Goal: Communication & Community: Answer question/provide support

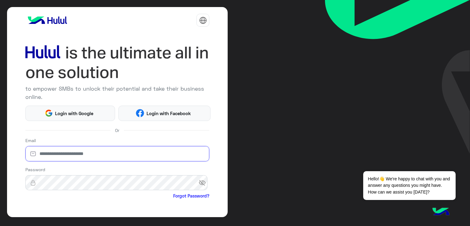
click at [146, 154] on input "email" at bounding box center [117, 153] width 184 height 15
type input "**********"
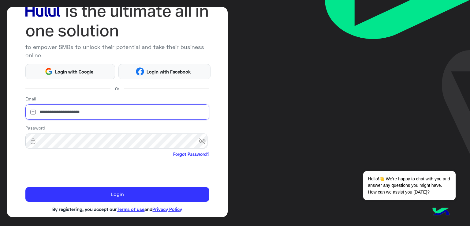
scroll to position [50, 0]
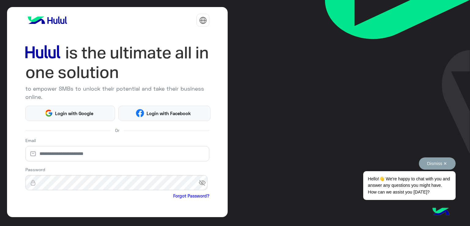
click at [447, 164] on button "Dismiss ✕" at bounding box center [437, 163] width 37 height 12
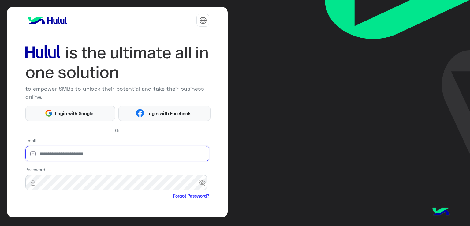
click at [58, 153] on input "email" at bounding box center [117, 153] width 184 height 15
type input "**********"
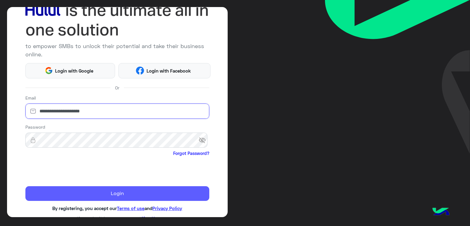
scroll to position [46, 0]
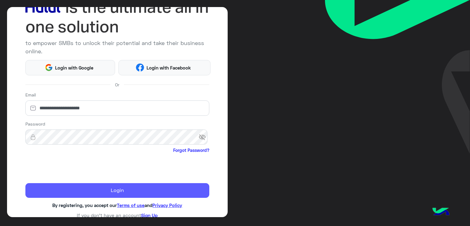
click at [141, 193] on button "Login" at bounding box center [117, 190] width 184 height 15
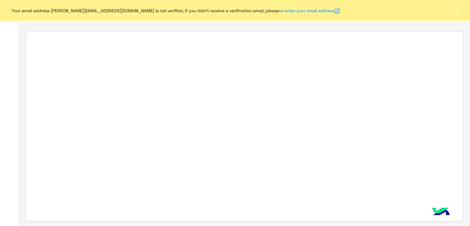
click at [460, 11] on button "×" at bounding box center [458, 10] width 6 height 6
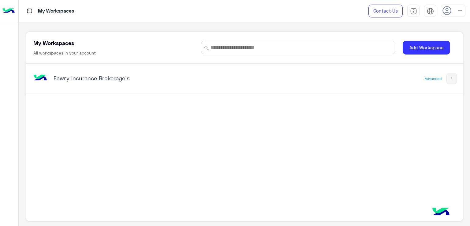
click at [232, 73] on div "Fawry Insurance Brokerage`s" at bounding box center [159, 79] width 255 height 18
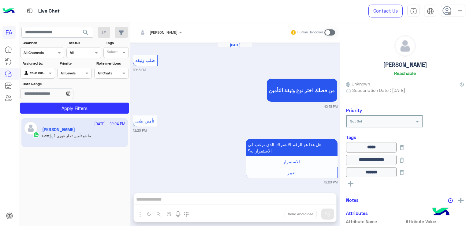
scroll to position [543, 0]
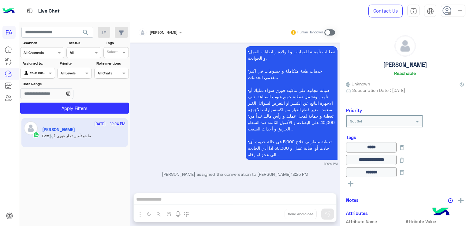
click at [44, 71] on div at bounding box center [38, 72] width 34 height 6
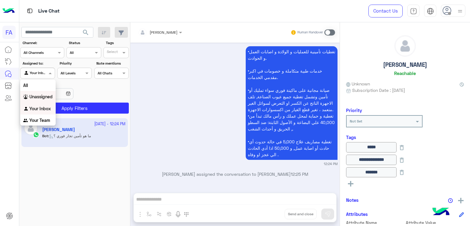
click at [38, 95] on b "Unassigned" at bounding box center [40, 96] width 23 height 5
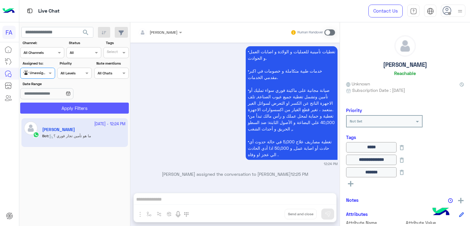
click at [56, 104] on button "Apply Filters" at bounding box center [74, 108] width 109 height 11
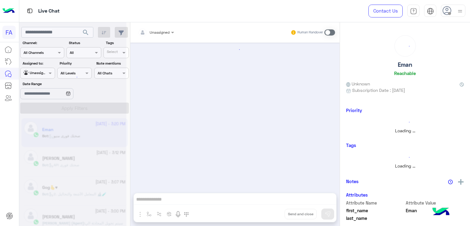
scroll to position [167, 0]
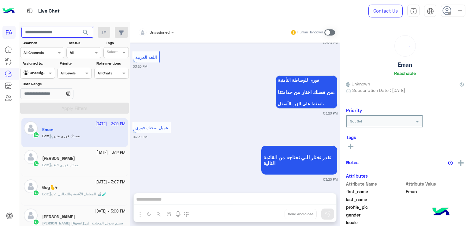
click at [73, 34] on input "text" at bounding box center [57, 32] width 72 height 11
paste input "**********"
click at [88, 34] on span "search" at bounding box center [85, 32] width 7 height 7
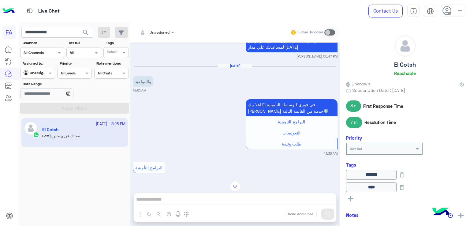
scroll to position [163, 0]
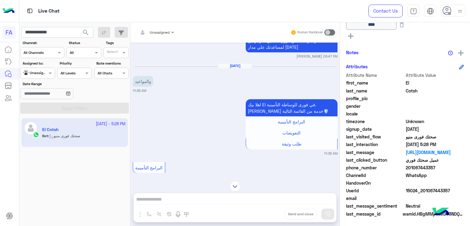
drag, startPoint x: 452, startPoint y: 191, endPoint x: 425, endPoint y: 192, distance: 26.3
click at [425, 192] on span "15024_201067443357" at bounding box center [435, 190] width 58 height 6
copy span "1067443357"
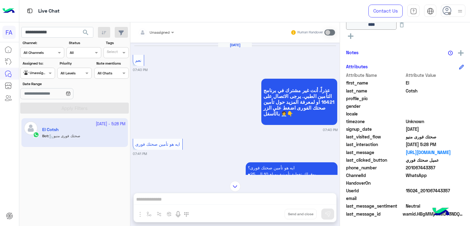
scroll to position [803, 0]
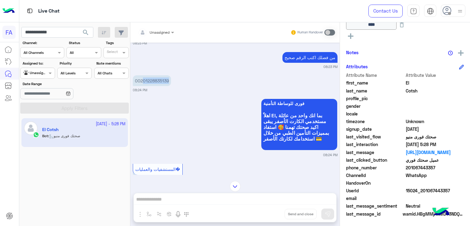
drag, startPoint x: 168, startPoint y: 74, endPoint x: 143, endPoint y: 75, distance: 24.8
click at [143, 75] on p "00201228835139" at bounding box center [152, 80] width 38 height 11
copy p "01228835139"
click at [73, 33] on input "**********" at bounding box center [57, 32] width 72 height 11
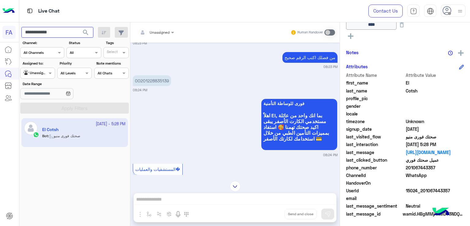
paste input "text"
type input "**********"
click at [87, 31] on span "search" at bounding box center [85, 32] width 7 height 7
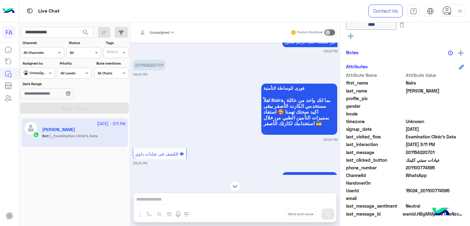
scroll to position [88, 0]
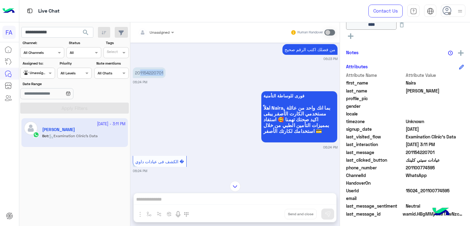
drag, startPoint x: 163, startPoint y: 76, endPoint x: 139, endPoint y: 74, distance: 23.9
click at [139, 74] on p "201154220701" at bounding box center [149, 72] width 33 height 11
copy p "1154220701"
click at [50, 29] on input "**********" at bounding box center [57, 32] width 72 height 11
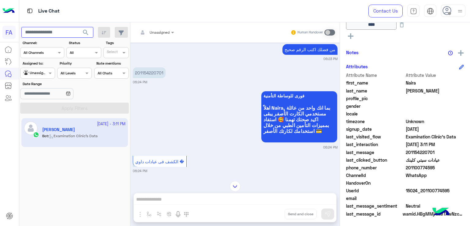
click at [60, 28] on input "text" at bounding box center [57, 32] width 72 height 11
paste input "**********"
click at [83, 32] on span "search" at bounding box center [85, 32] width 7 height 7
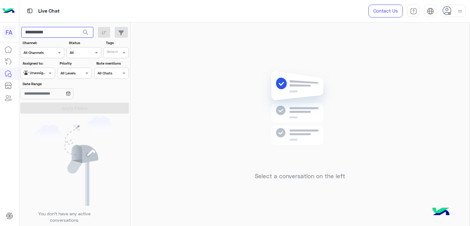
click at [49, 34] on input "**********" at bounding box center [57, 32] width 72 height 11
click at [32, 31] on input "**********" at bounding box center [57, 32] width 72 height 11
paste input "**********"
click at [82, 31] on button "search" at bounding box center [85, 33] width 15 height 13
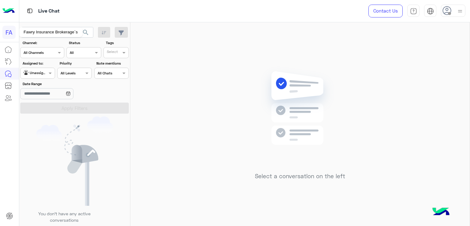
click at [47, 30] on div "Fawry Insurance Brokerage`s" at bounding box center [50, 32] width 63 height 10
click at [43, 29] on div "Fawry Insurance Brokerage`s" at bounding box center [50, 32] width 63 height 10
click at [70, 31] on input "**********" at bounding box center [57, 32] width 72 height 11
type input "*"
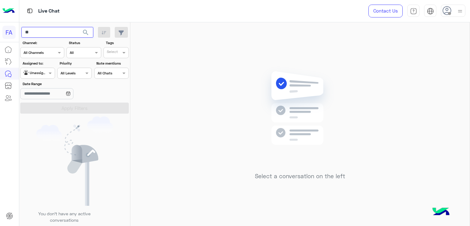
paste input "**********"
type input "**********"
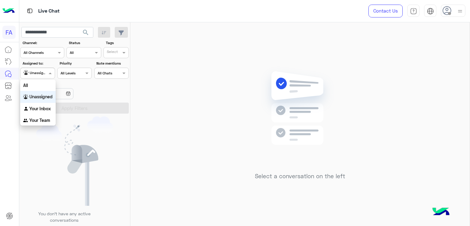
click at [48, 73] on span at bounding box center [51, 73] width 8 height 6
click at [39, 96] on b "Unassigned" at bounding box center [40, 96] width 23 height 5
click at [88, 30] on span "search" at bounding box center [85, 32] width 7 height 7
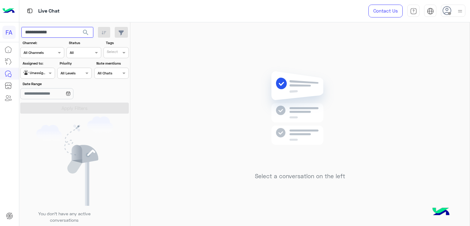
click at [53, 36] on input "**********" at bounding box center [57, 32] width 72 height 11
click at [32, 70] on input "text" at bounding box center [31, 73] width 14 height 6
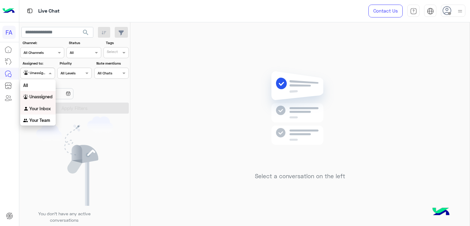
click at [34, 112] on div "Your Inbox" at bounding box center [38, 109] width 36 height 12
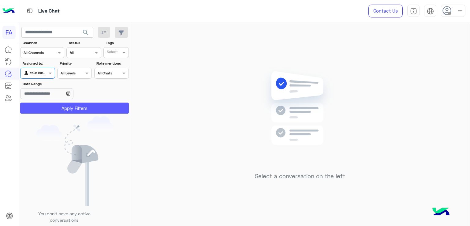
click at [51, 106] on button "Apply Filters" at bounding box center [74, 108] width 109 height 11
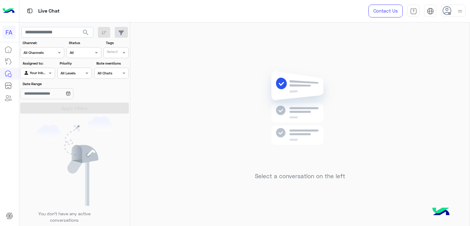
click at [36, 70] on input "text" at bounding box center [31, 73] width 14 height 6
click at [33, 99] on div "Unassigned" at bounding box center [38, 97] width 36 height 12
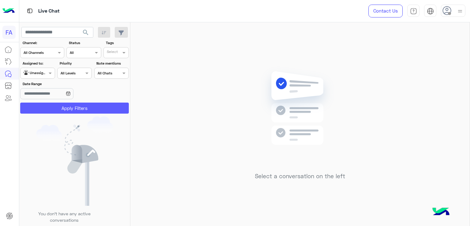
click at [72, 107] on button "Apply Filters" at bounding box center [74, 108] width 109 height 11
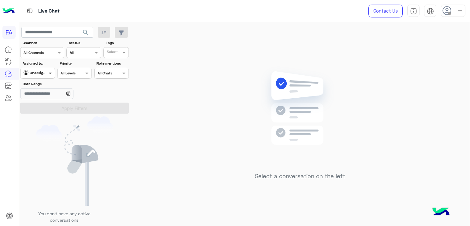
click at [50, 74] on span at bounding box center [51, 73] width 8 height 6
click at [47, 99] on b "Unassigned" at bounding box center [40, 96] width 23 height 5
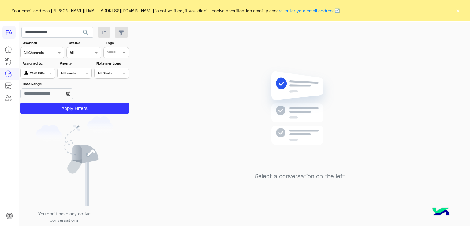
click at [458, 13] on button "×" at bounding box center [458, 10] width 6 height 6
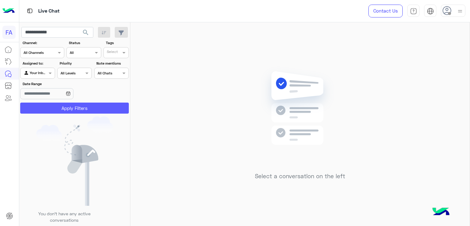
click at [62, 103] on button "Apply Filters" at bounding box center [74, 108] width 109 height 11
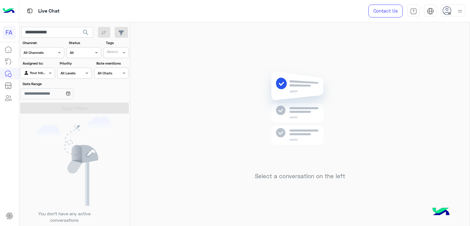
click at [86, 32] on span "search" at bounding box center [85, 32] width 7 height 7
click at [68, 32] on div at bounding box center [72, 115] width 107 height 226
click at [55, 34] on div at bounding box center [72, 115] width 107 height 226
click at [57, 32] on input "**********" at bounding box center [57, 32] width 72 height 11
click at [85, 33] on span "search" at bounding box center [85, 32] width 7 height 7
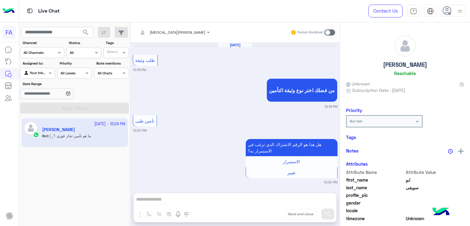
scroll to position [541, 0]
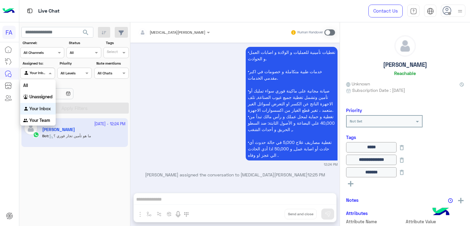
click at [40, 77] on div "Agent Filter Your Inbox" at bounding box center [37, 73] width 35 height 11
click at [46, 100] on div "Unassigned" at bounding box center [38, 97] width 36 height 12
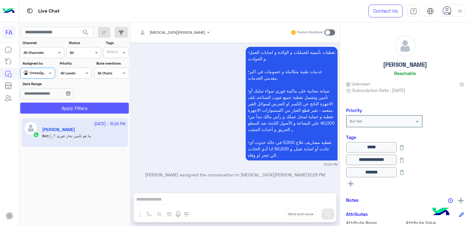
click at [71, 106] on button "Apply Filters" at bounding box center [74, 108] width 109 height 11
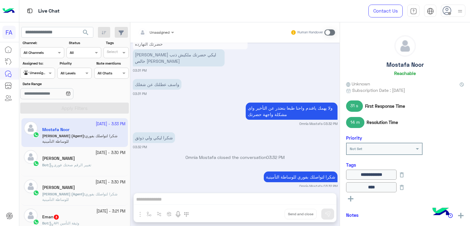
click at [463, 13] on img at bounding box center [460, 11] width 8 height 8
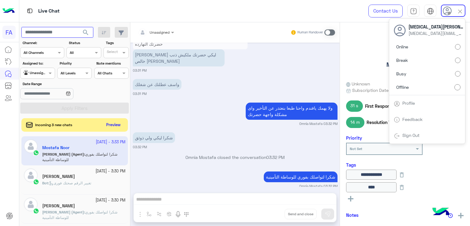
click at [59, 35] on input "text" at bounding box center [57, 32] width 72 height 11
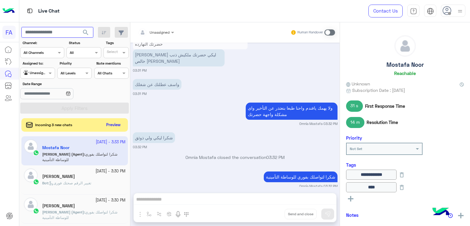
paste input "**********"
type input "**********"
click at [81, 31] on button "search" at bounding box center [85, 33] width 15 height 13
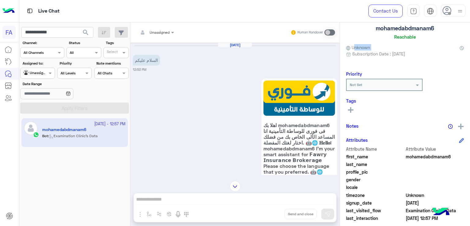
click at [340, 50] on mat-drawer "mohamedabdmanam6 Reachable Unknown Subscription Date : 10/05/2025 Priority Not …" at bounding box center [405, 125] width 130 height 206
click at [331, 54] on div "Oct 5, 2025 السلام عليكم 12:53 PM" at bounding box center [235, 58] width 205 height 30
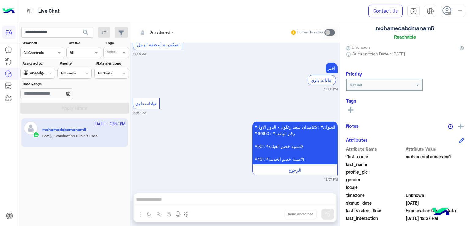
scroll to position [1170, 0]
click at [57, 33] on input "**********" at bounding box center [57, 32] width 72 height 11
click at [81, 33] on button "search" at bounding box center [85, 33] width 15 height 13
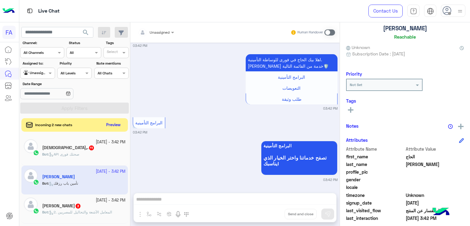
scroll to position [84, 0]
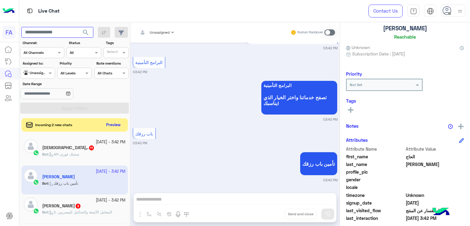
click at [66, 28] on input "text" at bounding box center [57, 32] width 72 height 11
paste input "**********"
click at [87, 32] on span "search" at bounding box center [85, 32] width 7 height 7
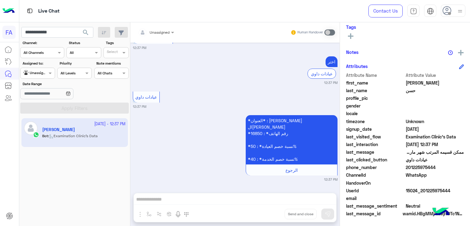
scroll to position [102, 0]
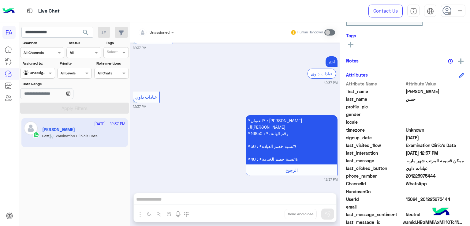
drag, startPoint x: 337, startPoint y: 182, endPoint x: 338, endPoint y: 175, distance: 7.1
click at [338, 175] on div "Apr 22, 2025 فورى للوساطة التأمنية اهلاً محمد, بما انك واحد من عائلة مستخدمي ال…" at bounding box center [234, 115] width 209 height 144
click at [272, 77] on div "اختر عيادات داوي 12:37 PM" at bounding box center [235, 70] width 205 height 31
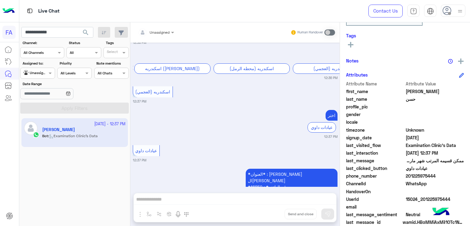
scroll to position [994, 0]
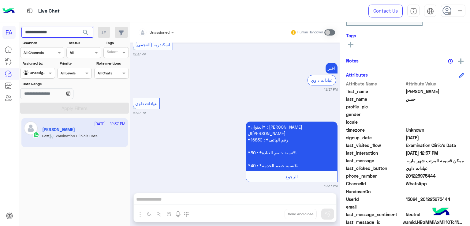
drag, startPoint x: 59, startPoint y: 32, endPoint x: 28, endPoint y: 33, distance: 31.0
click at [28, 33] on input "**********" at bounding box center [57, 32] width 72 height 11
paste input "text"
type input "**********"
click at [87, 32] on span "search" at bounding box center [85, 32] width 7 height 7
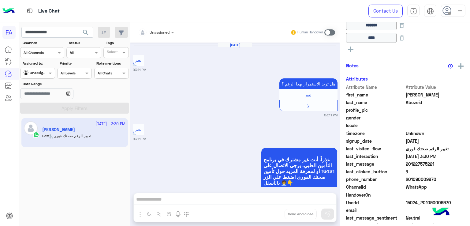
scroll to position [552, 0]
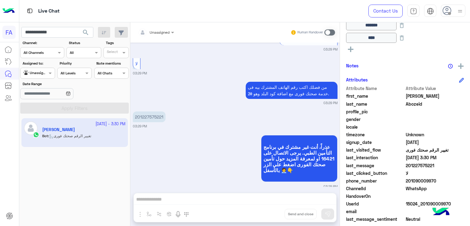
click at [331, 34] on span at bounding box center [329, 32] width 11 height 6
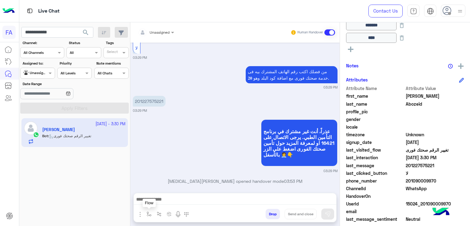
click at [149, 216] on button "button" at bounding box center [149, 214] width 10 height 10
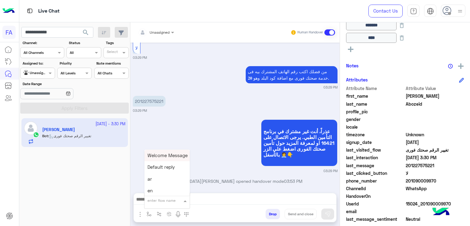
click at [178, 198] on div at bounding box center [166, 200] width 45 height 6
click at [171, 181] on div "صحتك منيو" at bounding box center [166, 182] width 45 height 12
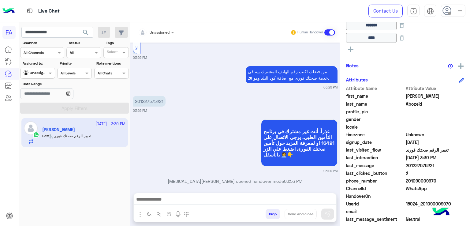
type textarea "*********"
click at [310, 216] on button "Send and close" at bounding box center [301, 214] width 32 height 10
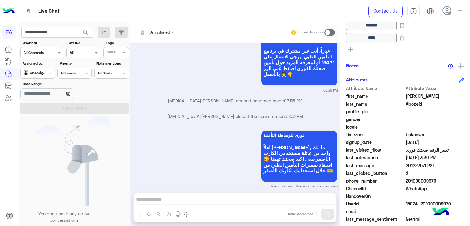
scroll to position [133, 0]
click at [54, 32] on input "**********" at bounding box center [57, 32] width 72 height 11
click at [41, 74] on div at bounding box center [38, 72] width 34 height 6
click at [36, 103] on div "Your Inbox" at bounding box center [38, 109] width 36 height 12
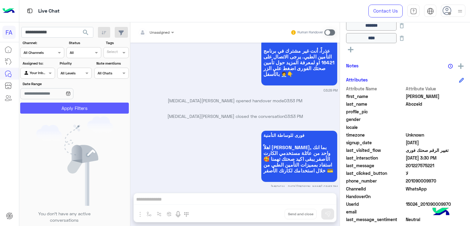
click at [59, 107] on button "Apply Filters" at bounding box center [74, 108] width 109 height 11
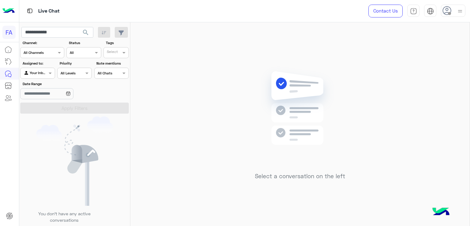
drag, startPoint x: 45, startPoint y: 71, endPoint x: 44, endPoint y: 76, distance: 5.0
click at [45, 72] on div at bounding box center [38, 72] width 34 height 6
click at [40, 96] on b "Unassigned" at bounding box center [40, 96] width 23 height 5
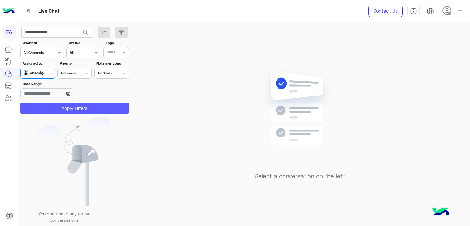
click at [69, 105] on button "Apply Filters" at bounding box center [74, 108] width 109 height 11
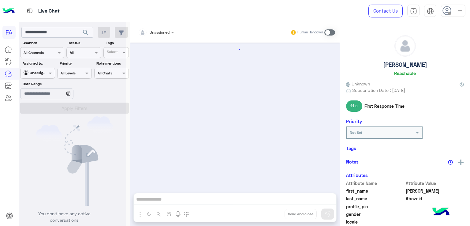
scroll to position [556, 0]
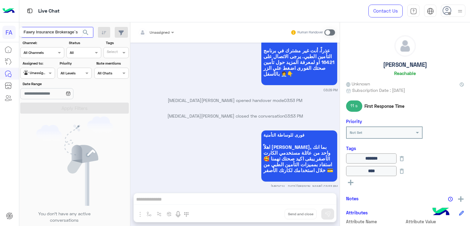
drag, startPoint x: 71, startPoint y: 33, endPoint x: 17, endPoint y: 32, distance: 54.5
click at [17, 32] on div "**********" at bounding box center [235, 113] width 470 height 226
click at [84, 30] on span "search" at bounding box center [85, 32] width 7 height 7
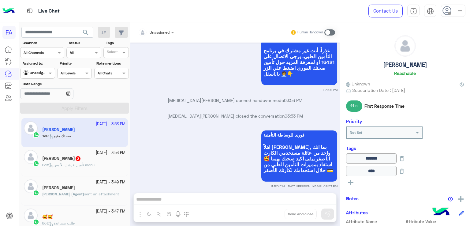
click at [454, 13] on div at bounding box center [453, 11] width 24 height 12
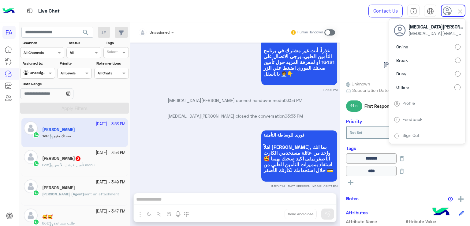
click at [406, 137] on link "Sign Out" at bounding box center [411, 135] width 17 height 5
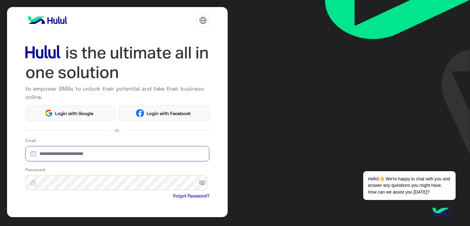
click at [93, 160] on input "email" at bounding box center [117, 153] width 184 height 15
type input "**********"
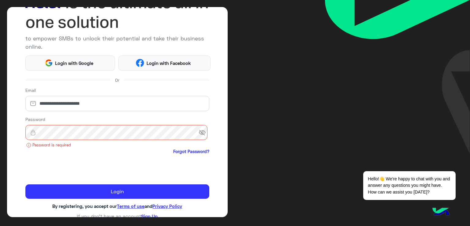
drag, startPoint x: 111, startPoint y: 143, endPoint x: 113, endPoint y: 140, distance: 3.7
click at [112, 142] on small "Password is required" at bounding box center [117, 145] width 184 height 6
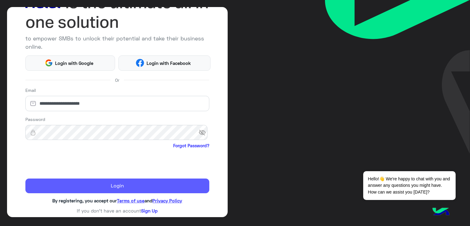
click at [160, 184] on button "Login" at bounding box center [117, 185] width 184 height 15
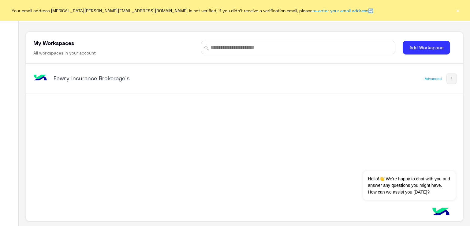
click at [247, 79] on div "Fawry Insurance Brokerage`s" at bounding box center [159, 79] width 255 height 18
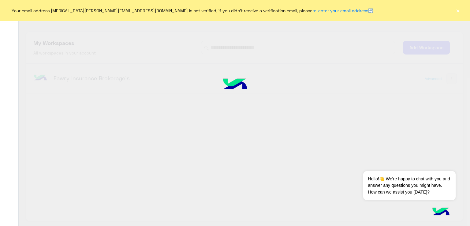
click at [455, 13] on button "×" at bounding box center [458, 10] width 6 height 6
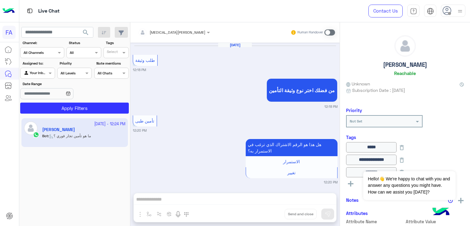
scroll to position [543, 0]
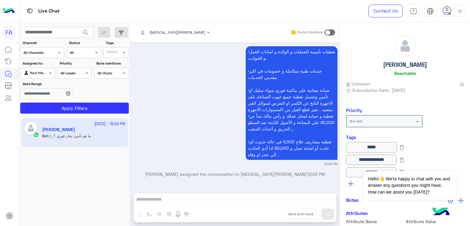
click at [39, 70] on div at bounding box center [38, 72] width 34 height 6
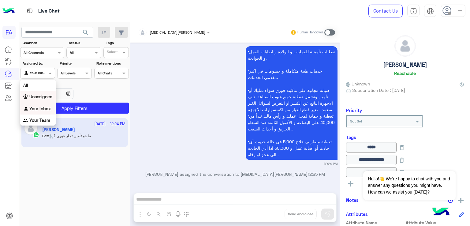
click at [41, 97] on b "Unassigned" at bounding box center [40, 96] width 23 height 5
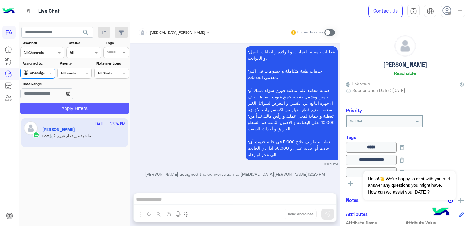
click at [66, 104] on button "Apply Filters" at bounding box center [74, 108] width 109 height 11
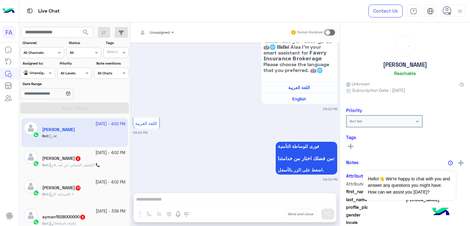
scroll to position [95, 0]
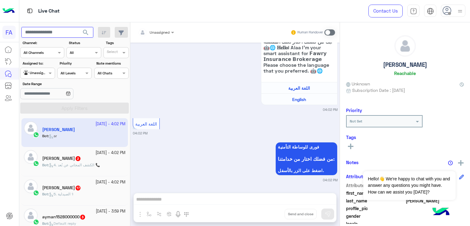
click at [59, 30] on input "text" at bounding box center [57, 32] width 72 height 11
paste input "**********"
click at [85, 29] on span "search" at bounding box center [85, 32] width 7 height 7
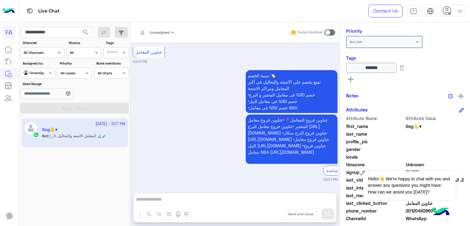
scroll to position [110, 0]
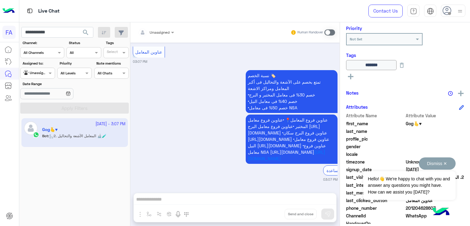
click at [447, 163] on button "Dismiss ✕" at bounding box center [437, 163] width 37 height 12
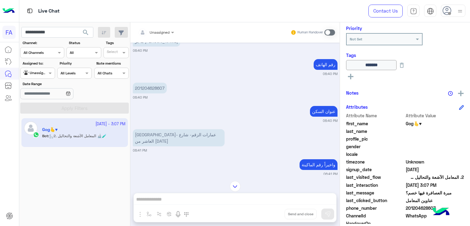
scroll to position [140, 0]
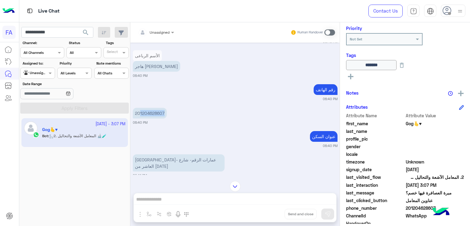
drag, startPoint x: 165, startPoint y: 106, endPoint x: 140, endPoint y: 110, distance: 24.7
click at [140, 110] on p "201204628607" at bounding box center [150, 113] width 34 height 11
copy p "1204628607"
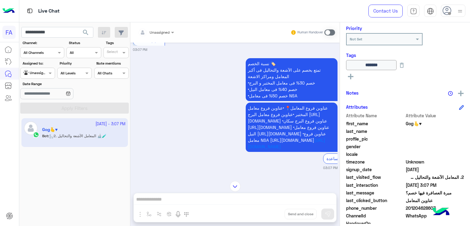
scroll to position [3280, 0]
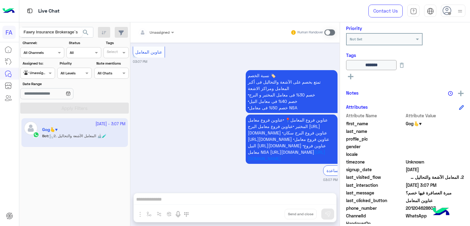
click at [55, 32] on div "Fawry Insurance Brokerage`s" at bounding box center [50, 32] width 63 height 10
click at [65, 33] on div "Fawry Insurance Brokerage`s" at bounding box center [50, 32] width 63 height 10
drag, startPoint x: 56, startPoint y: 33, endPoint x: 28, endPoint y: 35, distance: 28.5
click at [28, 35] on input "**********" at bounding box center [57, 32] width 72 height 11
paste input "text"
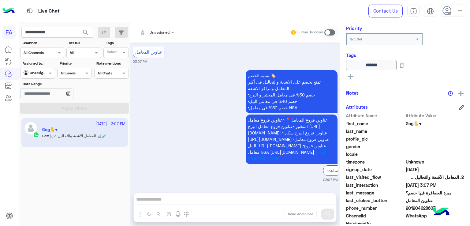
click at [87, 31] on span "search" at bounding box center [85, 32] width 7 height 7
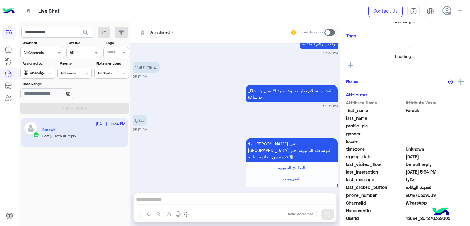
scroll to position [82, 0]
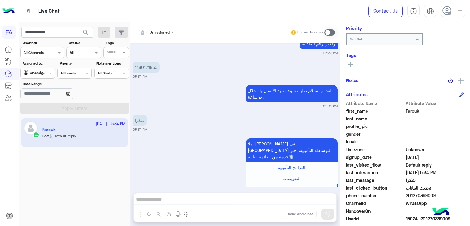
click at [150, 62] on p "1180171950" at bounding box center [146, 67] width 27 height 11
copy p "1180171950"
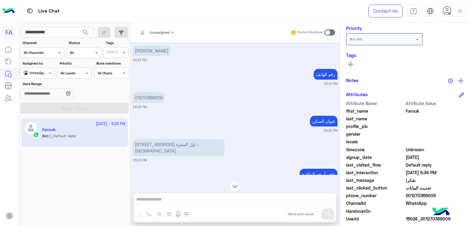
scroll to position [319, 0]
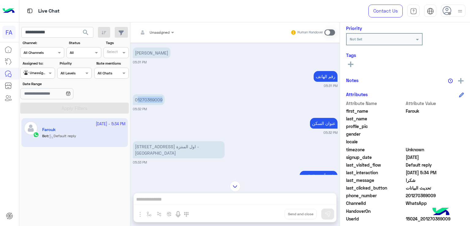
drag, startPoint x: 161, startPoint y: 92, endPoint x: 137, endPoint y: 92, distance: 23.6
click at [137, 94] on p "01270369009" at bounding box center [149, 99] width 32 height 11
copy p "1270369009"
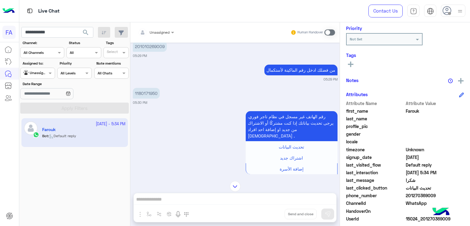
scroll to position [118, 0]
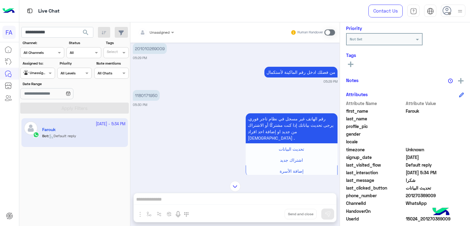
click at [141, 95] on p "1180171950" at bounding box center [146, 95] width 27 height 11
copy p "1180171950"
drag, startPoint x: 162, startPoint y: 49, endPoint x: 154, endPoint y: 51, distance: 8.1
click at [152, 51] on p "201010269009" at bounding box center [150, 48] width 34 height 11
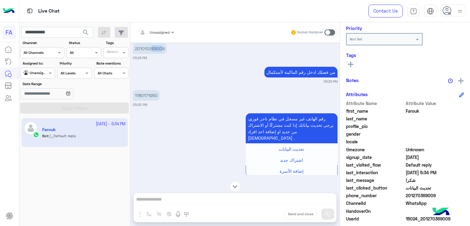
click at [156, 50] on p "201010269009" at bounding box center [150, 48] width 34 height 11
drag, startPoint x: 163, startPoint y: 49, endPoint x: 137, endPoint y: 51, distance: 26.4
click at [137, 51] on p "201010269009" at bounding box center [150, 48] width 34 height 11
copy p "01010269009"
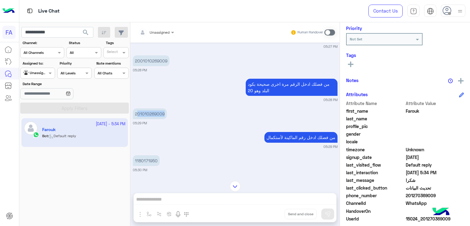
scroll to position [33, 0]
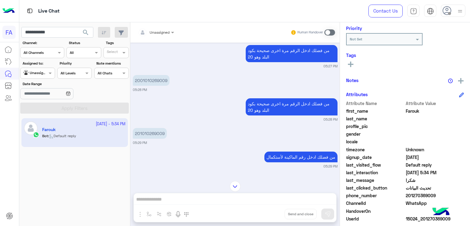
click at [167, 81] on p "2001010269009" at bounding box center [151, 80] width 37 height 11
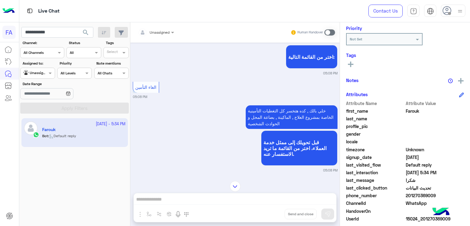
scroll to position [270, 0]
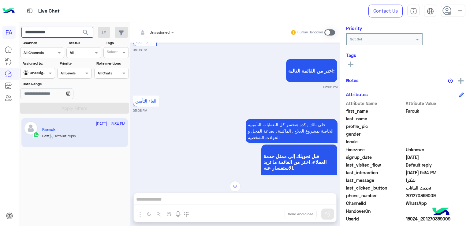
drag, startPoint x: 58, startPoint y: 33, endPoint x: 28, endPoint y: 34, distance: 29.7
click at [28, 34] on input "**********" at bounding box center [57, 32] width 72 height 11
paste input "text"
click at [86, 30] on span "search" at bounding box center [85, 32] width 7 height 7
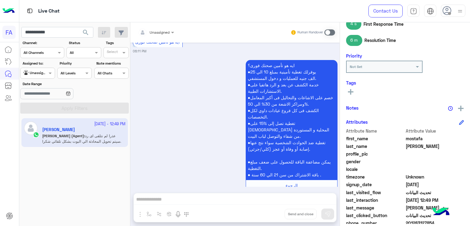
scroll to position [110, 0]
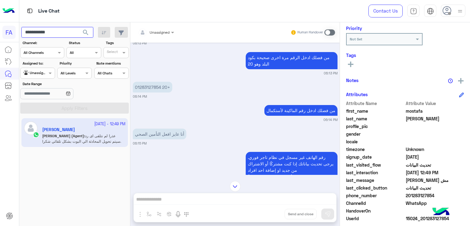
drag, startPoint x: 53, startPoint y: 31, endPoint x: 28, endPoint y: 34, distance: 25.3
click at [28, 34] on input "**********" at bounding box center [57, 32] width 72 height 11
paste input "text"
type input "**********"
click at [89, 32] on span "search" at bounding box center [85, 32] width 7 height 7
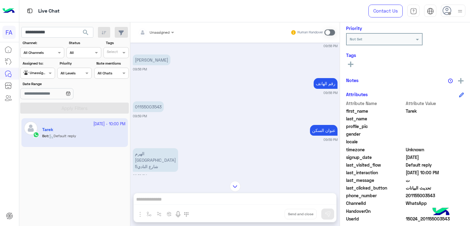
scroll to position [300, 0]
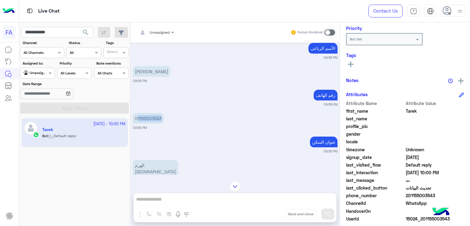
drag, startPoint x: 162, startPoint y: 112, endPoint x: 137, endPoint y: 114, distance: 24.9
click at [137, 114] on p "01155003543" at bounding box center [148, 118] width 31 height 11
copy p "1155003543"
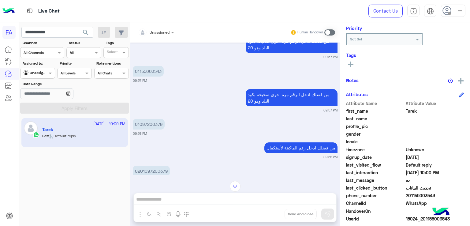
scroll to position [27, 0]
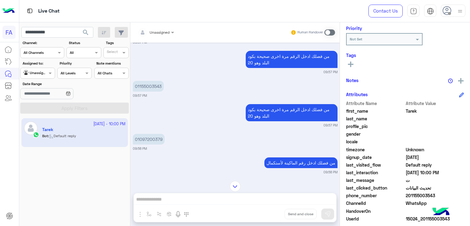
click at [159, 138] on p "01097200379" at bounding box center [149, 139] width 32 height 11
copy p "01097200379"
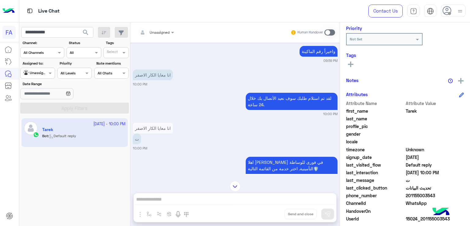
scroll to position [1043, 0]
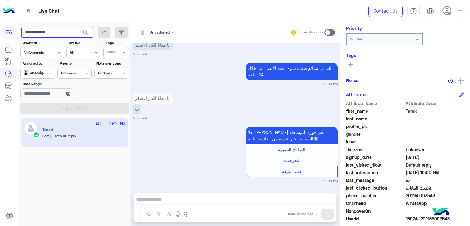
click at [76, 31] on input "**********" at bounding box center [57, 32] width 72 height 11
click at [83, 32] on span "search" at bounding box center [85, 32] width 7 height 7
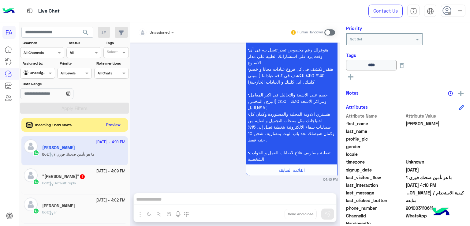
scroll to position [723, 0]
click at [119, 122] on button "Preview" at bounding box center [113, 125] width 19 height 8
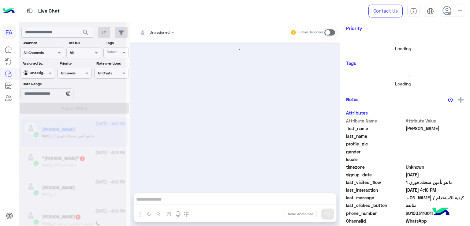
scroll to position [0, 0]
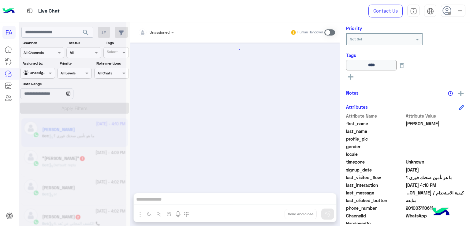
click at [451, 14] on span at bounding box center [449, 13] width 3 height 3
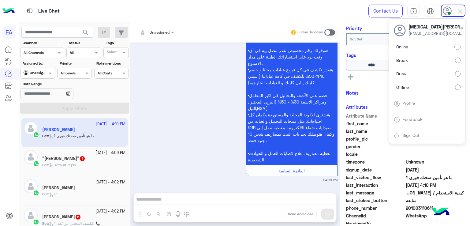
scroll to position [789, 0]
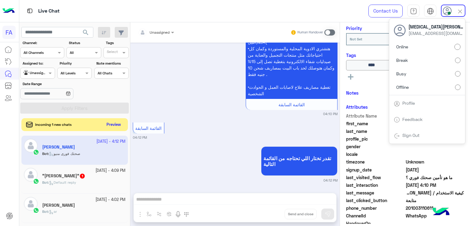
click at [116, 121] on button "Preview" at bounding box center [113, 125] width 19 height 8
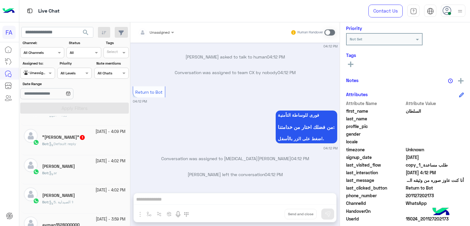
scroll to position [74, 0]
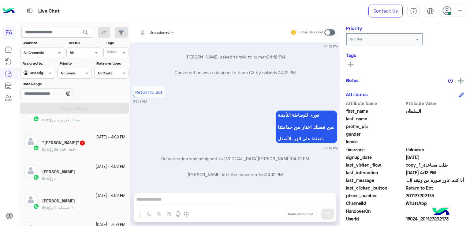
click at [52, 153] on div "Bot : Default reply" at bounding box center [83, 152] width 83 height 11
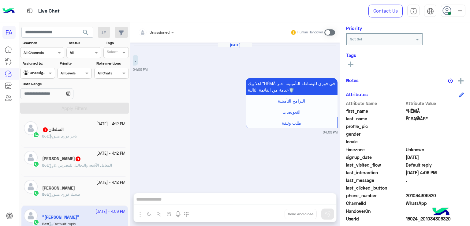
click at [78, 151] on div "8 October - 4:12 PM" at bounding box center [83, 154] width 83 height 6
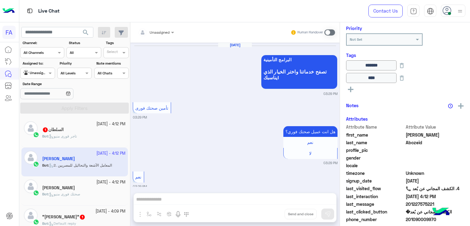
scroll to position [607, 0]
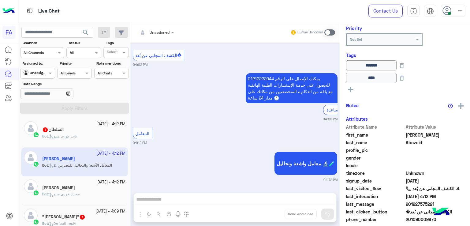
click at [82, 133] on div "السلطان 1" at bounding box center [83, 130] width 83 height 6
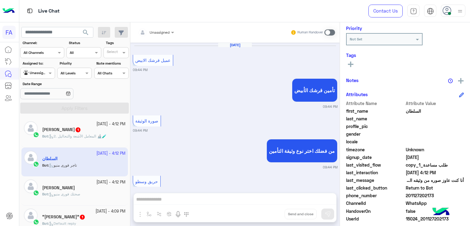
scroll to position [464, 0]
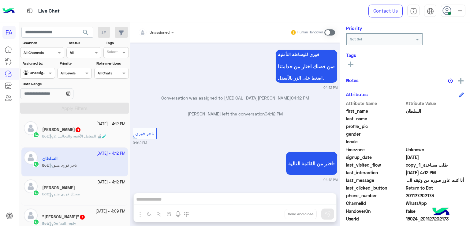
click at [70, 217] on h5 ""ĤÊMÃ ÊĽBĄŴÃB" 1" at bounding box center [63, 216] width 43 height 5
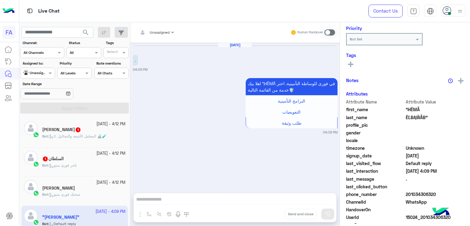
click at [67, 158] on div "السلطان 1" at bounding box center [83, 159] width 83 height 6
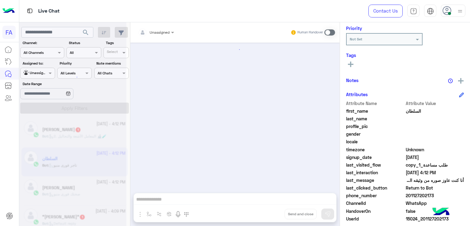
scroll to position [464, 0]
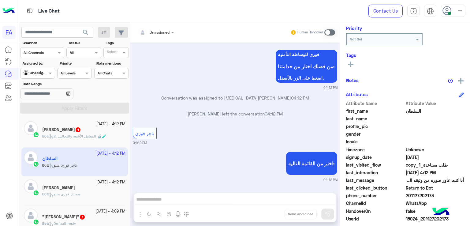
click at [72, 125] on div "8 October - 4:12 PM" at bounding box center [83, 124] width 83 height 6
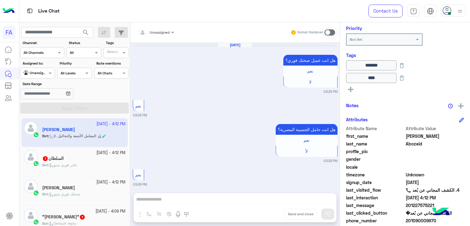
scroll to position [711, 0]
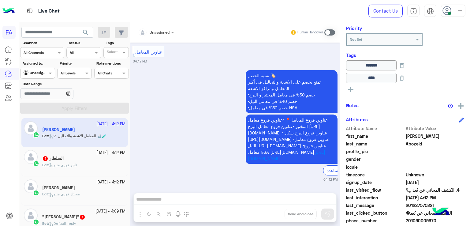
click at [94, 167] on div "Bot : تاجر قورى منيو" at bounding box center [83, 167] width 83 height 11
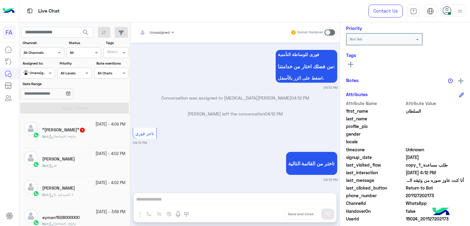
scroll to position [90, 0]
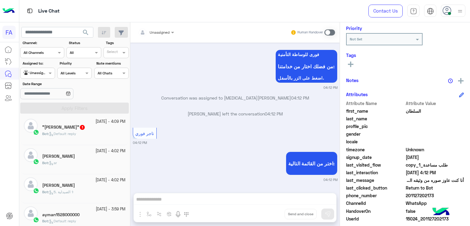
click at [96, 136] on div "Bot : Default reply" at bounding box center [83, 136] width 83 height 11
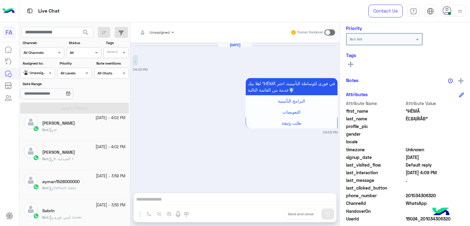
click at [110, 136] on div "Bot : ar" at bounding box center [83, 132] width 83 height 11
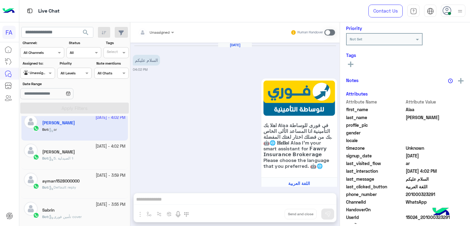
scroll to position [95, 0]
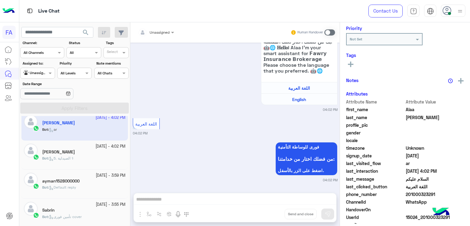
click at [103, 152] on div "[PERSON_NAME]" at bounding box center [83, 152] width 83 height 6
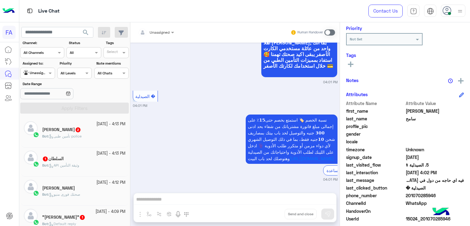
click at [78, 215] on h5 ""ĤÊMÃ ÊĽBĄŴÃB" 1" at bounding box center [63, 217] width 43 height 5
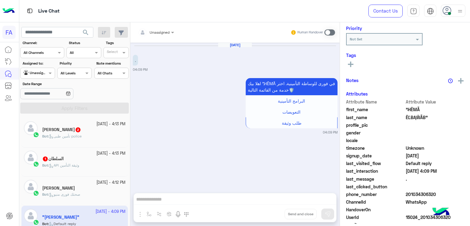
click at [70, 164] on span "API وثيقة التأمين" at bounding box center [64, 165] width 30 height 5
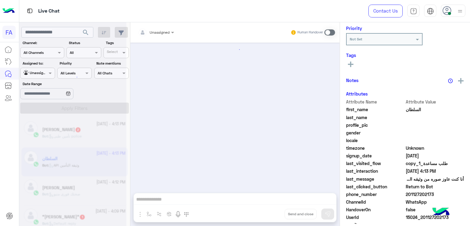
scroll to position [468, 0]
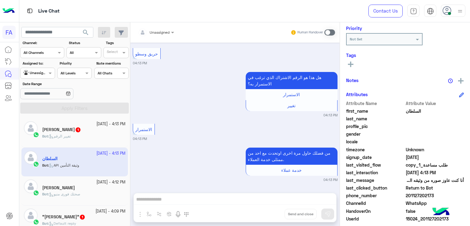
click at [88, 32] on span "search" at bounding box center [85, 32] width 7 height 7
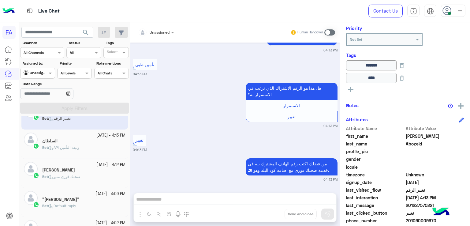
scroll to position [31, 0]
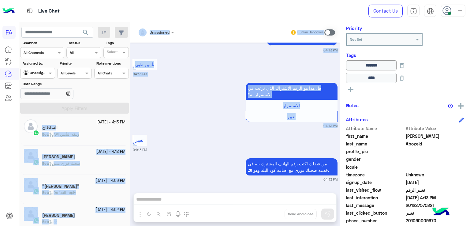
drag, startPoint x: 130, startPoint y: 137, endPoint x: 130, endPoint y: 126, distance: 11.0
click at [130, 126] on mat-drawer-container "search Channel: Channel All Channels Status Channel All Tags Select Assigned to…" at bounding box center [244, 125] width 451 height 206
click at [142, 127] on small "04:13 PM" at bounding box center [235, 125] width 205 height 5
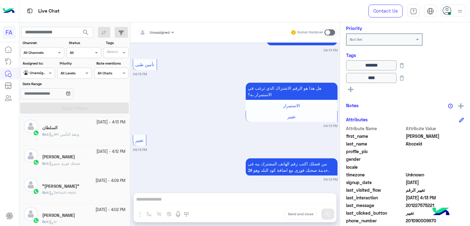
scroll to position [0, 0]
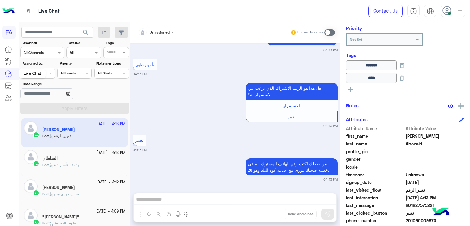
click at [30, 73] on div "Live Chat" at bounding box center [32, 74] width 27 height 10
click at [44, 73] on div "Live Chat" at bounding box center [32, 74] width 27 height 10
click at [49, 73] on span at bounding box center [51, 73] width 8 height 6
click at [45, 107] on b "Your Inbox" at bounding box center [39, 108] width 21 height 5
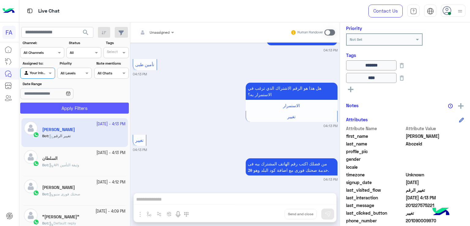
click at [53, 107] on button "Apply Filters" at bounding box center [74, 108] width 109 height 11
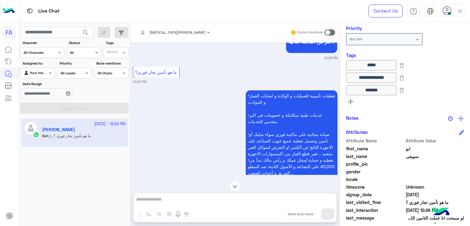
scroll to position [1301, 0]
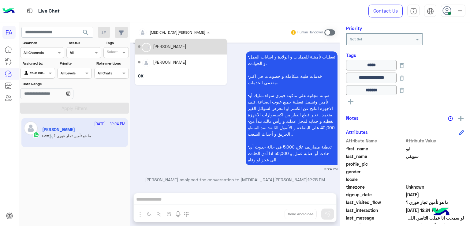
click at [154, 36] on div "[PERSON_NAME]" at bounding box center [171, 32] width 67 height 12
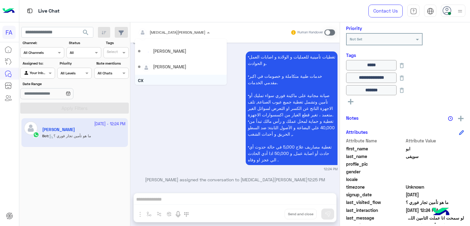
scroll to position [0, 0]
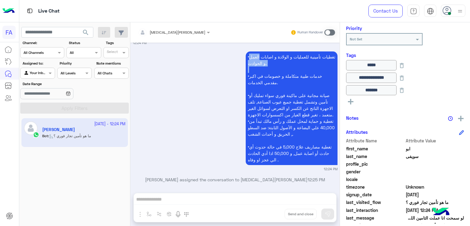
drag, startPoint x: 193, startPoint y: 58, endPoint x: 195, endPoint y: 74, distance: 16.7
click at [195, 74] on div "•تغطيات تأمينية للعمليات و الولادة و اصابات العمل و الحوادث. •خدمات طبية متكامل…" at bounding box center [235, 111] width 205 height 122
click at [166, 31] on div at bounding box center [174, 31] width 78 height 6
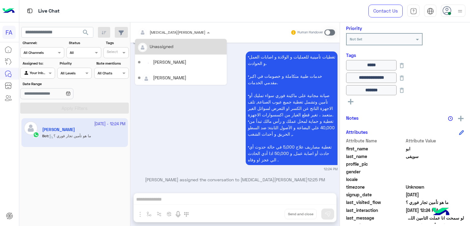
click at [170, 46] on div "Unassigned" at bounding box center [162, 46] width 24 height 6
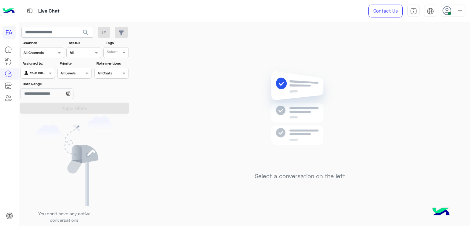
click at [51, 77] on div "Agent Filter Your Inbox" at bounding box center [37, 73] width 35 height 11
click at [51, 98] on b "Unassigned" at bounding box center [40, 96] width 23 height 5
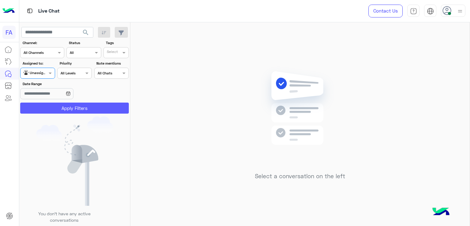
click at [81, 107] on button "Apply Filters" at bounding box center [74, 108] width 109 height 11
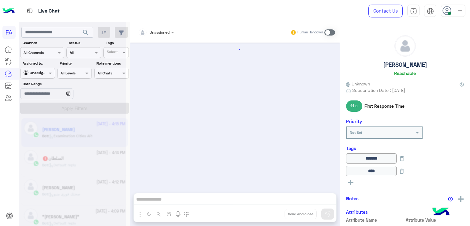
scroll to position [590, 0]
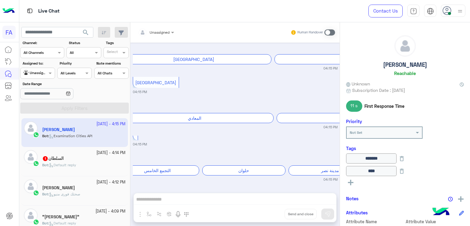
click at [56, 167] on p "Bot : Default reply" at bounding box center [59, 165] width 34 height 6
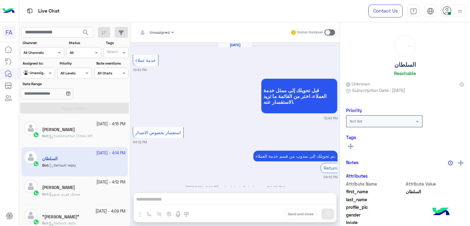
scroll to position [479, 0]
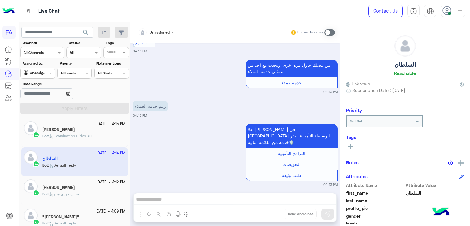
click at [338, 174] on div "Oct 8, 2025 خدمة عملاء 12:42 PM قبل تحويلك إلى ممثل خدمة العملاء، اختر من القائ…" at bounding box center [234, 115] width 209 height 144
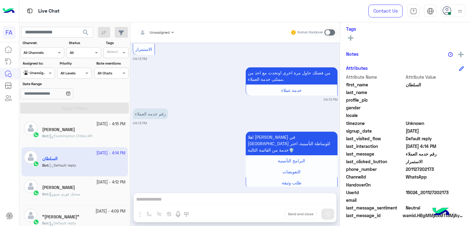
scroll to position [110, 0]
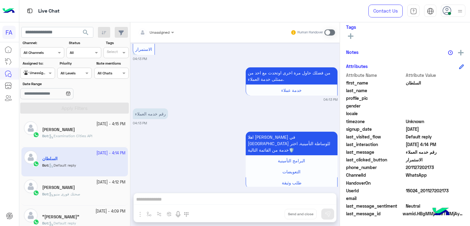
drag, startPoint x: 434, startPoint y: 164, endPoint x: 410, endPoint y: 168, distance: 24.5
click at [410, 168] on span "201127202173" at bounding box center [435, 167] width 58 height 6
copy span "1127202173"
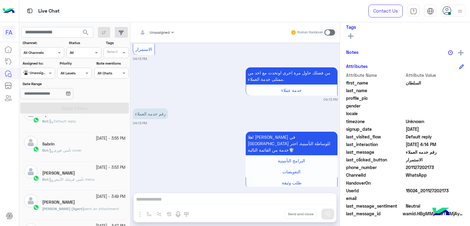
scroll to position [0, 0]
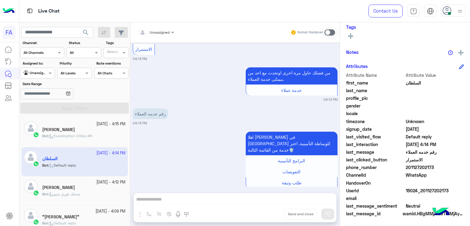
click at [84, 31] on span "search" at bounding box center [85, 32] width 7 height 7
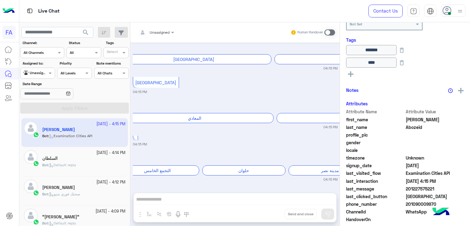
scroll to position [121, 0]
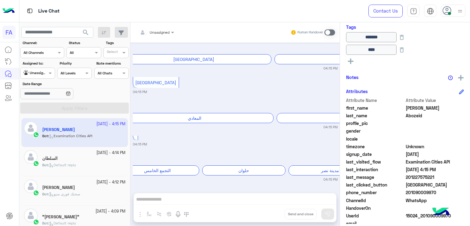
click at [88, 30] on span "search" at bounding box center [85, 32] width 7 height 7
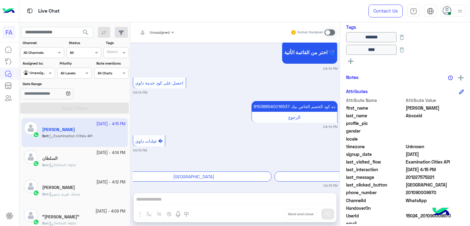
scroll to position [590, 0]
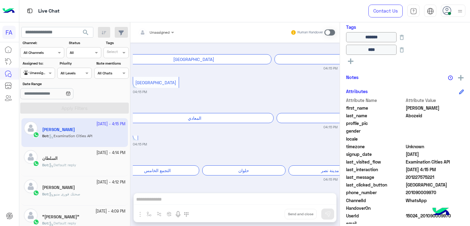
click at [75, 167] on p "Bot : Default reply" at bounding box center [59, 165] width 34 height 6
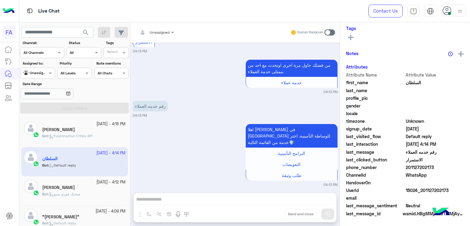
scroll to position [110, 0]
click at [88, 185] on div "[PERSON_NAME]" at bounding box center [83, 188] width 83 height 6
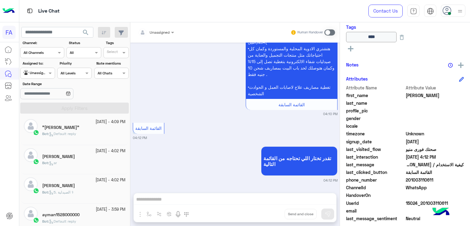
scroll to position [65, 0]
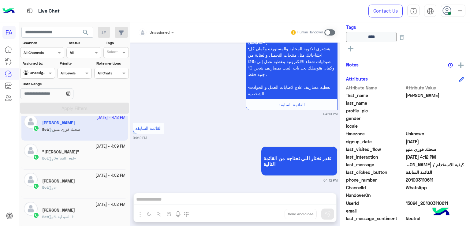
click at [67, 152] on h5 ""ĤÊMÃ ÊĽBĄŴÃB"" at bounding box center [60, 151] width 37 height 5
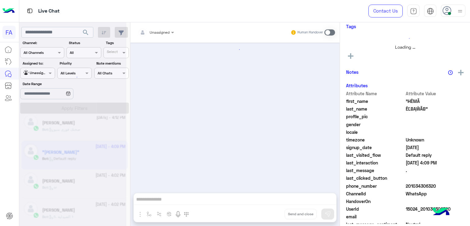
scroll to position [109, 0]
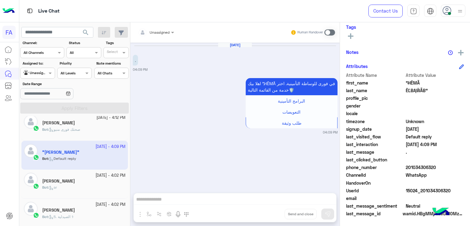
click at [75, 182] on div "[PERSON_NAME]" at bounding box center [83, 181] width 83 height 6
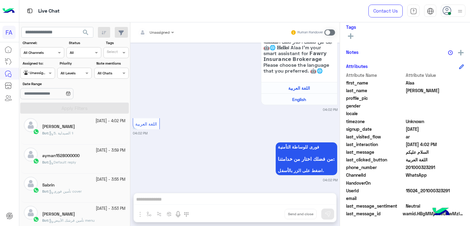
scroll to position [149, 0]
click at [91, 132] on div "Bot : 5. الصيدلية ⚕" at bounding box center [83, 134] width 83 height 11
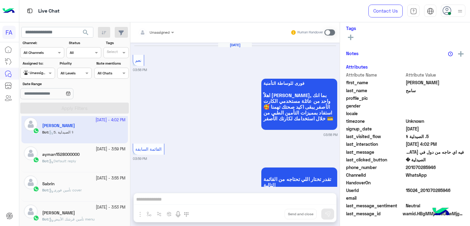
scroll to position [839, 0]
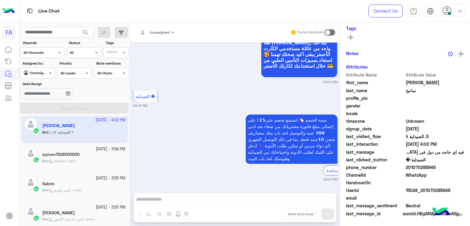
click at [101, 155] on div "ayman1528000000" at bounding box center [83, 155] width 83 height 6
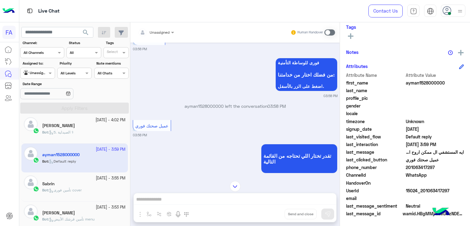
scroll to position [475, 0]
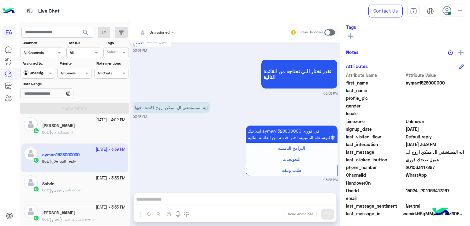
click at [69, 176] on div "[DATE] - 3:55 PM" at bounding box center [83, 178] width 83 height 6
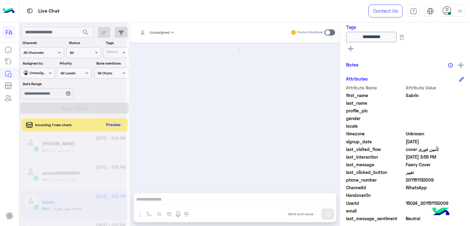
click at [111, 124] on div at bounding box center [72, 115] width 107 height 226
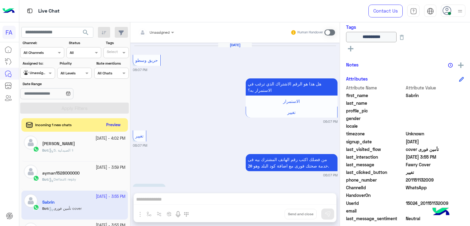
scroll to position [688, 0]
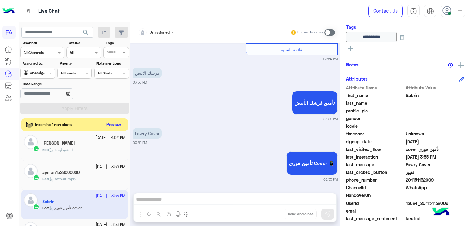
click at [111, 124] on button "Preview" at bounding box center [113, 125] width 19 height 8
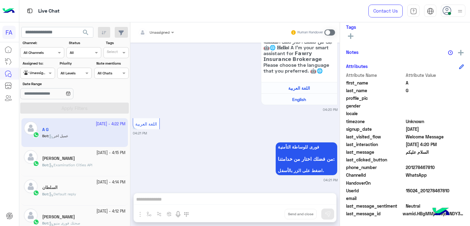
scroll to position [156, 0]
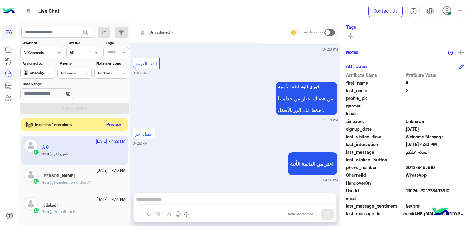
click at [115, 124] on button "Preview" at bounding box center [113, 125] width 19 height 8
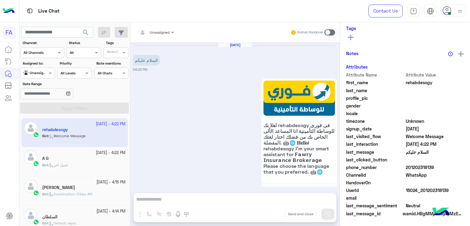
scroll to position [31, 0]
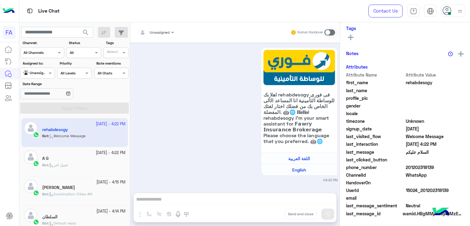
click at [43, 75] on div "Unassigned" at bounding box center [35, 73] width 23 height 6
click at [43, 112] on div "Your Inbox" at bounding box center [38, 109] width 36 height 12
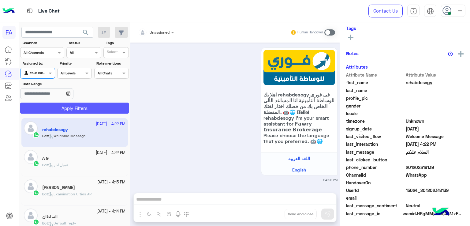
scroll to position [110, 0]
click at [77, 103] on button "Apply Filters" at bounding box center [74, 108] width 109 height 11
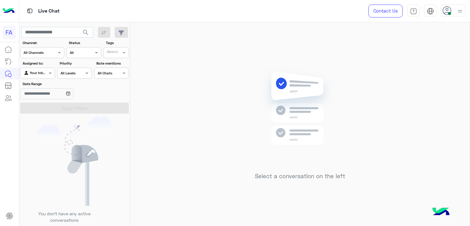
click at [38, 73] on input "text" at bounding box center [31, 73] width 14 height 6
click at [49, 97] on b "Unassigned" at bounding box center [40, 96] width 23 height 5
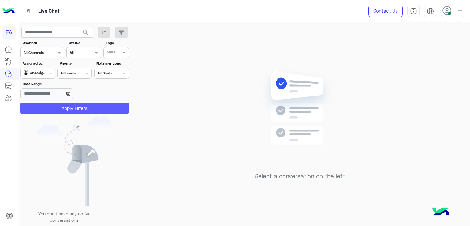
click at [86, 108] on button "Apply Filters" at bounding box center [74, 108] width 109 height 11
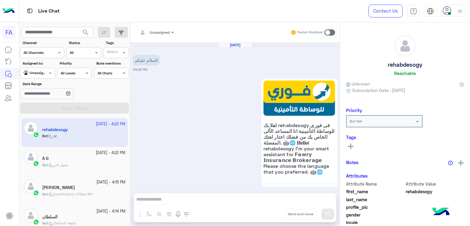
scroll to position [101, 0]
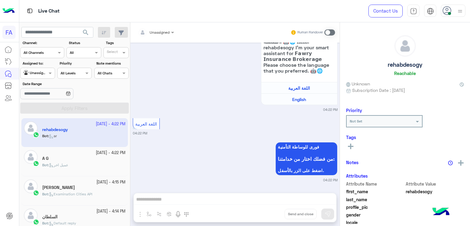
click at [463, 11] on img at bounding box center [460, 11] width 8 height 8
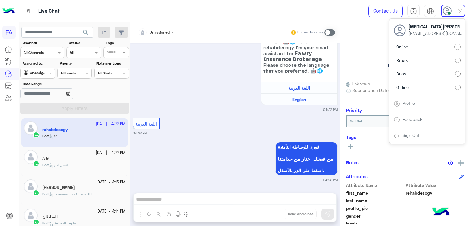
click at [359, 57] on div "rehabdesogy Reachable" at bounding box center [405, 56] width 118 height 43
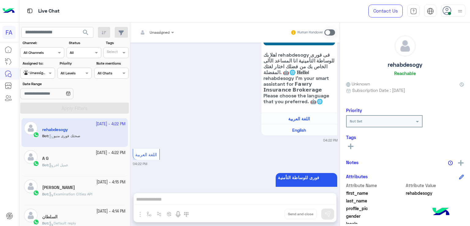
scroll to position [167, 0]
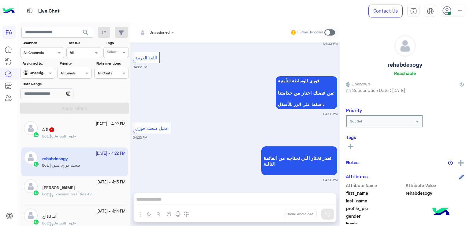
click at [62, 135] on span "Default reply" at bounding box center [62, 136] width 27 height 5
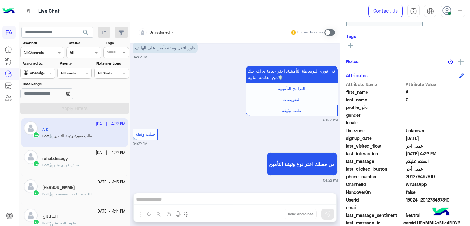
scroll to position [110, 0]
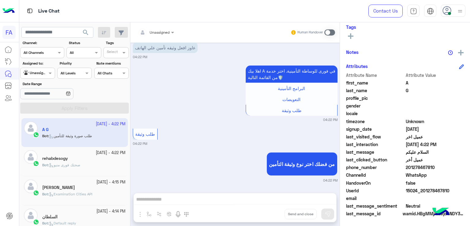
drag, startPoint x: 432, startPoint y: 164, endPoint x: 409, endPoint y: 168, distance: 23.9
click at [409, 168] on span "201278467810" at bounding box center [435, 167] width 58 height 6
copy span "1278467810"
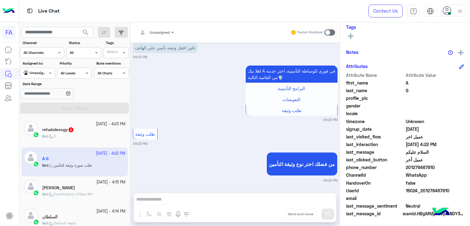
click at [238, 141] on small "04:22 PM" at bounding box center [235, 143] width 205 height 5
click at [87, 130] on div "rehabdesogy 5" at bounding box center [83, 130] width 83 height 6
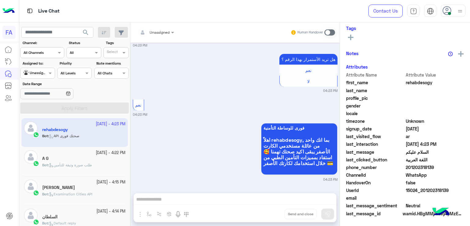
scroll to position [110, 0]
click at [60, 170] on div "Bot : طلب صورة وثيقة للتأمين" at bounding box center [83, 167] width 83 height 11
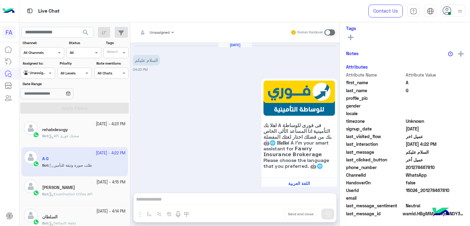
scroll to position [302, 0]
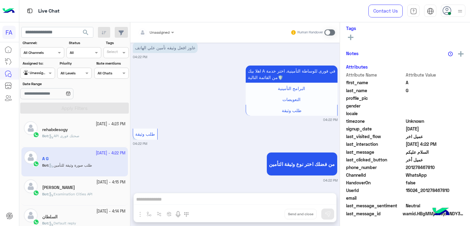
click at [163, 34] on span "Unassigned" at bounding box center [160, 32] width 20 height 5
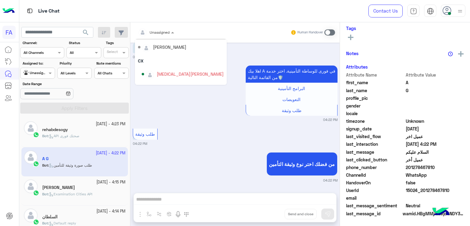
scroll to position [110, 0]
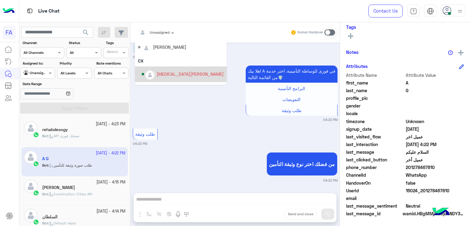
click at [165, 74] on div "[PERSON_NAME]" at bounding box center [190, 74] width 67 height 6
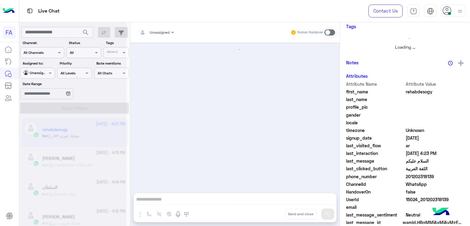
click at [34, 76] on div at bounding box center [72, 115] width 107 height 226
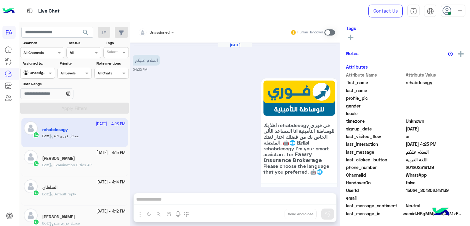
scroll to position [553, 0]
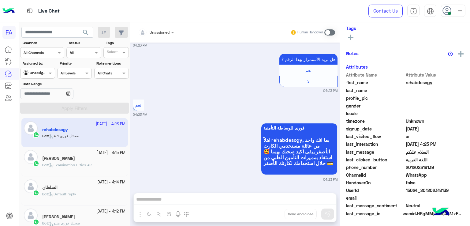
click at [48, 76] on span at bounding box center [51, 73] width 8 height 6
click at [44, 109] on b "Your Inbox" at bounding box center [39, 108] width 21 height 5
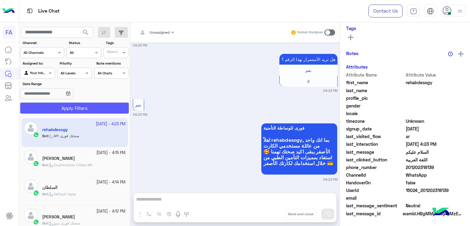
click at [117, 107] on button "Apply Filters" at bounding box center [74, 108] width 109 height 11
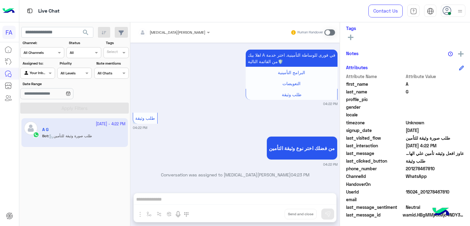
scroll to position [110, 0]
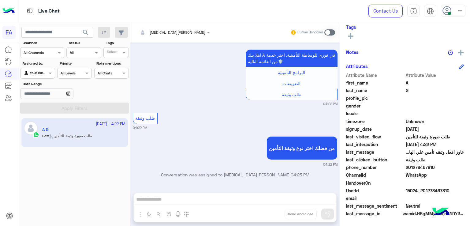
click at [175, 200] on div "Amira khalid Human Handover Oct 8, 2025 السلام عليكم 04:20 PM اهلا بك A فى فورى…" at bounding box center [234, 125] width 209 height 206
click at [328, 34] on span at bounding box center [329, 32] width 11 height 6
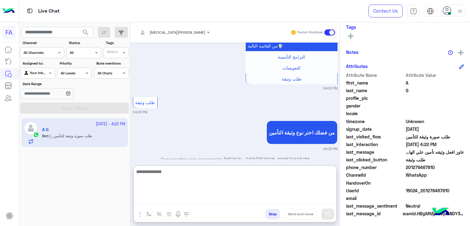
click at [283, 195] on textarea at bounding box center [235, 186] width 203 height 37
paste textarea "**********"
type textarea "**********"
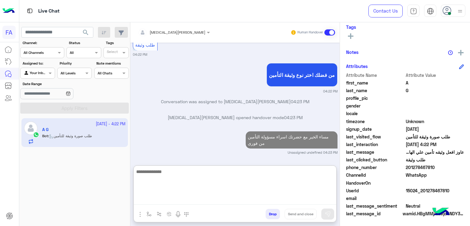
click at [315, 176] on textarea at bounding box center [235, 186] width 203 height 37
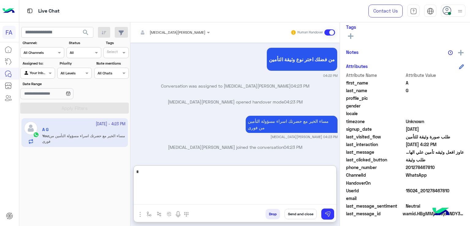
scroll to position [121, 0]
type textarea "**********"
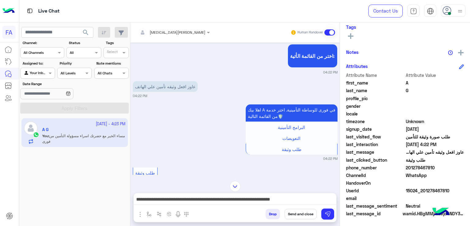
scroll to position [257, 0]
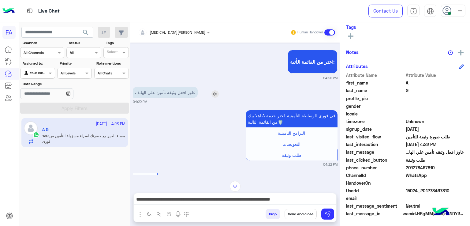
click at [214, 92] on img at bounding box center [215, 93] width 7 height 7
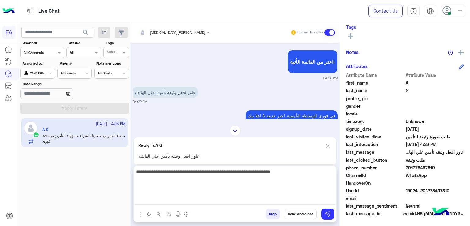
click at [171, 200] on textarea "**********" at bounding box center [235, 186] width 203 height 37
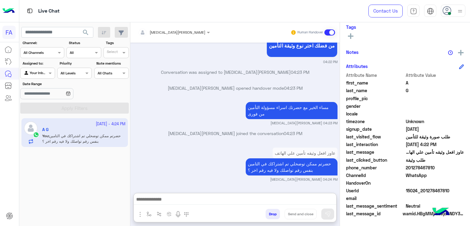
click at [220, 124] on div "Oct 8, 2025 السلام عليكم 04:20 PM اهلا بك A فى فورى للوساطة التأمينية انا المسا…" at bounding box center [234, 115] width 209 height 144
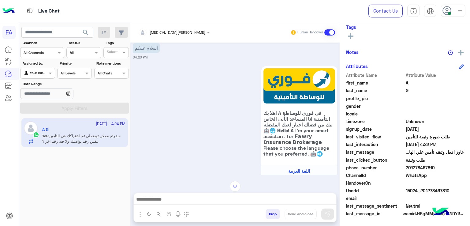
scroll to position [0, 0]
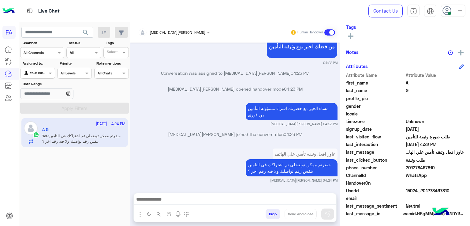
drag, startPoint x: 434, startPoint y: 169, endPoint x: 409, endPoint y: 168, distance: 24.8
click at [409, 168] on span "201278467810" at bounding box center [435, 167] width 58 height 6
copy span "1278467810"
click at [90, 34] on button "search" at bounding box center [85, 33] width 15 height 13
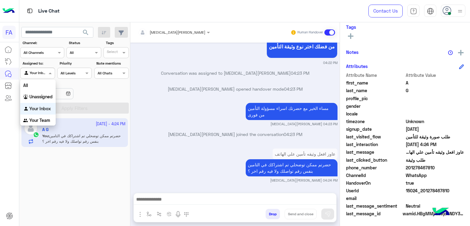
click at [47, 73] on span at bounding box center [51, 73] width 8 height 6
drag, startPoint x: 44, startPoint y: 96, endPoint x: 75, endPoint y: 107, distance: 32.6
click at [44, 96] on b "Unassigned" at bounding box center [40, 96] width 23 height 5
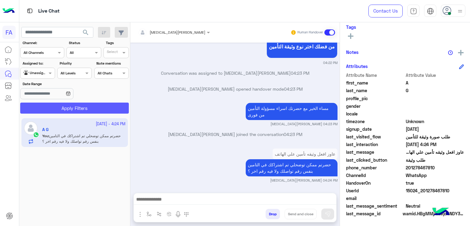
click at [76, 108] on button "Apply Filters" at bounding box center [74, 108] width 109 height 11
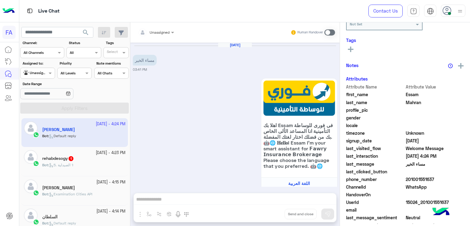
scroll to position [485, 0]
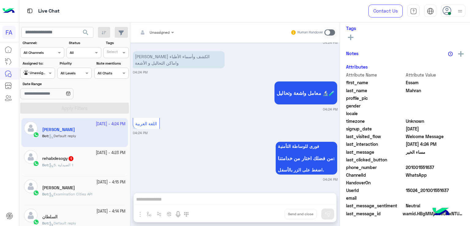
click at [61, 165] on span "5. الصيدلية ⚕" at bounding box center [61, 165] width 25 height 5
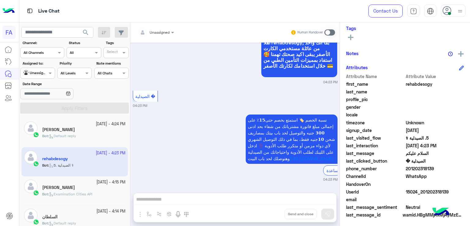
scroll to position [110, 0]
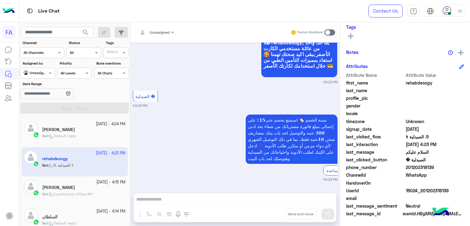
click at [85, 133] on div "[PERSON_NAME]" at bounding box center [83, 130] width 83 height 6
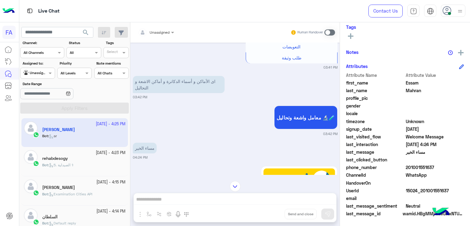
scroll to position [205, 0]
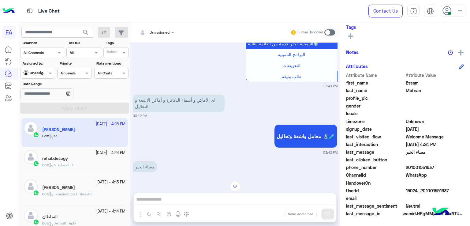
click at [336, 122] on div "Oct 8, 2025 مساء الخير 03:41 PM اهلا بك Essam فى فورى للوساطة التأمينية انا الم…" at bounding box center [234, 109] width 209 height 132
click at [334, 124] on div "Oct 8, 2025 مساء الخير 03:41 PM اهلا بك Essam فى فورى للوساطة التأمينية انا الم…" at bounding box center [234, 109] width 209 height 132
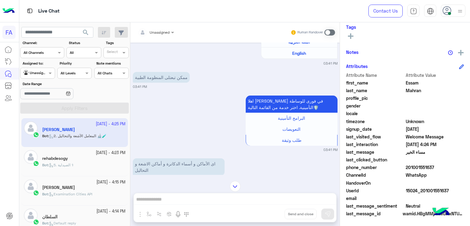
scroll to position [143, 0]
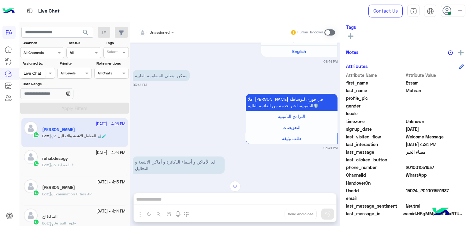
click at [43, 71] on div "Live Chat" at bounding box center [32, 74] width 27 height 10
click at [49, 74] on span at bounding box center [51, 73] width 8 height 6
click at [45, 108] on b "Your Inbox" at bounding box center [39, 108] width 21 height 5
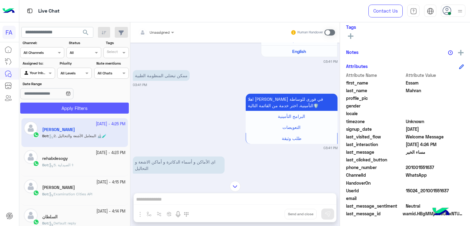
click at [115, 111] on button "Apply Filters" at bounding box center [74, 108] width 109 height 11
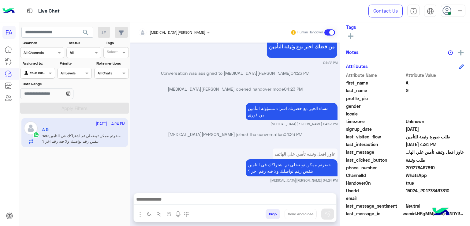
click at [35, 74] on input "text" at bounding box center [31, 73] width 14 height 6
click at [38, 98] on b "Unassigned" at bounding box center [40, 96] width 23 height 5
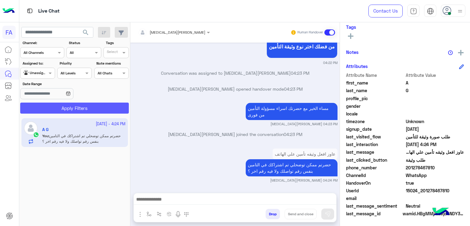
click at [60, 107] on button "Apply Filters" at bounding box center [74, 108] width 109 height 11
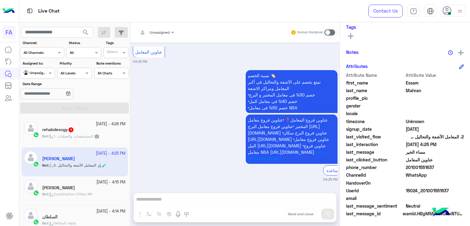
scroll to position [731, 0]
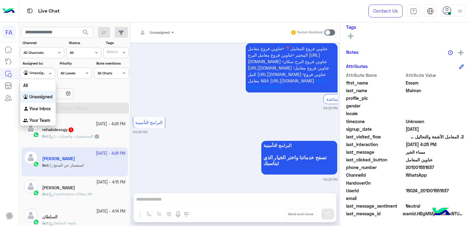
click at [47, 74] on div at bounding box center [38, 72] width 34 height 6
drag, startPoint x: 34, startPoint y: 109, endPoint x: 87, endPoint y: 105, distance: 52.5
click at [35, 108] on b "Your Inbox" at bounding box center [39, 108] width 21 height 5
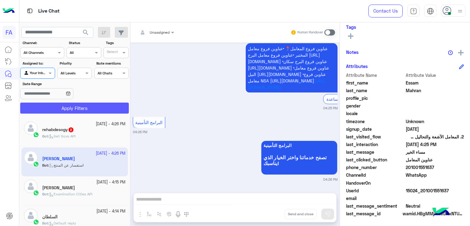
click at [87, 105] on button "Apply Filters" at bounding box center [74, 108] width 109 height 11
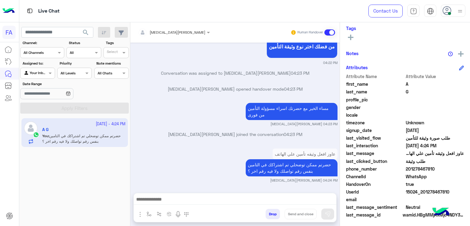
scroll to position [121, 0]
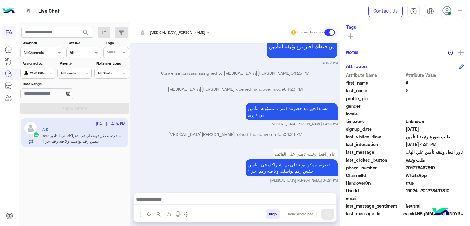
click at [39, 71] on div at bounding box center [38, 72] width 34 height 6
click at [44, 96] on b "Unassigned" at bounding box center [40, 96] width 23 height 5
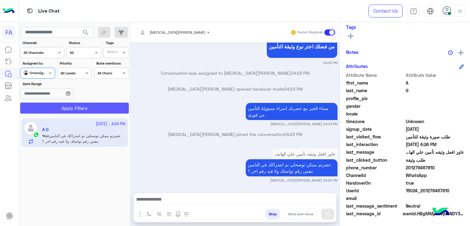
click at [72, 109] on button "Apply Filters" at bounding box center [74, 108] width 109 height 11
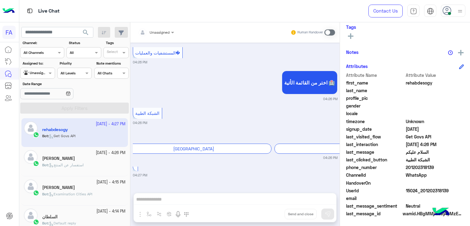
scroll to position [676, 0]
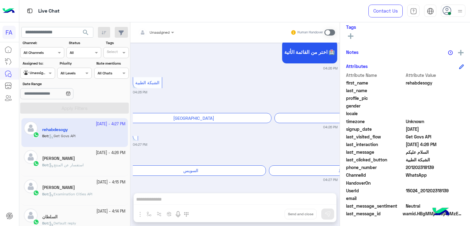
click at [33, 72] on input "text" at bounding box center [31, 73] width 14 height 6
click at [40, 108] on b "Your Inbox" at bounding box center [39, 108] width 21 height 5
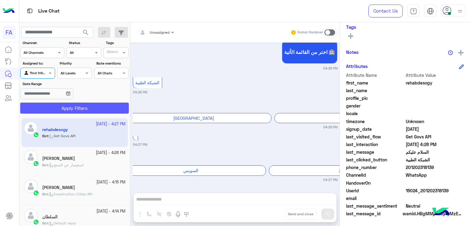
click at [56, 106] on button "Apply Filters" at bounding box center [74, 108] width 109 height 11
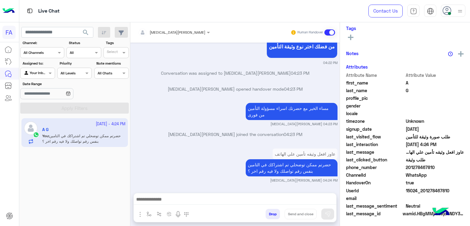
scroll to position [121, 0]
click at [43, 74] on div at bounding box center [38, 72] width 34 height 6
drag, startPoint x: 51, startPoint y: 97, endPoint x: 67, endPoint y: 100, distance: 16.3
click at [51, 96] on b "Unassigned" at bounding box center [40, 96] width 23 height 5
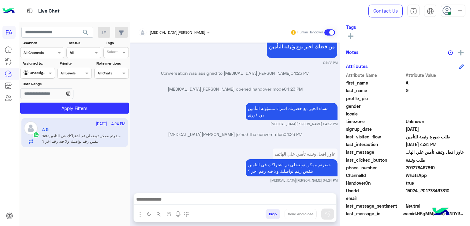
click at [69, 101] on section "Channel: Channel All Channels Status Channel All Tags Select Assigned to: Agent…" at bounding box center [75, 76] width 102 height 73
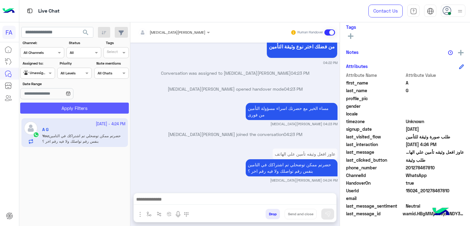
click at [69, 106] on button "Apply Filters" at bounding box center [74, 108] width 109 height 11
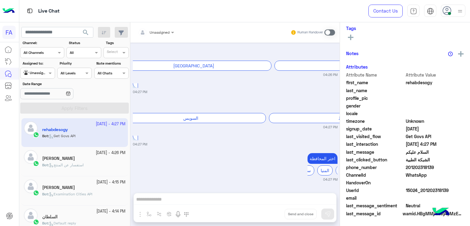
scroll to position [110, 0]
click at [58, 157] on h5 "[PERSON_NAME]" at bounding box center [58, 158] width 33 height 5
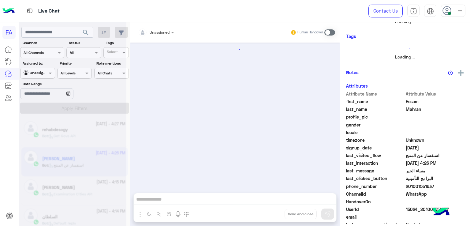
scroll to position [731, 0]
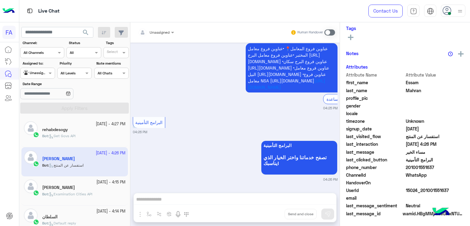
click at [75, 190] on div "[PERSON_NAME]" at bounding box center [83, 188] width 83 height 6
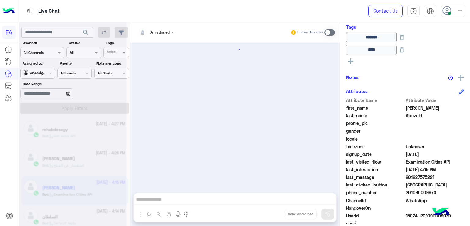
scroll to position [590, 0]
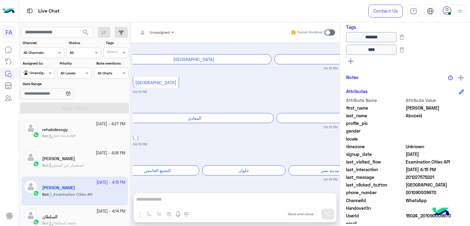
click at [71, 134] on p "Bot : Get Govs API" at bounding box center [58, 136] width 33 height 6
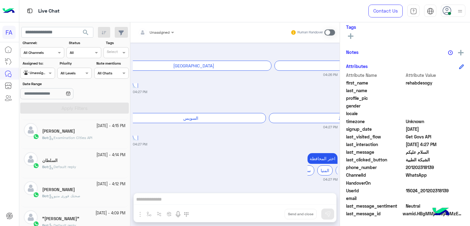
scroll to position [81, 0]
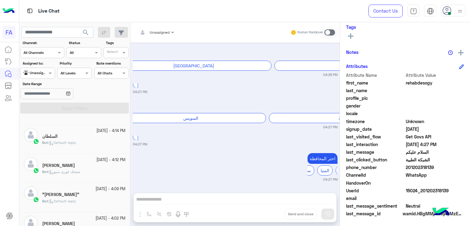
click at [69, 143] on span "Default reply" at bounding box center [62, 142] width 27 height 5
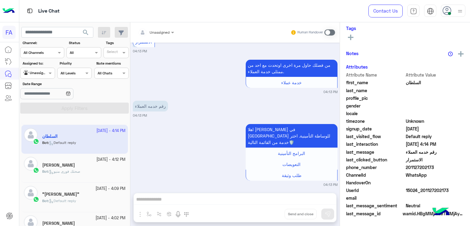
scroll to position [110, 0]
click at [64, 163] on div "[PERSON_NAME]" at bounding box center [83, 166] width 83 height 6
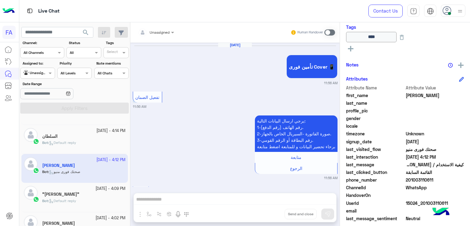
scroll to position [719, 0]
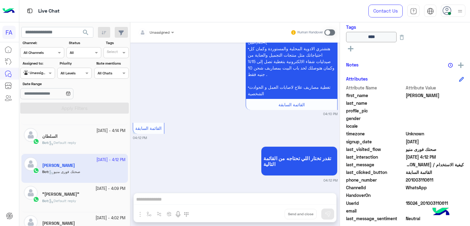
click at [106, 203] on div "Bot : Default reply" at bounding box center [83, 203] width 83 height 11
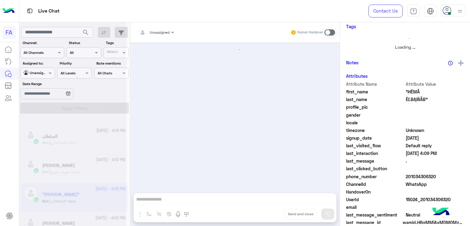
scroll to position [109, 0]
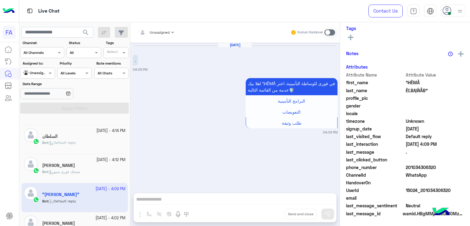
click at [44, 75] on div "Unassigned" at bounding box center [35, 73] width 23 height 6
drag, startPoint x: 43, startPoint y: 108, endPoint x: 57, endPoint y: 106, distance: 13.9
click at [43, 108] on b "Your Inbox" at bounding box center [39, 108] width 21 height 5
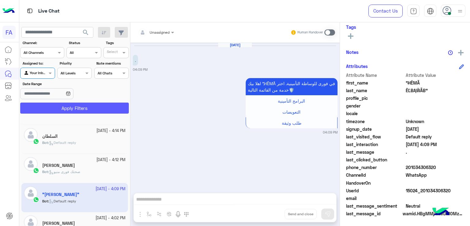
click at [63, 105] on button "Apply Filters" at bounding box center [74, 108] width 109 height 11
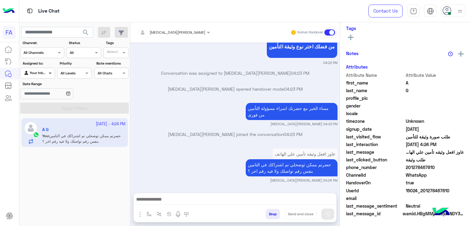
click at [51, 72] on span at bounding box center [51, 73] width 8 height 6
click at [54, 98] on div "Unassigned" at bounding box center [38, 97] width 36 height 12
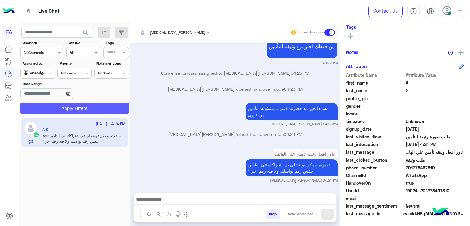
click at [81, 110] on button "Apply Filters" at bounding box center [74, 108] width 109 height 11
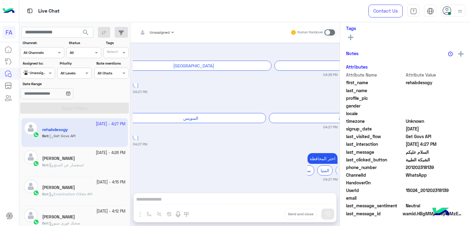
click at [29, 70] on input "text" at bounding box center [31, 73] width 14 height 6
click at [38, 111] on b "Your Inbox" at bounding box center [39, 108] width 21 height 5
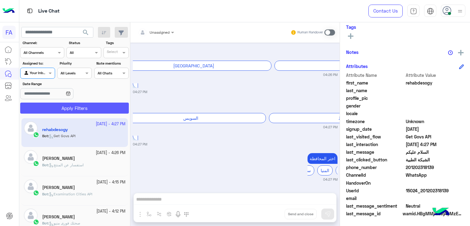
click at [65, 109] on button "Apply Filters" at bounding box center [74, 108] width 109 height 11
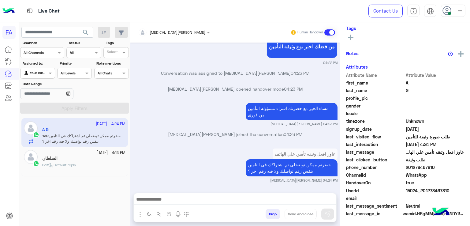
click at [84, 167] on div "Bot : Default reply" at bounding box center [83, 167] width 83 height 11
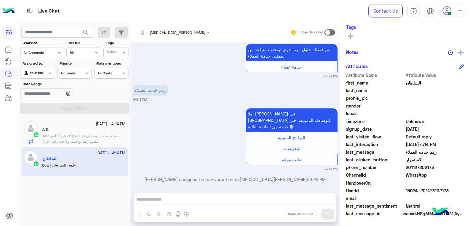
click at [328, 33] on span at bounding box center [329, 32] width 11 height 6
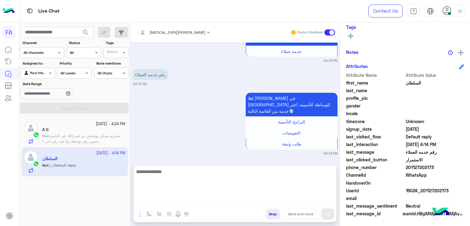
click at [195, 200] on textarea at bounding box center [235, 186] width 203 height 37
paste textarea "**********"
type textarea "**********"
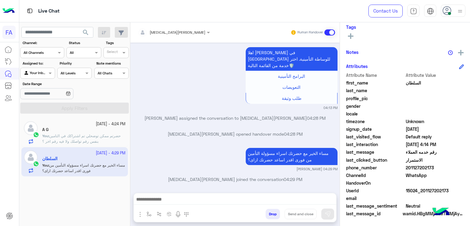
drag, startPoint x: 436, startPoint y: 168, endPoint x: 410, endPoint y: 168, distance: 25.7
click at [410, 168] on span "201127202173" at bounding box center [435, 167] width 58 height 6
click at [39, 69] on div at bounding box center [38, 72] width 34 height 6
click at [38, 97] on b "Unassigned" at bounding box center [40, 96] width 23 height 5
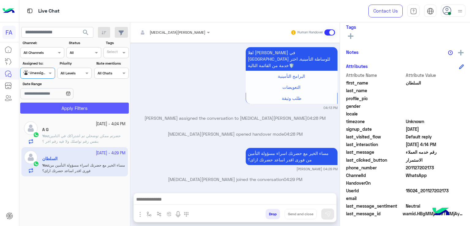
click at [66, 104] on button "Apply Filters" at bounding box center [74, 108] width 109 height 11
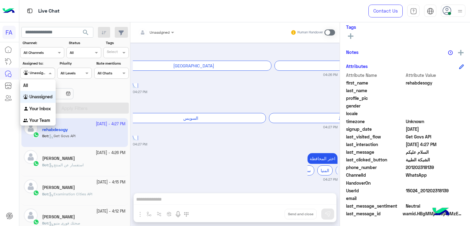
click at [38, 73] on div at bounding box center [38, 72] width 34 height 6
click at [35, 104] on div "Your Inbox" at bounding box center [38, 109] width 36 height 12
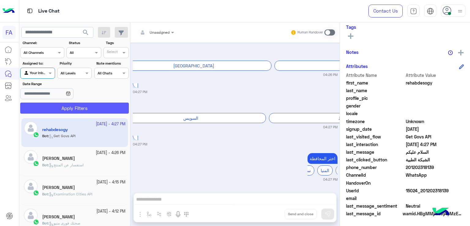
click at [72, 105] on button "Apply Filters" at bounding box center [74, 108] width 109 height 11
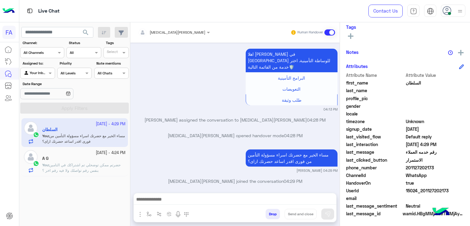
click at [78, 163] on span "حضرتم ممكن توضحلي تم اشتراكك في التامين بنفس رقم تواصلك ولا فيه رقم اخر ؟" at bounding box center [81, 168] width 78 height 10
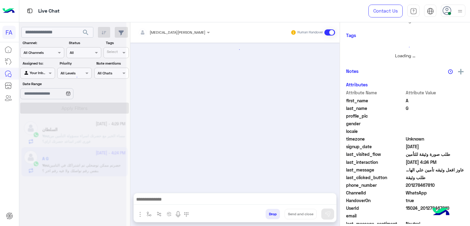
scroll to position [130, 0]
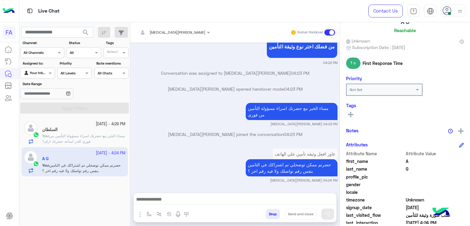
click at [349, 113] on icon at bounding box center [351, 115] width 6 height 6
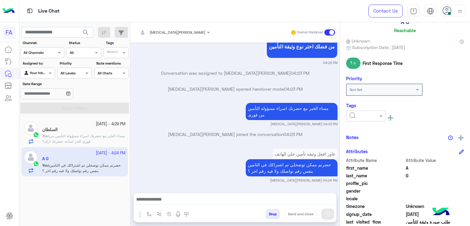
click at [372, 115] on div at bounding box center [366, 115] width 39 height 6
click at [363, 142] on span "Pending" at bounding box center [357, 142] width 16 height 5
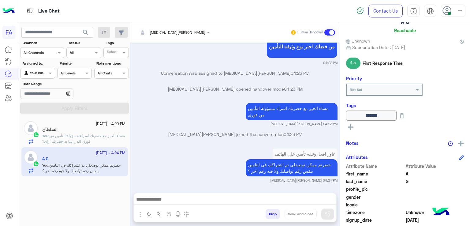
click at [91, 134] on span "مساء الخير مع حضرتك اسراء مسؤولة التأمين من فورى اقدر اساعد حضرتك ازاى؟" at bounding box center [83, 138] width 83 height 10
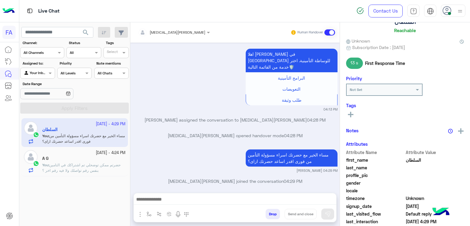
click at [350, 115] on icon at bounding box center [351, 115] width 6 height 6
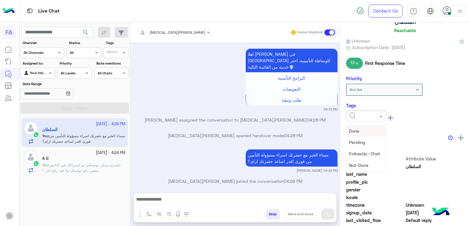
drag, startPoint x: 359, startPoint y: 117, endPoint x: 360, endPoint y: 130, distance: 13.5
click at [359, 117] on input "text" at bounding box center [359, 116] width 19 height 6
click at [355, 142] on span "Pending" at bounding box center [357, 142] width 16 height 5
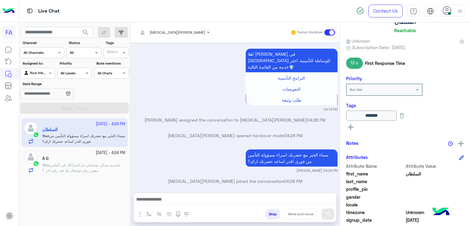
click at [88, 163] on span "حضرتم ممكن توضحلي تم اشتراكك في التامين بنفس رقم تواصلك ولا فيه رقم اخر ؟" at bounding box center [81, 168] width 78 height 10
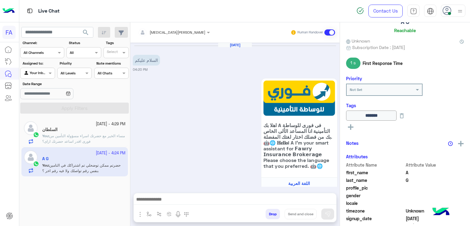
scroll to position [420, 0]
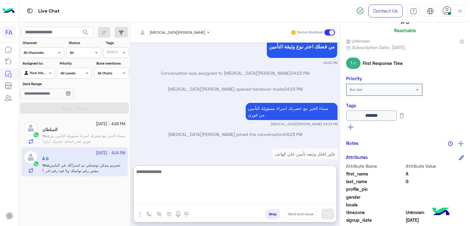
click at [207, 200] on textarea at bounding box center [235, 186] width 203 height 37
paste textarea "**********"
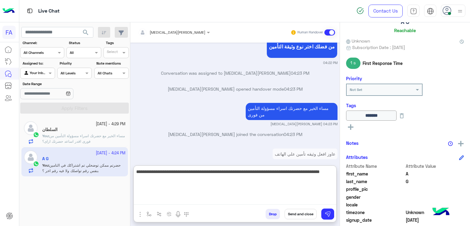
type textarea "**********"
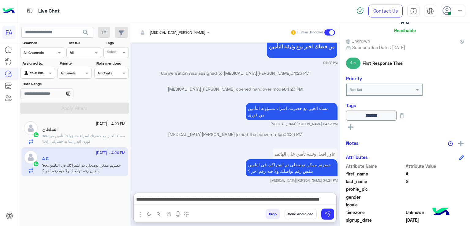
click at [300, 212] on button "Send and close" at bounding box center [301, 214] width 32 height 10
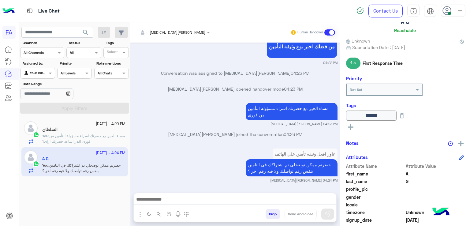
click at [87, 30] on span "search" at bounding box center [85, 32] width 7 height 7
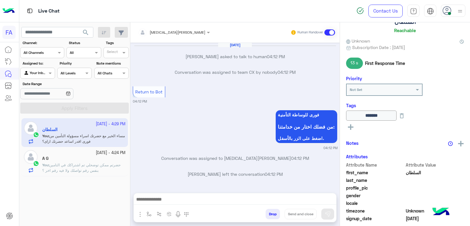
scroll to position [424, 0]
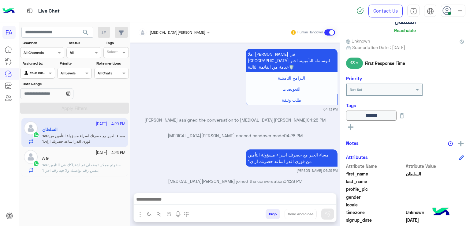
click at [85, 31] on span "search" at bounding box center [85, 32] width 7 height 7
click at [85, 159] on div "A G" at bounding box center [83, 159] width 83 height 6
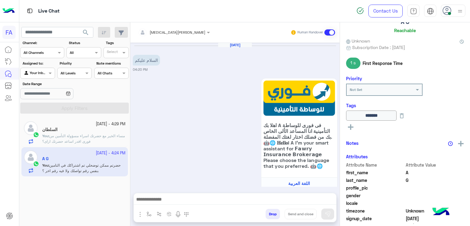
scroll to position [420, 0]
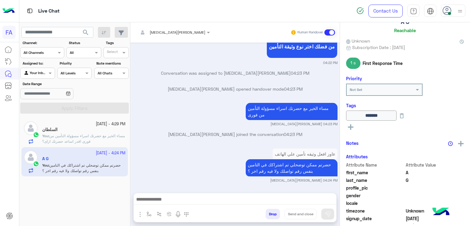
click at [88, 32] on span "search" at bounding box center [85, 32] width 7 height 7
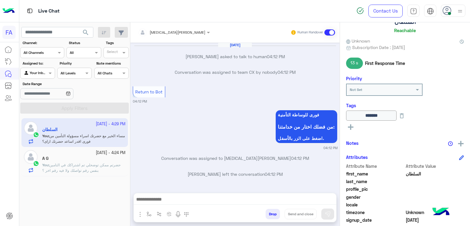
scroll to position [424, 0]
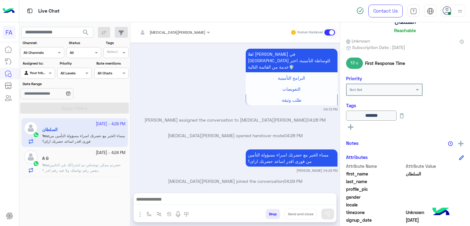
click at [49, 77] on div "Agent Filter Your Inbox" at bounding box center [37, 73] width 35 height 11
click at [47, 97] on b "Unassigned" at bounding box center [40, 96] width 23 height 5
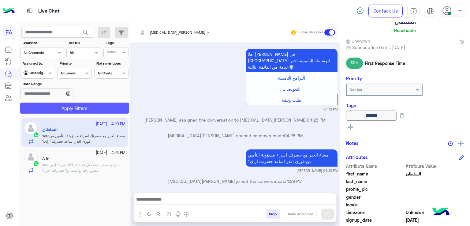
click at [47, 107] on button "Apply Filters" at bounding box center [74, 108] width 109 height 11
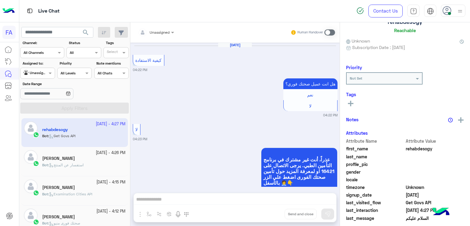
scroll to position [593, 0]
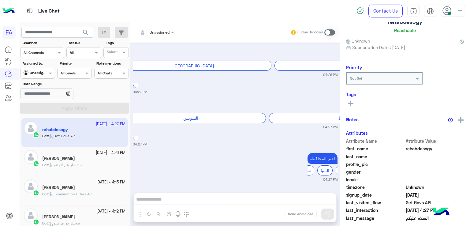
click at [35, 74] on input "text" at bounding box center [31, 73] width 14 height 6
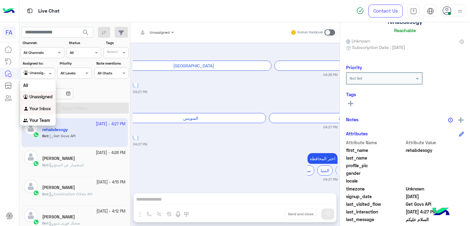
click at [35, 108] on b "Your Inbox" at bounding box center [39, 108] width 21 height 5
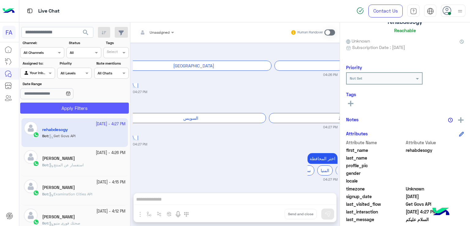
click at [64, 108] on button "Apply Filters" at bounding box center [74, 108] width 109 height 11
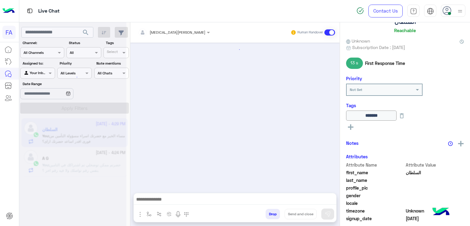
scroll to position [424, 0]
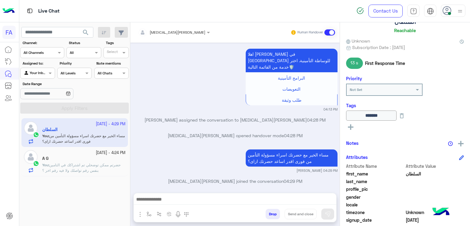
click at [102, 167] on span "حضرتم ممكن توضحلي تم اشتراكك في التامين بنفس رقم تواصلك ولا فيه رقم اخر ؟" at bounding box center [81, 168] width 78 height 10
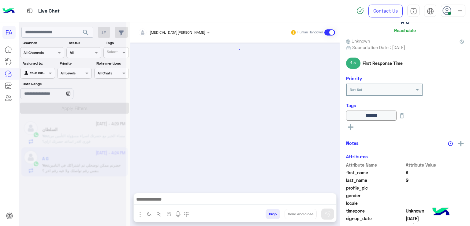
scroll to position [420, 0]
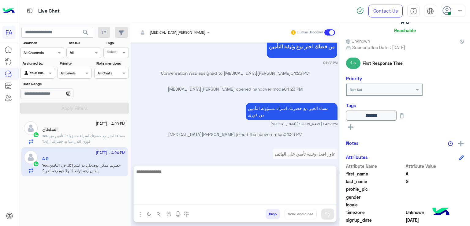
click at [220, 196] on textarea at bounding box center [235, 186] width 203 height 37
paste textarea "**********"
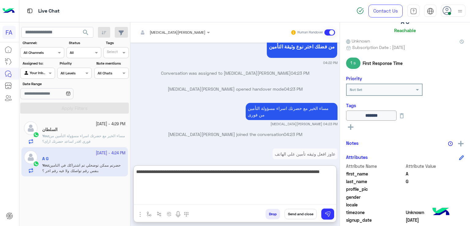
type textarea "**********"
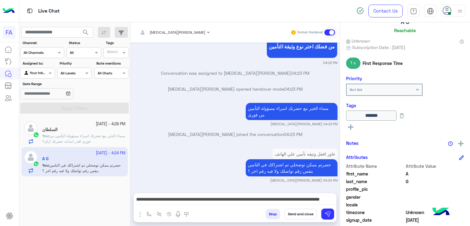
click at [304, 211] on button "Send and close" at bounding box center [301, 214] width 32 height 10
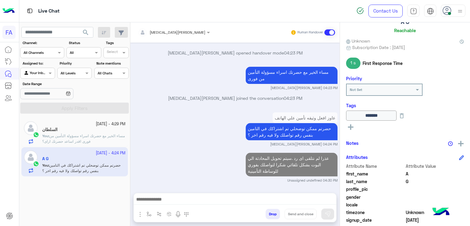
scroll to position [471, 0]
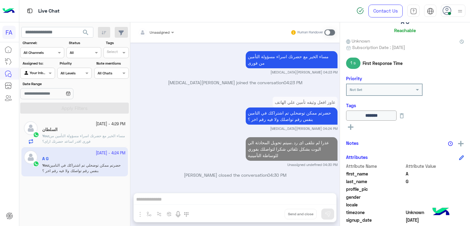
click at [87, 32] on span "search" at bounding box center [85, 32] width 7 height 7
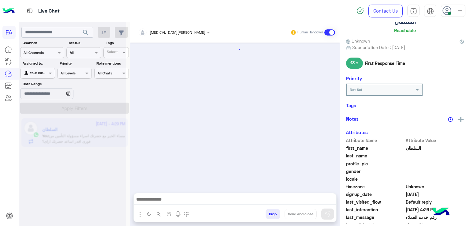
scroll to position [424, 0]
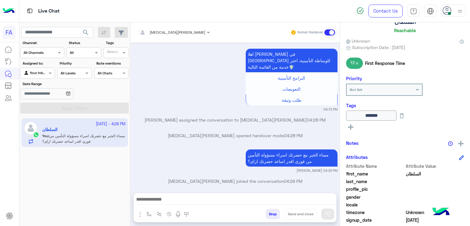
click at [82, 31] on button "search" at bounding box center [85, 33] width 15 height 13
click at [49, 70] on span at bounding box center [51, 73] width 8 height 6
click at [45, 97] on b "Unassigned" at bounding box center [40, 96] width 23 height 5
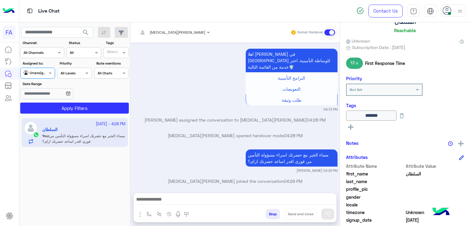
click at [55, 114] on app-inbox-users-filters "search Channel: Channel All Channels Status Channel All Tags Select Assigned to…" at bounding box center [74, 69] width 111 height 94
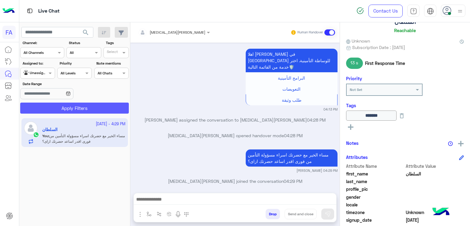
click at [59, 110] on button "Apply Filters" at bounding box center [74, 108] width 109 height 11
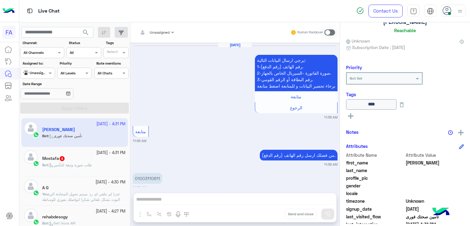
scroll to position [728, 0]
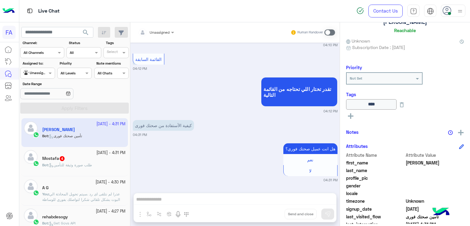
click at [66, 167] on span "طلب صورة وثيقة للتأمين" at bounding box center [70, 165] width 43 height 5
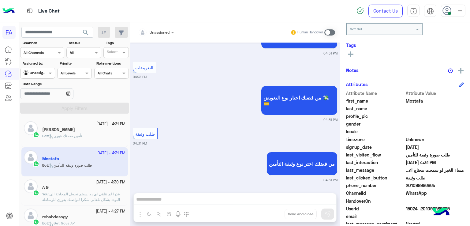
scroll to position [110, 0]
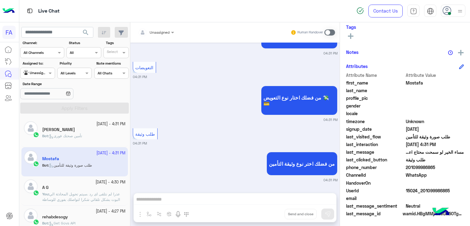
drag, startPoint x: 436, startPoint y: 166, endPoint x: 410, endPoint y: 167, distance: 25.8
click at [410, 167] on span "201099986865" at bounding box center [435, 167] width 58 height 6
click at [40, 184] on div "8 October - 4:30 PM A G You : عذرا لم نتلقى اى رد .سيتم تحويل المحادثة الي البو…" at bounding box center [75, 190] width 102 height 23
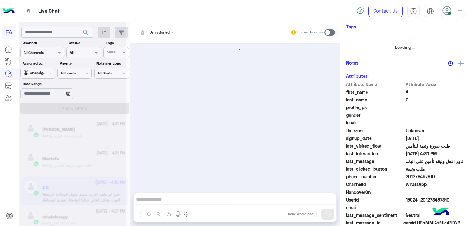
scroll to position [471, 0]
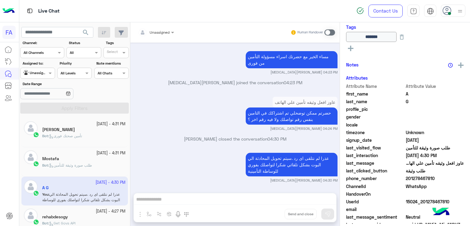
click at [66, 165] on span "طلب صورة وثيقة للتأمين" at bounding box center [70, 165] width 43 height 5
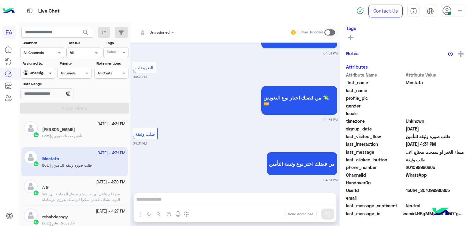
scroll to position [110, 0]
click at [48, 76] on span at bounding box center [51, 73] width 8 height 6
click at [187, 132] on div "طلب وثيقة 04:31 PM" at bounding box center [235, 136] width 205 height 19
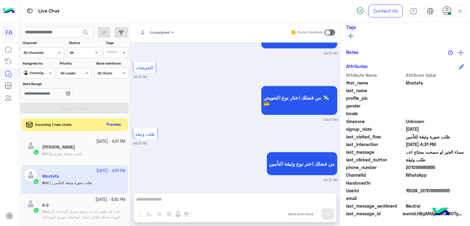
click at [118, 124] on button "Preview" at bounding box center [113, 125] width 19 height 8
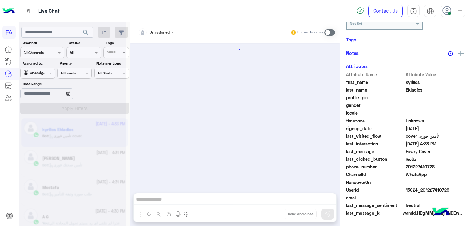
scroll to position [625, 0]
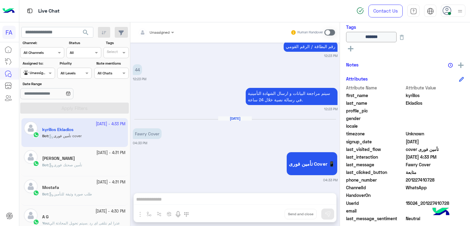
click at [70, 164] on span "تأمين صحتك فورى" at bounding box center [65, 165] width 33 height 5
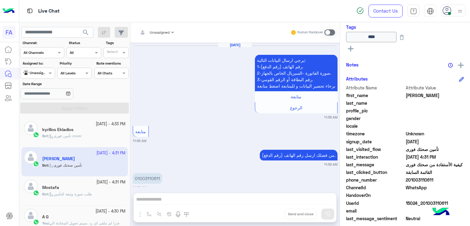
scroll to position [728, 0]
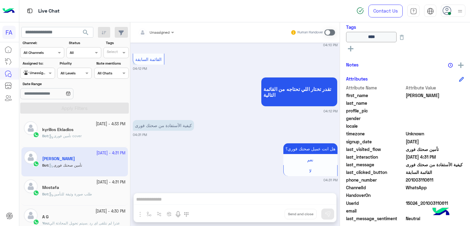
click at [49, 196] on b "Bot :" at bounding box center [45, 194] width 7 height 5
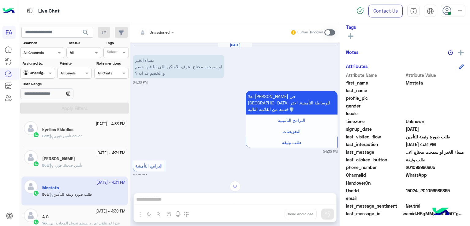
scroll to position [170, 0]
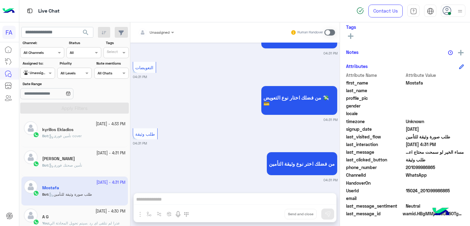
click at [158, 36] on div "Unassigned" at bounding box center [154, 32] width 32 height 12
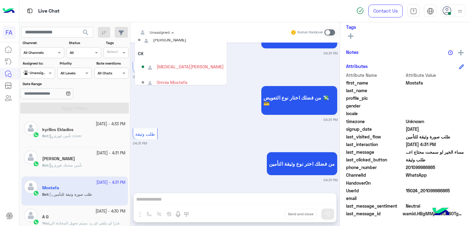
scroll to position [43, 0]
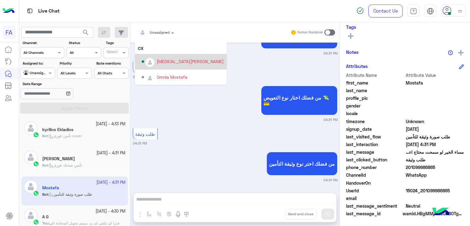
click at [180, 66] on div "[PERSON_NAME]" at bounding box center [183, 61] width 82 height 11
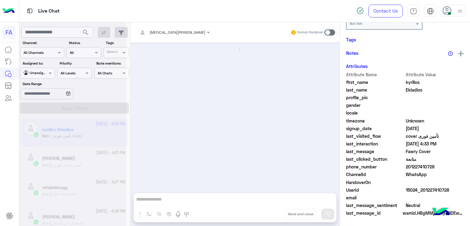
scroll to position [625, 0]
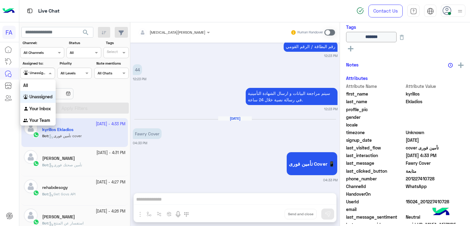
click at [47, 74] on div at bounding box center [38, 72] width 34 height 6
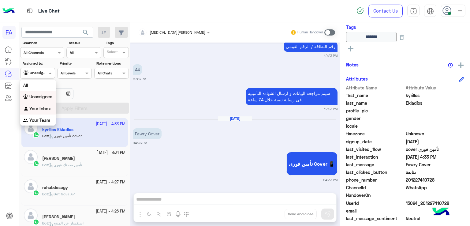
click at [33, 104] on div "Your Inbox" at bounding box center [38, 109] width 36 height 12
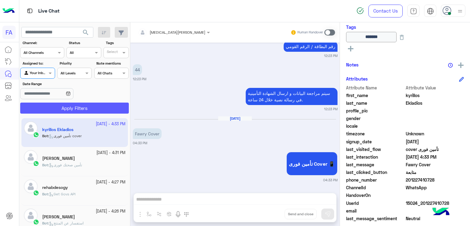
click at [49, 107] on button "Apply Filters" at bounding box center [74, 108] width 109 height 11
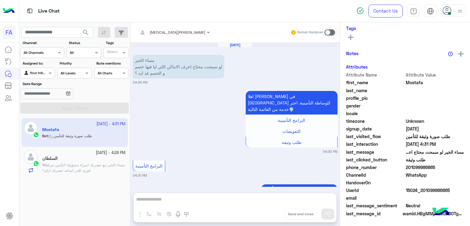
scroll to position [186, 0]
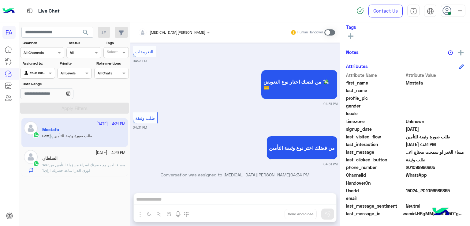
click at [91, 163] on span "مساء الخير مع حضرتك اسراء مسؤولة التأمين من فورى اقدر اساعد حضرتك ازاى؟" at bounding box center [83, 168] width 83 height 10
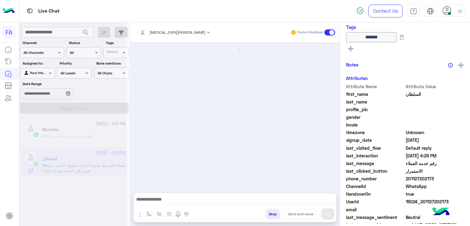
scroll to position [424, 0]
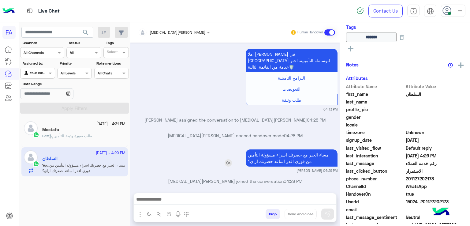
click at [302, 151] on p "مساء الخير مع حضرتك اسراء مسؤولة التأمين من فورى اقدر اساعد حضرتك ازاى؟" at bounding box center [292, 157] width 92 height 17
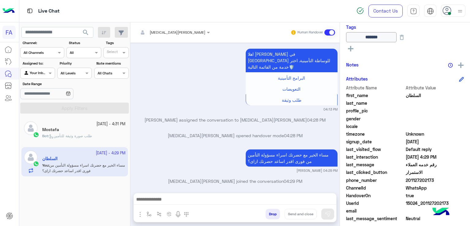
click at [63, 137] on span "طلب صورة وثيقة للتأمين" at bounding box center [70, 135] width 43 height 5
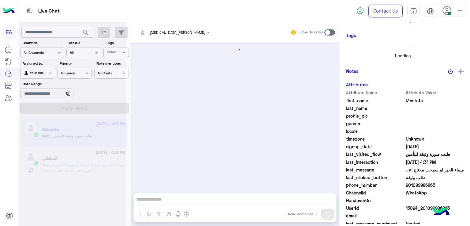
scroll to position [130, 0]
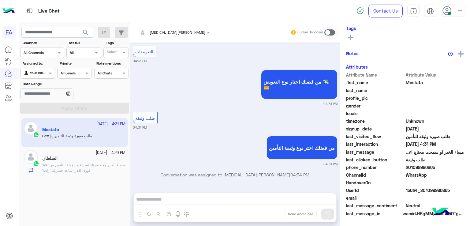
click at [333, 32] on span at bounding box center [329, 32] width 11 height 6
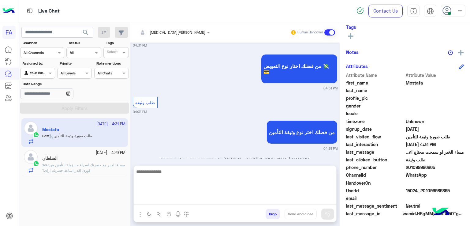
click at [318, 199] on textarea at bounding box center [235, 186] width 203 height 37
paste textarea "**********"
type textarea "**********"
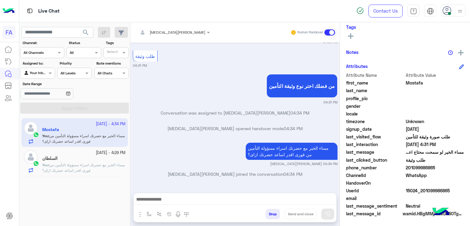
click at [97, 169] on p "You : مساء الخير مع حضرتك اسراء مسؤولة التأمين من فورى اقدر اساعد حضرتك ازاى؟" at bounding box center [83, 167] width 83 height 11
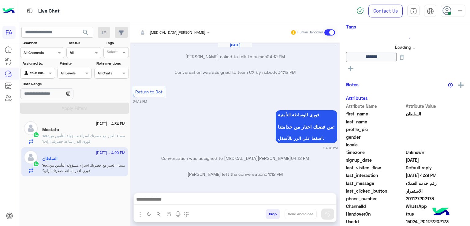
scroll to position [424, 0]
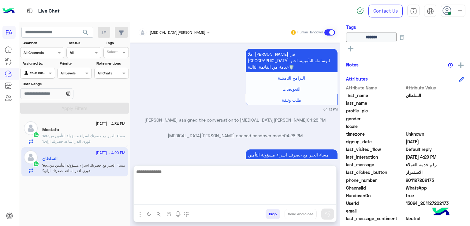
click at [210, 199] on textarea at bounding box center [235, 186] width 203 height 37
paste textarea "**********"
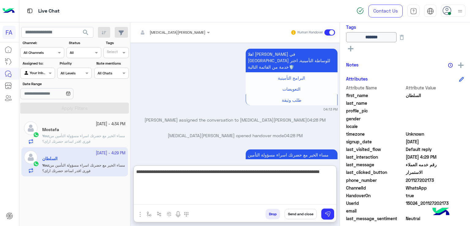
type textarea "**********"
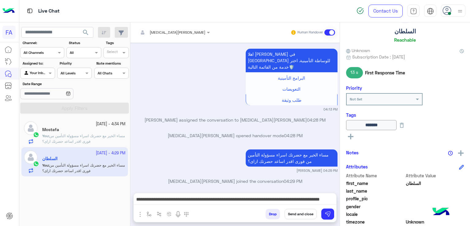
scroll to position [31, 0]
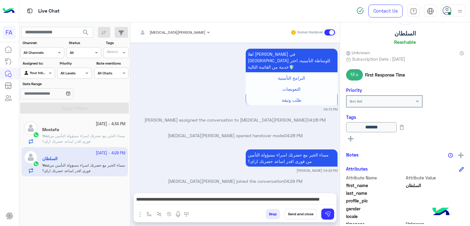
click at [298, 210] on button "Send and close" at bounding box center [301, 214] width 32 height 10
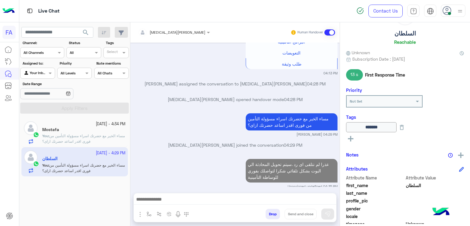
scroll to position [475, 0]
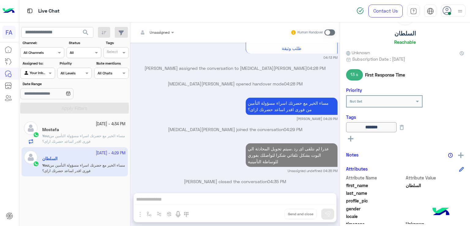
click at [91, 32] on button "search" at bounding box center [85, 33] width 15 height 13
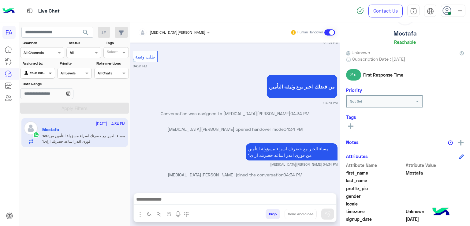
click at [47, 74] on span at bounding box center [51, 73] width 8 height 6
drag, startPoint x: 45, startPoint y: 96, endPoint x: 52, endPoint y: 98, distance: 7.4
click at [45, 96] on b "Unassigned" at bounding box center [40, 96] width 23 height 5
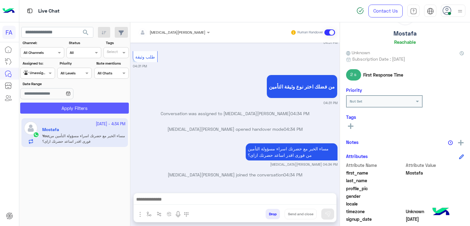
click at [70, 108] on button "Apply Filters" at bounding box center [74, 108] width 109 height 11
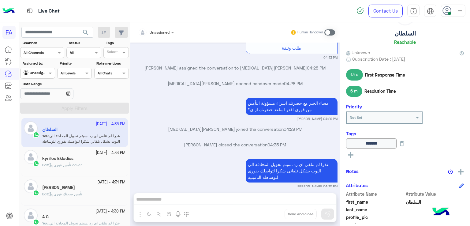
click at [90, 32] on button "search" at bounding box center [85, 33] width 15 height 13
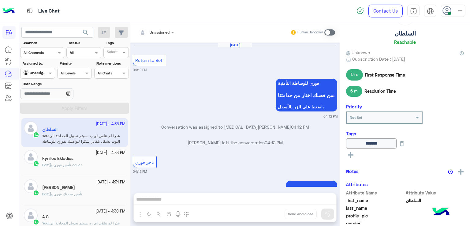
scroll to position [444, 0]
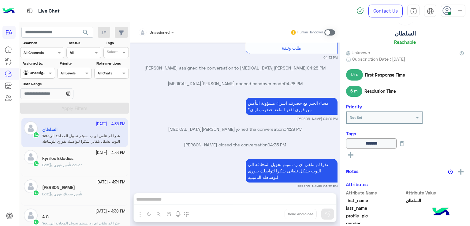
click at [36, 74] on input "text" at bounding box center [31, 73] width 14 height 6
click at [39, 111] on b "Your Inbox" at bounding box center [39, 108] width 21 height 5
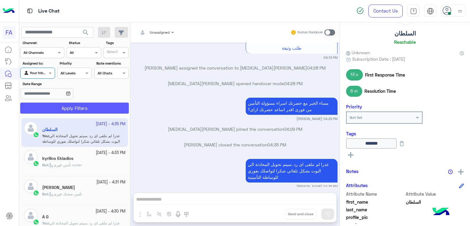
click at [69, 108] on button "Apply Filters" at bounding box center [74, 108] width 109 height 11
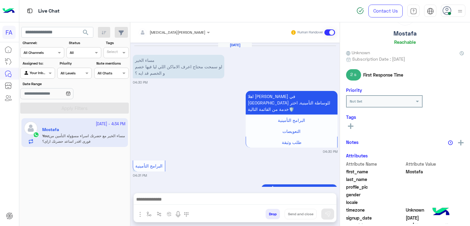
scroll to position [247, 0]
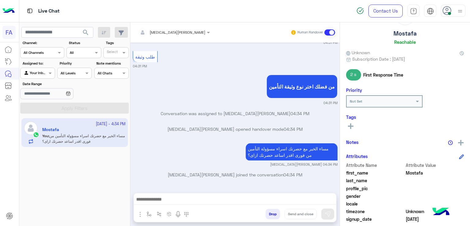
click at [46, 73] on div at bounding box center [38, 72] width 34 height 6
click at [47, 97] on b "Unassigned" at bounding box center [40, 96] width 23 height 5
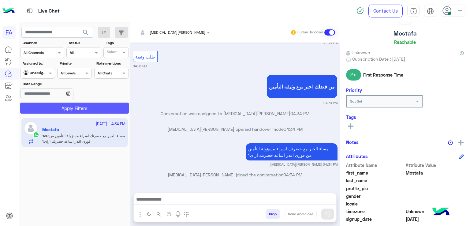
click at [60, 113] on button "Apply Filters" at bounding box center [74, 108] width 109 height 11
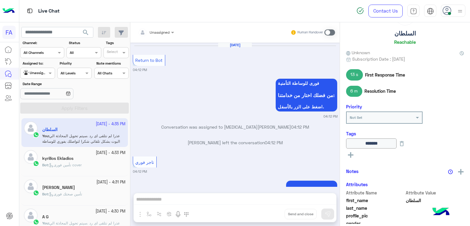
scroll to position [444, 0]
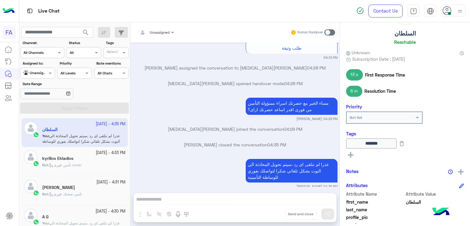
click at [37, 73] on input "text" at bounding box center [31, 73] width 14 height 6
click at [41, 106] on b "Your Inbox" at bounding box center [39, 108] width 21 height 5
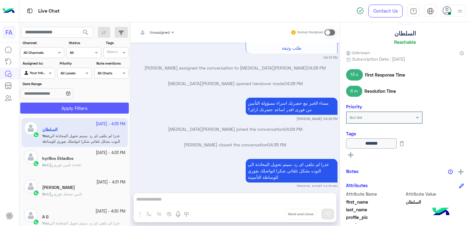
click at [63, 109] on button "Apply Filters" at bounding box center [74, 108] width 109 height 11
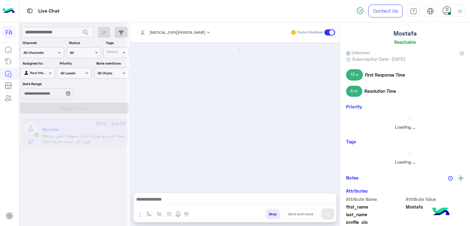
scroll to position [247, 0]
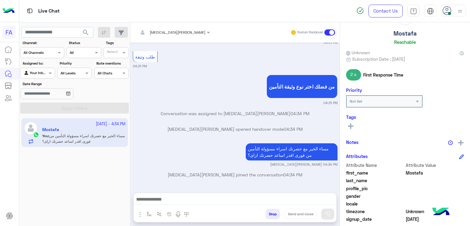
click at [347, 120] on div "Tags See All" at bounding box center [405, 122] width 118 height 17
click at [354, 124] on button at bounding box center [350, 125] width 9 height 7
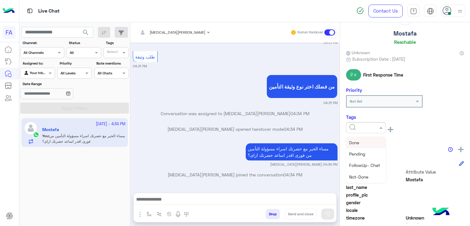
click at [362, 127] on input "text" at bounding box center [359, 127] width 19 height 6
click at [364, 152] on span "Pending" at bounding box center [357, 153] width 16 height 5
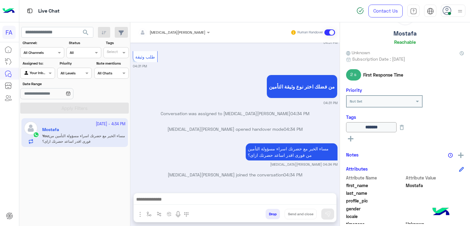
click at [88, 33] on span "search" at bounding box center [85, 32] width 7 height 7
click at [86, 32] on span "search" at bounding box center [85, 32] width 7 height 7
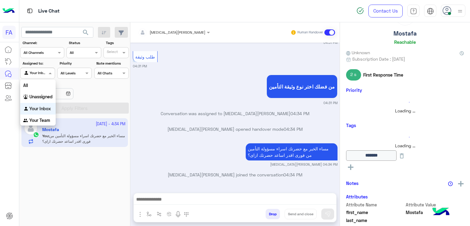
click at [40, 73] on div at bounding box center [38, 72] width 34 height 6
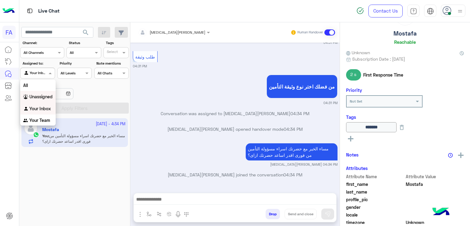
click at [37, 99] on b "Unassigned" at bounding box center [40, 96] width 23 height 5
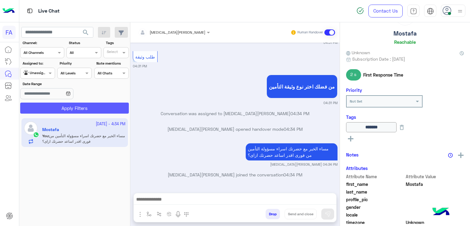
click at [74, 108] on button "Apply Filters" at bounding box center [74, 108] width 109 height 11
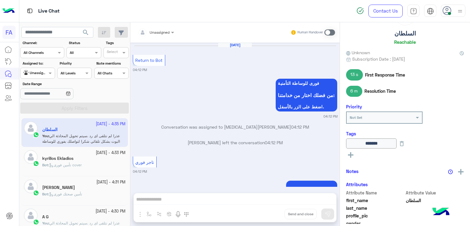
scroll to position [444, 0]
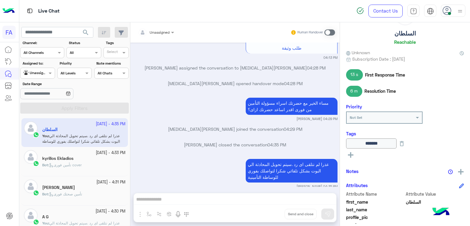
click at [42, 74] on div at bounding box center [38, 72] width 34 height 6
drag, startPoint x: 46, startPoint y: 106, endPoint x: 64, endPoint y: 107, distance: 17.5
click at [47, 107] on b "Your Inbox" at bounding box center [39, 108] width 21 height 5
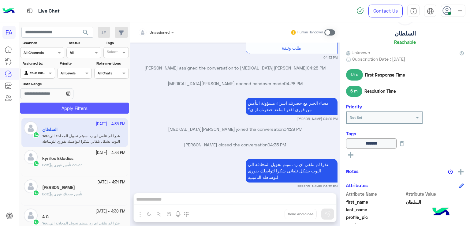
click at [73, 107] on button "Apply Filters" at bounding box center [74, 108] width 109 height 11
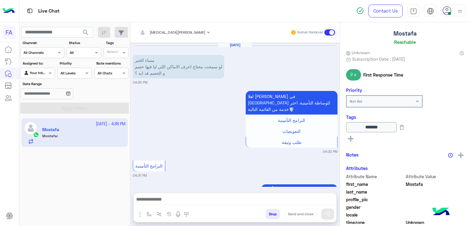
scroll to position [270, 0]
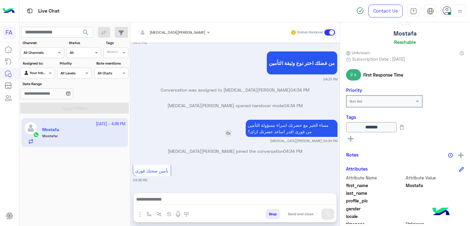
click at [313, 122] on p "مساء الخير مع حضرتك اسراء مسؤولة التأمين من فورى اقدر اساعد حضرتك ازاى؟" at bounding box center [292, 128] width 92 height 17
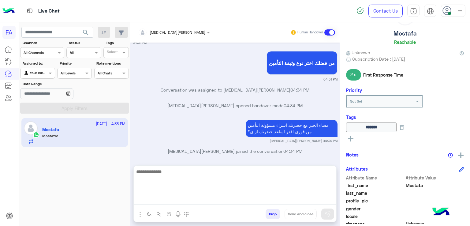
click at [275, 196] on textarea at bounding box center [235, 186] width 203 height 37
paste textarea "**********"
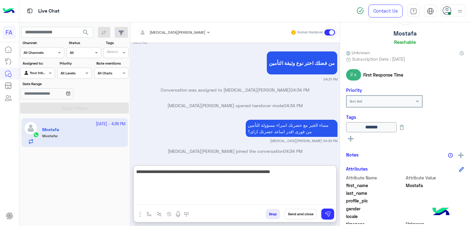
drag, startPoint x: 231, startPoint y: 173, endPoint x: 340, endPoint y: 172, distance: 109.6
click at [340, 172] on mat-drawer-container "Amira khalid Human Handover Oct 8, 2025 مساء الخير لو سمحت محتاج اعرف الاماكن ا…" at bounding box center [300, 125] width 340 height 206
type textarea "**********"
click at [311, 173] on textarea "**********" at bounding box center [235, 186] width 203 height 37
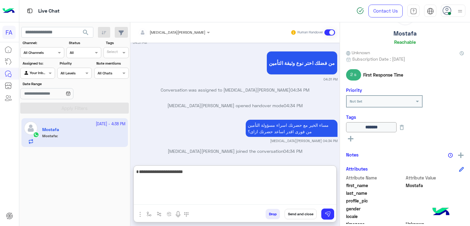
click at [311, 173] on textarea "**********" at bounding box center [235, 186] width 203 height 37
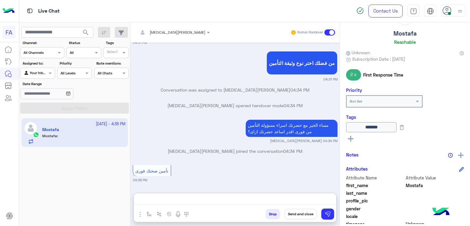
click at [280, 156] on div "Amira khalid joined the conversation 04:34 PM" at bounding box center [235, 153] width 205 height 11
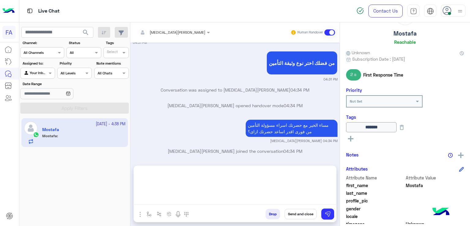
click at [295, 197] on textarea at bounding box center [235, 186] width 203 height 37
type textarea "**********"
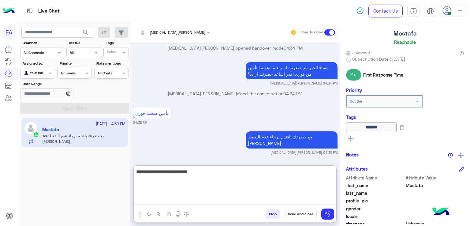
type textarea "**********"
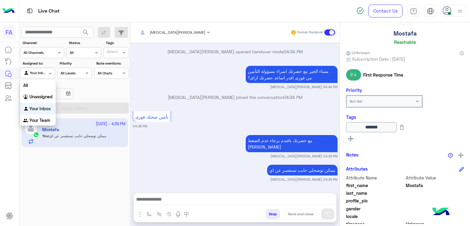
click at [49, 68] on div "Agent Filter Your Inbox" at bounding box center [37, 73] width 35 height 11
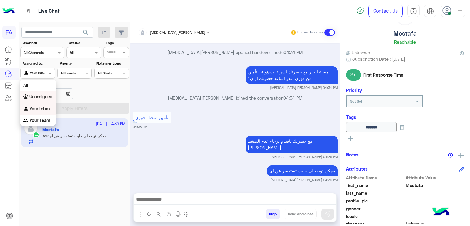
drag, startPoint x: 43, startPoint y: 95, endPoint x: 60, endPoint y: 103, distance: 19.3
click at [43, 95] on b "Unassigned" at bounding box center [40, 96] width 23 height 5
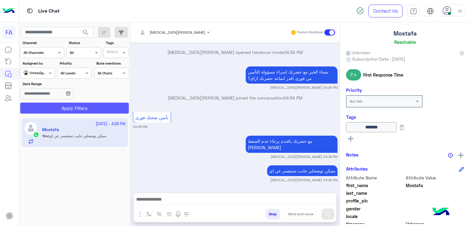
click at [63, 104] on button "Apply Filters" at bounding box center [74, 108] width 109 height 11
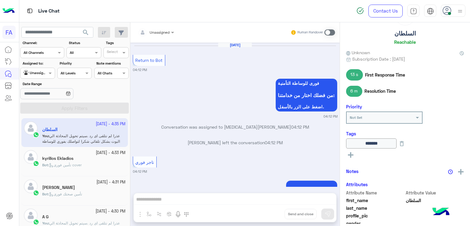
scroll to position [444, 0]
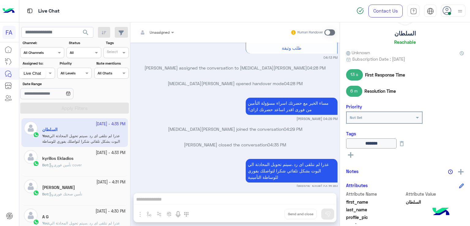
click at [32, 74] on div "Live Chat" at bounding box center [32, 74] width 27 height 10
click at [44, 76] on div "Live Chat" at bounding box center [32, 74] width 27 height 10
click at [51, 73] on span at bounding box center [51, 73] width 8 height 6
drag, startPoint x: 43, startPoint y: 108, endPoint x: 87, endPoint y: 107, distance: 44.4
click at [44, 108] on b "Your Inbox" at bounding box center [39, 108] width 21 height 5
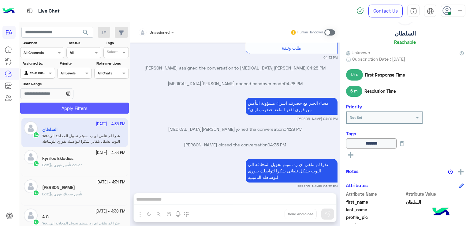
click at [87, 107] on button "Apply Filters" at bounding box center [74, 108] width 109 height 11
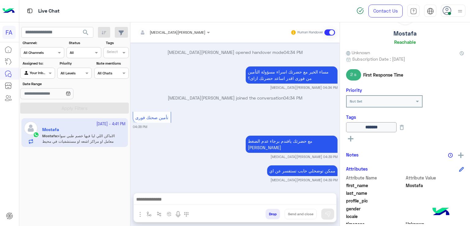
scroll to position [389, 0]
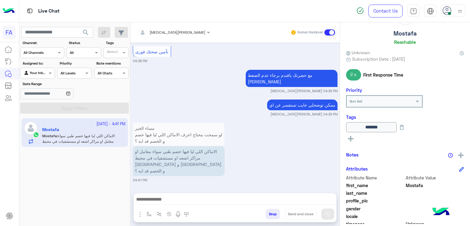
click at [227, 192] on div "Amira khalid Human Handover Oct 8, 2025 مساء الخير لو سمحت محتاج اعرف الاماكن ا…" at bounding box center [234, 125] width 209 height 206
click at [227, 193] on div at bounding box center [235, 200] width 203 height 15
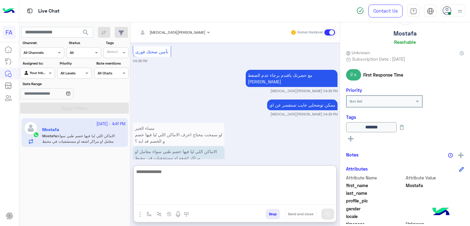
click at [249, 197] on textarea at bounding box center [235, 186] width 203 height 37
type textarea "**********"
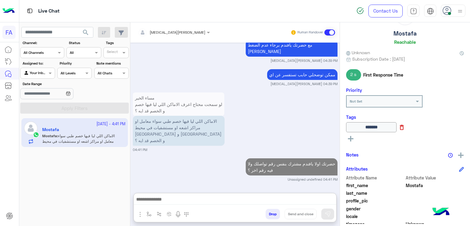
click at [404, 127] on icon at bounding box center [402, 127] width 4 height 5
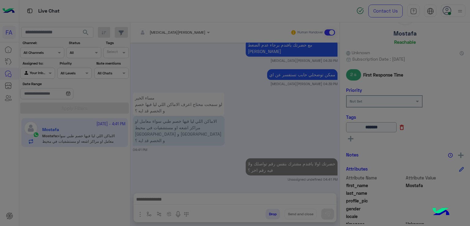
scroll to position [419, 0]
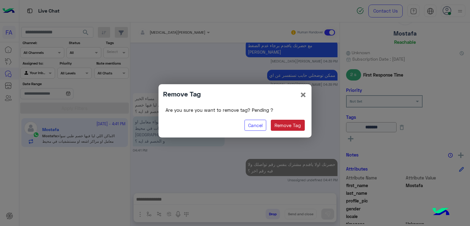
click at [301, 130] on button "Remove Tag" at bounding box center [288, 125] width 34 height 11
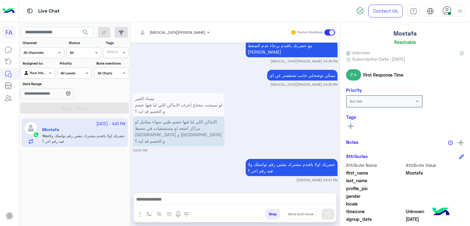
click at [353, 126] on rect at bounding box center [351, 126] width 6 height 1
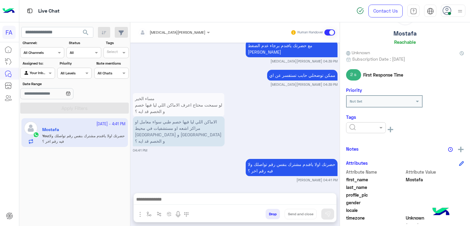
click at [367, 129] on input "text" at bounding box center [359, 127] width 19 height 6
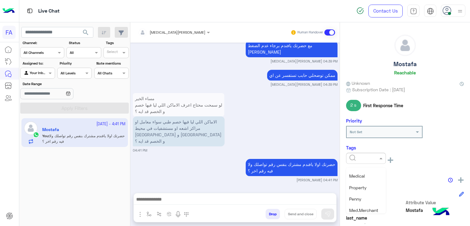
scroll to position [73, 0]
click at [370, 179] on div "Medical" at bounding box center [366, 179] width 40 height 11
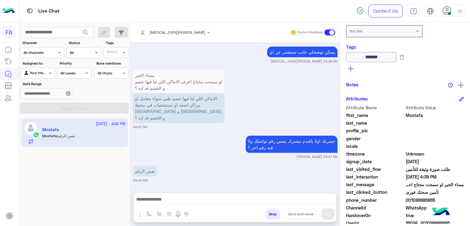
scroll to position [109, 0]
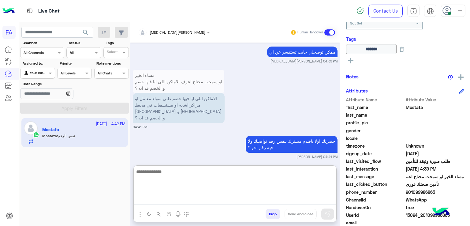
click at [230, 198] on textarea at bounding box center [235, 186] width 203 height 37
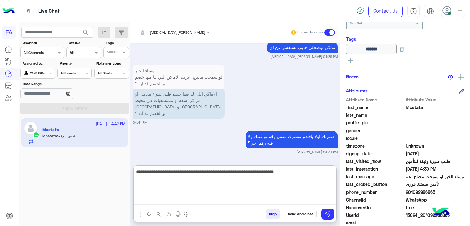
type textarea "**********"
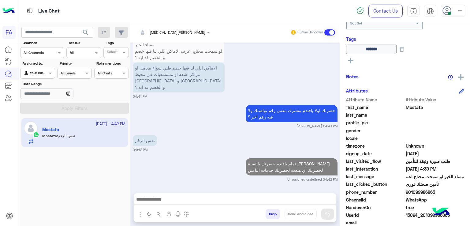
scroll to position [472, 0]
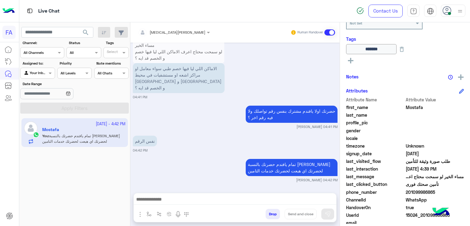
click at [184, 194] on div at bounding box center [235, 200] width 203 height 15
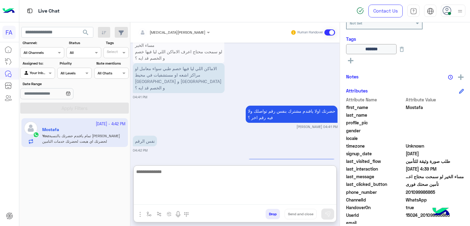
click at [198, 199] on textarea at bounding box center [235, 186] width 203 height 37
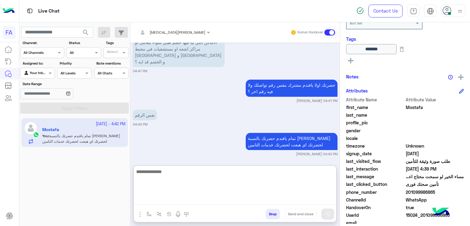
paste textarea "**********"
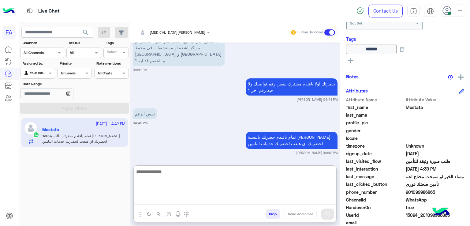
type textarea "**********"
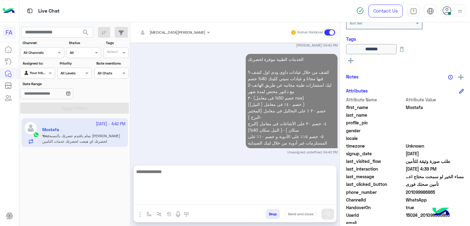
scroll to position [579, 0]
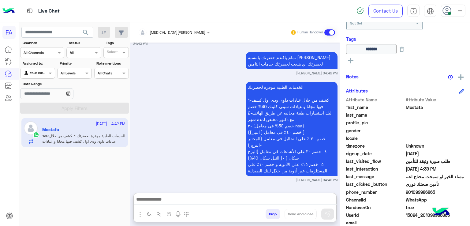
click at [319, 199] on textarea at bounding box center [235, 199] width 203 height 9
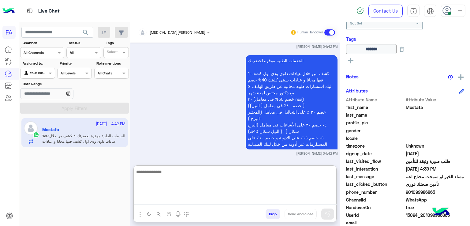
scroll to position [607, 0]
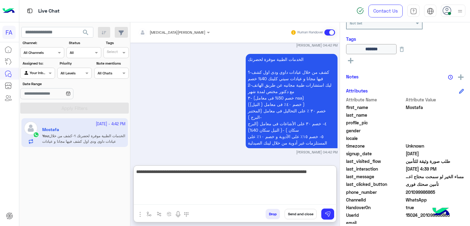
type textarea "**********"
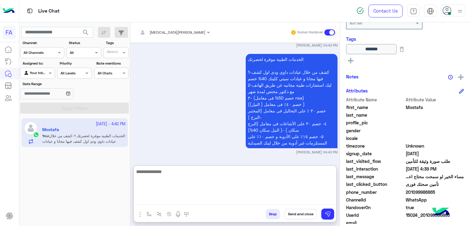
scroll to position [643, 0]
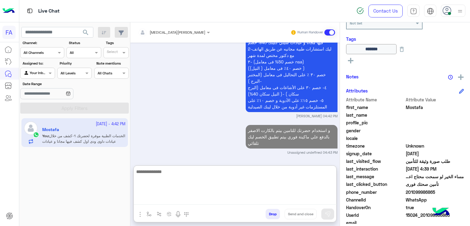
click at [347, 61] on button at bounding box center [350, 60] width 9 height 7
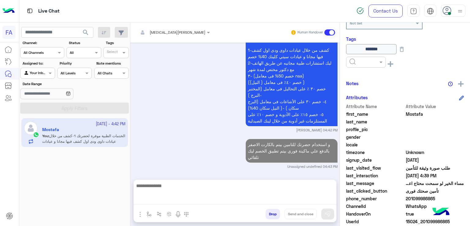
scroll to position [616, 0]
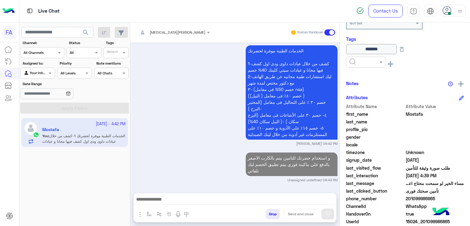
click at [367, 66] on div at bounding box center [366, 62] width 40 height 11
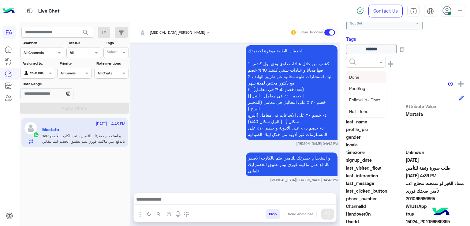
click at [366, 77] on div "Done" at bounding box center [366, 76] width 40 height 11
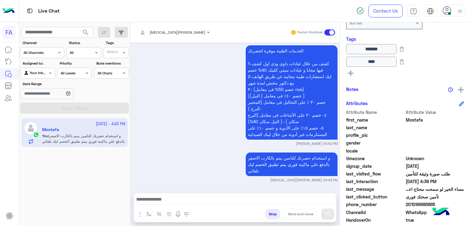
click at [45, 74] on div at bounding box center [38, 72] width 34 height 6
drag, startPoint x: 43, startPoint y: 96, endPoint x: 62, endPoint y: 103, distance: 20.6
click at [44, 96] on b "Unassigned" at bounding box center [40, 96] width 23 height 5
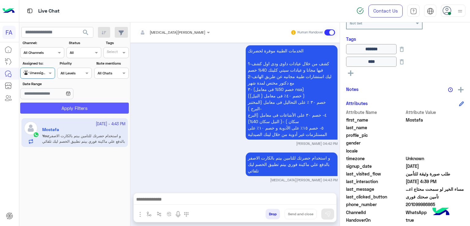
click at [62, 103] on button "Apply Filters" at bounding box center [74, 108] width 109 height 11
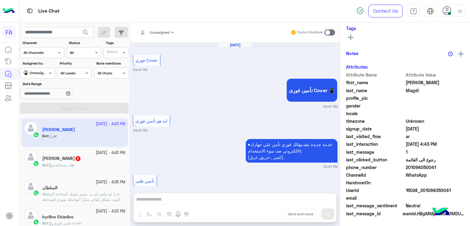
scroll to position [534, 0]
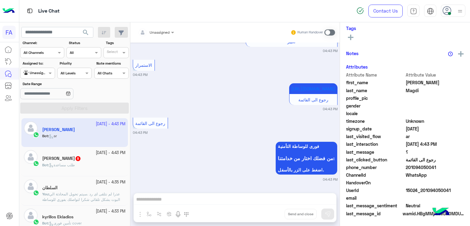
click at [80, 165] on div "Bot : طلب مساعدة" at bounding box center [83, 167] width 83 height 11
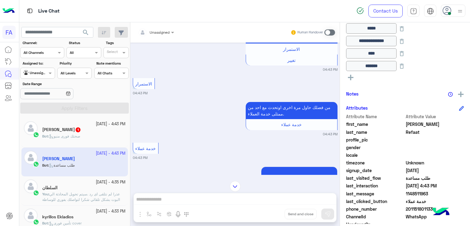
scroll to position [536, 0]
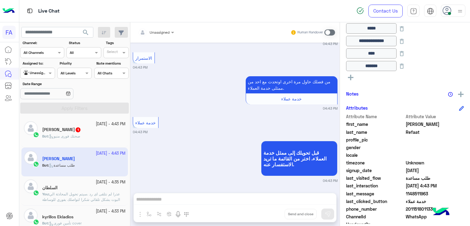
click at [65, 132] on h5 "Mohamed Magdi 1" at bounding box center [61, 129] width 39 height 5
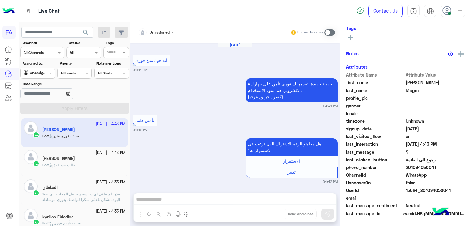
scroll to position [540, 0]
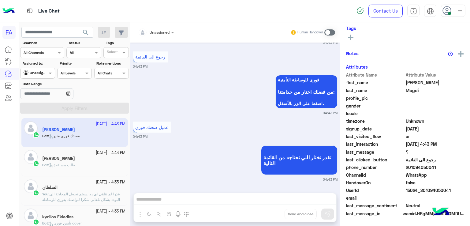
click at [78, 152] on div "8 October - 4:43 PM" at bounding box center [83, 153] width 83 height 6
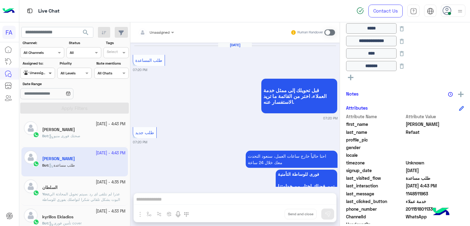
scroll to position [536, 0]
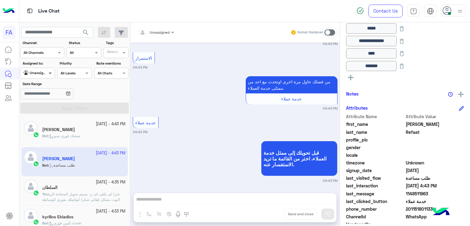
click at [49, 73] on span at bounding box center [51, 73] width 8 height 6
click at [44, 102] on div "Unassigned" at bounding box center [38, 97] width 36 height 12
click at [43, 76] on div "Unassigned" at bounding box center [35, 73] width 23 height 6
click at [39, 105] on div "Your Inbox" at bounding box center [38, 109] width 36 height 12
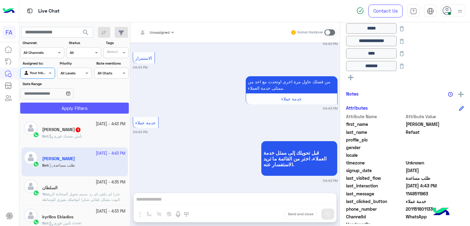
click at [96, 107] on button "Apply Filters" at bounding box center [74, 108] width 109 height 11
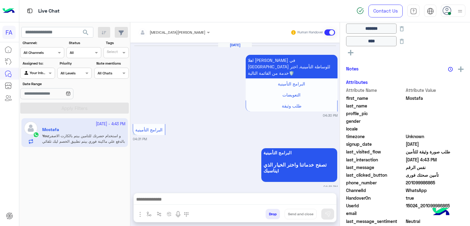
scroll to position [573, 0]
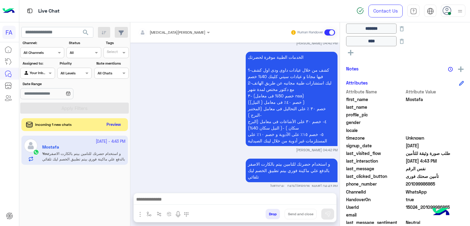
click at [107, 122] on button "Preview" at bounding box center [113, 125] width 19 height 8
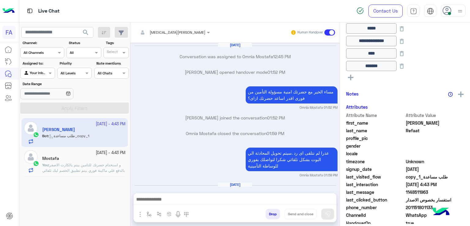
scroll to position [457, 0]
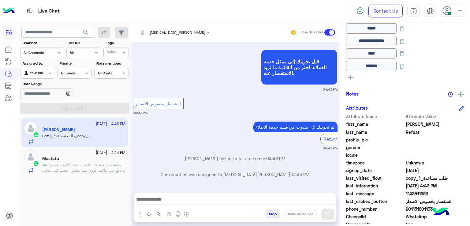
click at [215, 201] on textarea at bounding box center [235, 199] width 203 height 9
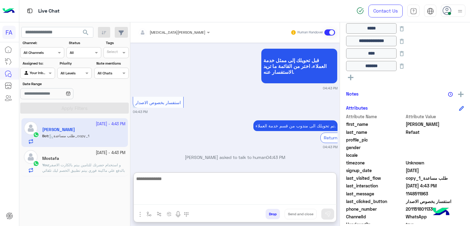
paste textarea "**********"
type textarea "**********"
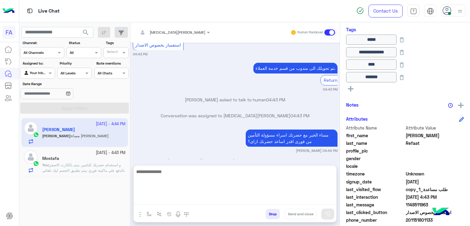
scroll to position [130, 0]
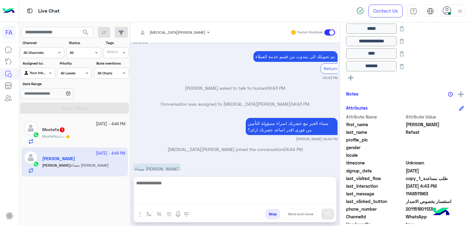
click at [77, 134] on div "Mostafa : تمام 👍" at bounding box center [83, 138] width 83 height 11
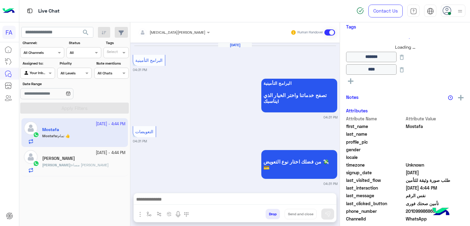
scroll to position [533, 0]
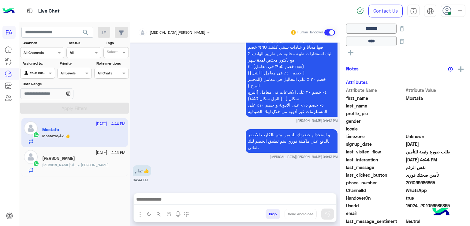
click at [228, 198] on textarea at bounding box center [235, 199] width 203 height 9
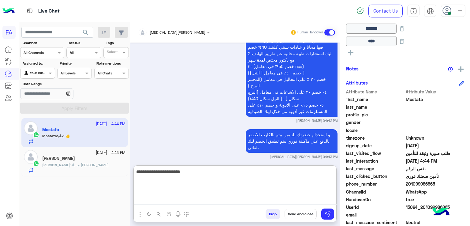
scroll to position [584, 0]
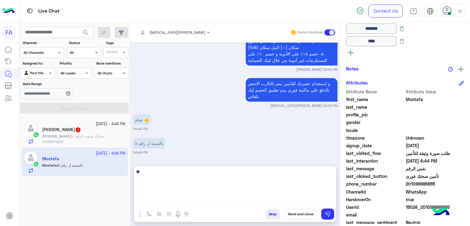
type textarea "*"
click at [235, 186] on textarea at bounding box center [235, 186] width 203 height 37
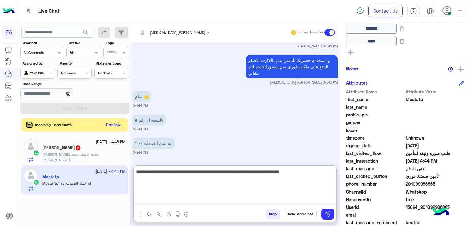
type textarea "**********"
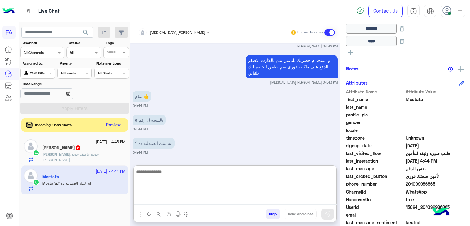
scroll to position [638, 0]
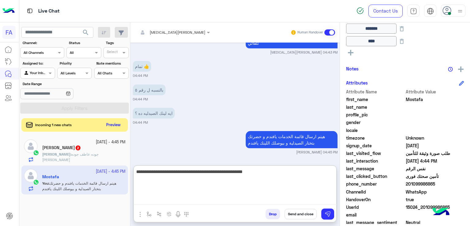
type textarea "**********"
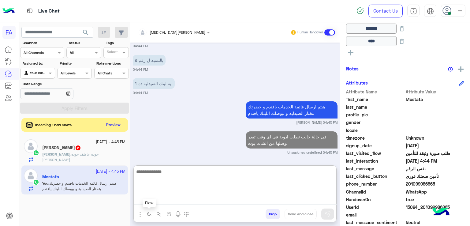
click at [148, 213] on img "button" at bounding box center [149, 214] width 5 height 5
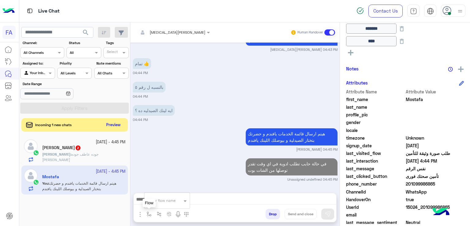
scroll to position [640, 0]
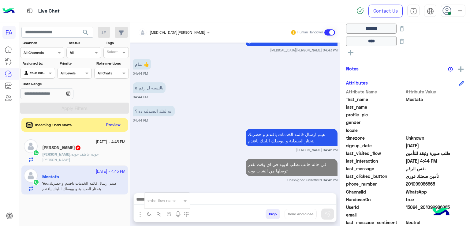
click at [166, 203] on div "enter flow name" at bounding box center [162, 201] width 28 height 6
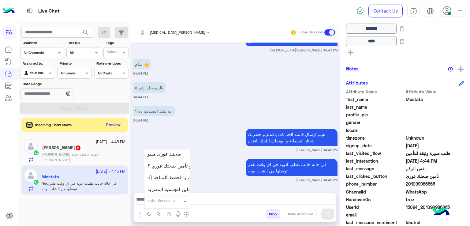
scroll to position [697, 0]
click at [174, 157] on div "صحتك فورى منيو" at bounding box center [166, 154] width 45 height 12
type textarea "**********"
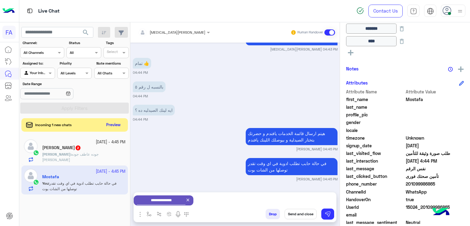
click at [187, 200] on icon at bounding box center [188, 200] width 3 height 3
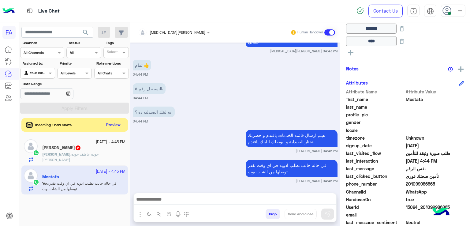
scroll to position [640, 0]
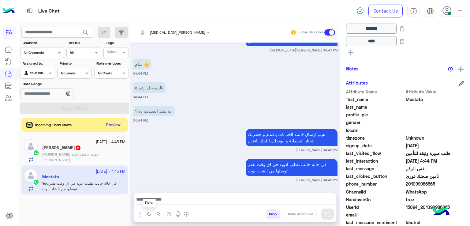
click at [149, 212] on img "button" at bounding box center [149, 214] width 5 height 5
click at [180, 201] on div at bounding box center [166, 200] width 45 height 6
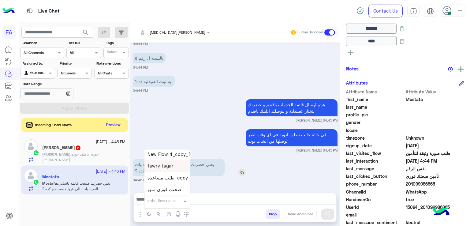
scroll to position [680, 0]
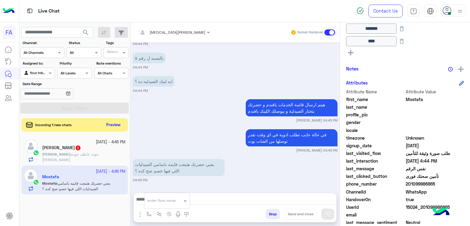
click at [279, 170] on div "يعني حضرتك هتبعت قايمه باسامي الصيدليات اللي فيها خصم صح كده ؟ 04:46 PM" at bounding box center [235, 169] width 205 height 25
click at [239, 197] on textarea at bounding box center [235, 196] width 203 height 16
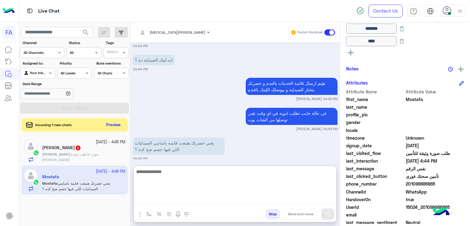
scroll to position [697, 0]
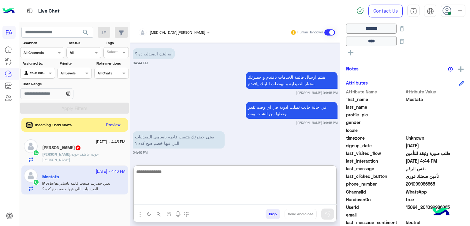
drag, startPoint x: 212, startPoint y: 185, endPoint x: 209, endPoint y: 182, distance: 3.7
click at [212, 184] on textarea at bounding box center [235, 186] width 203 height 37
type textarea "**********"
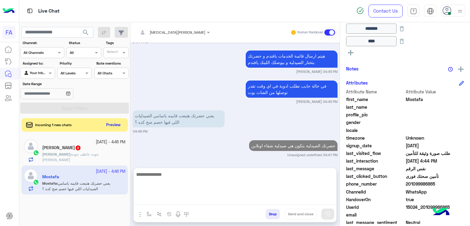
scroll to position [712, 0]
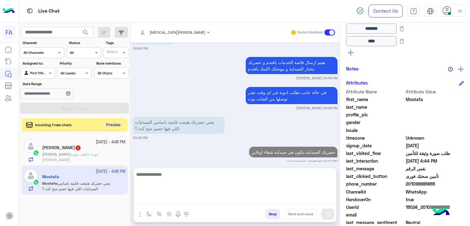
click at [104, 152] on p "Mohamed : جوده عاطف جوده محمد حسنين" at bounding box center [83, 157] width 83 height 11
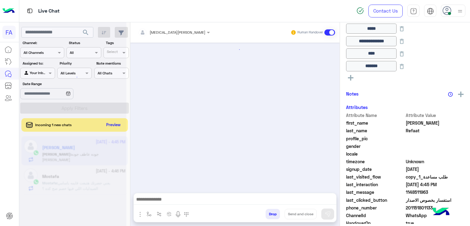
scroll to position [480, 0]
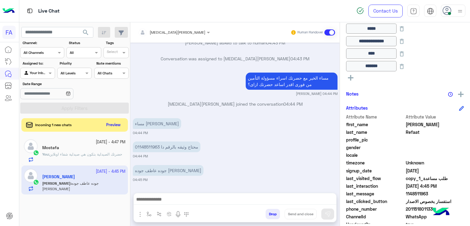
click at [97, 148] on div "Mostafa" at bounding box center [83, 148] width 83 height 6
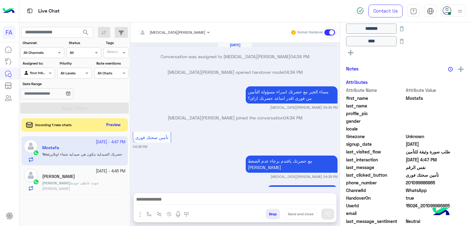
scroll to position [495, 0]
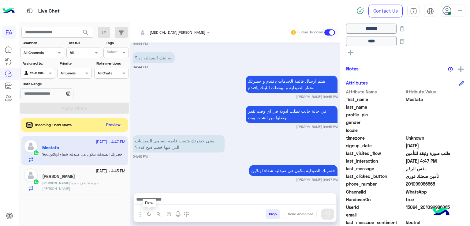
click at [150, 216] on button "button" at bounding box center [149, 214] width 10 height 10
click at [162, 201] on input "text" at bounding box center [160, 200] width 24 height 6
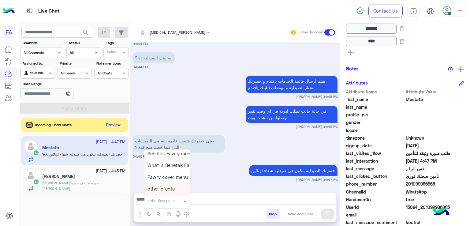
scroll to position [122, 0]
click at [104, 178] on div "8 October - 4:45 PM Mohamed Refaat Mohamed : جوده عاطف جوده محمد حسنين" at bounding box center [83, 179] width 83 height 23
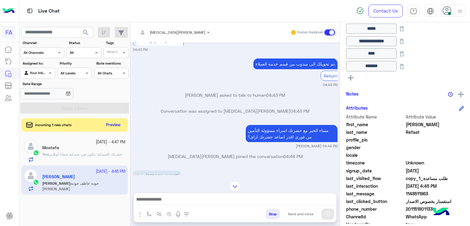
scroll to position [480, 0]
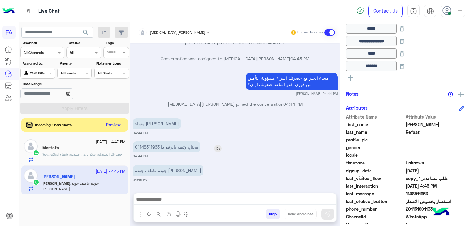
click at [156, 147] on p "محتاج وثيقه بالرقم دا 01148511963" at bounding box center [167, 146] width 68 height 11
click at [223, 196] on textarea at bounding box center [235, 199] width 203 height 9
click at [225, 199] on textarea "**********" at bounding box center [235, 199] width 203 height 9
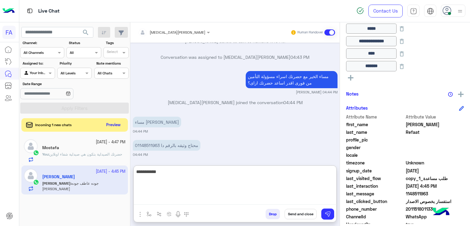
click at [309, 175] on textarea "**********" at bounding box center [235, 186] width 203 height 37
click at [310, 175] on textarea "**********" at bounding box center [235, 186] width 203 height 37
paste textarea "**********"
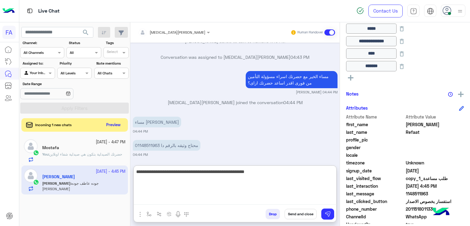
drag, startPoint x: 312, startPoint y: 172, endPoint x: 336, endPoint y: 171, distance: 23.9
click at [336, 171] on textarea "**********" at bounding box center [235, 186] width 203 height 37
type textarea "**********"
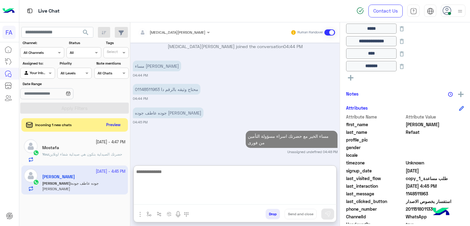
drag, startPoint x: 275, startPoint y: 189, endPoint x: 279, endPoint y: 185, distance: 5.9
click at [280, 188] on textarea at bounding box center [235, 186] width 203 height 37
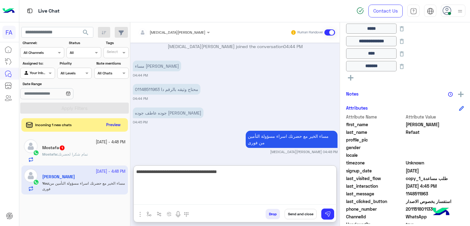
type textarea "**********"
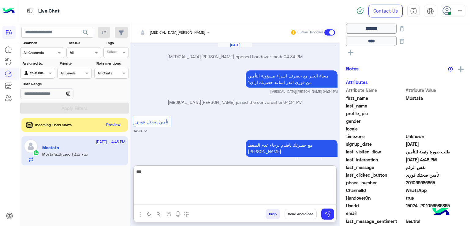
scroll to position [531, 0]
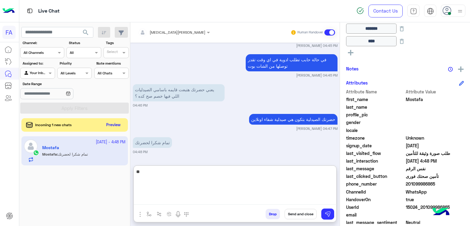
type textarea "*"
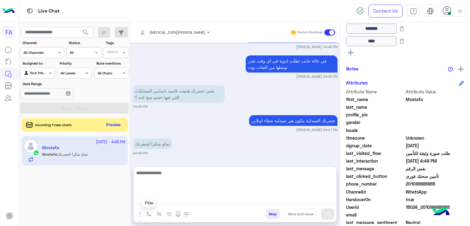
click at [150, 213] on img "button" at bounding box center [149, 214] width 5 height 5
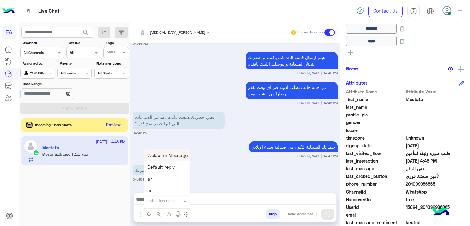
click at [163, 201] on input "text" at bounding box center [160, 200] width 24 height 6
click at [165, 182] on span "صحتك منيو" at bounding box center [159, 184] width 22 height 6
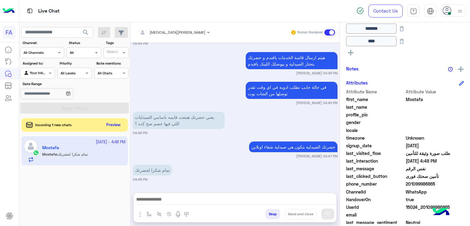
type textarea "*********"
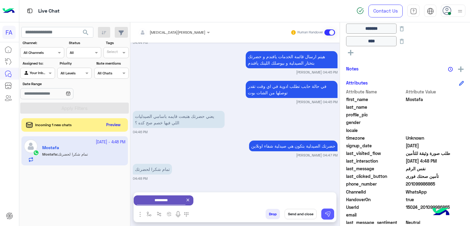
click at [330, 212] on img at bounding box center [328, 214] width 6 height 6
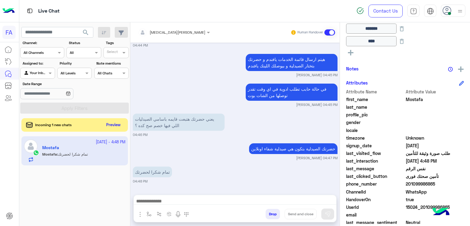
scroll to position [503, 0]
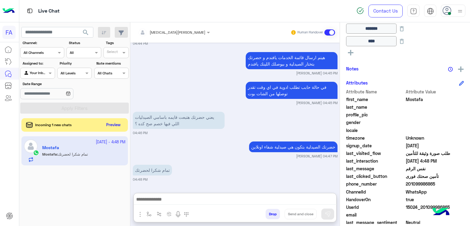
drag, startPoint x: 278, startPoint y: 197, endPoint x: 276, endPoint y: 210, distance: 13.0
click at [278, 197] on textarea at bounding box center [235, 199] width 203 height 9
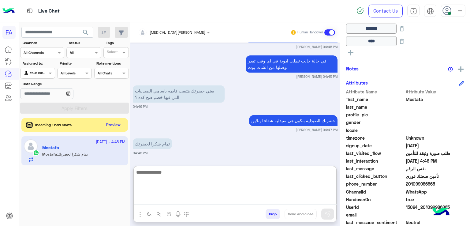
scroll to position [531, 0]
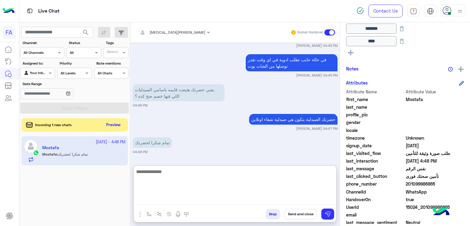
type textarea "*"
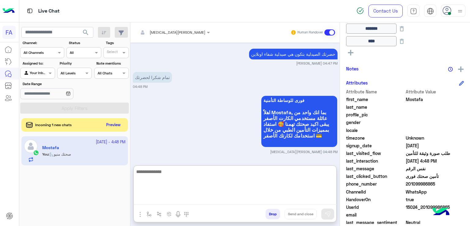
click at [262, 172] on textarea at bounding box center [235, 186] width 203 height 37
type textarea "**********"
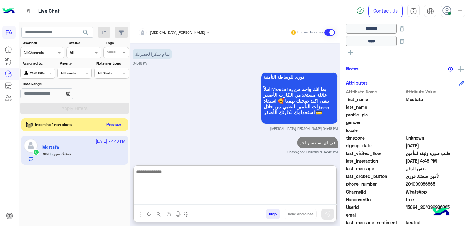
click at [107, 123] on button "Preview" at bounding box center [113, 125] width 19 height 8
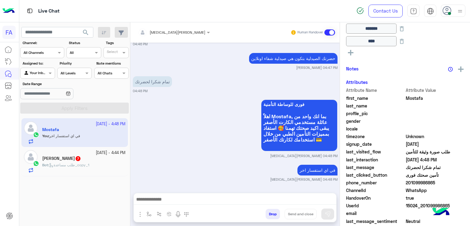
scroll to position [581, 0]
click at [80, 161] on div "Mohamed Magdi 7" at bounding box center [83, 159] width 83 height 6
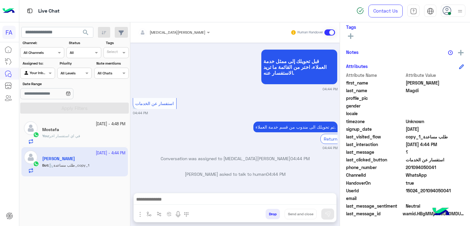
scroll to position [529, 0]
click at [225, 204] on div at bounding box center [235, 200] width 203 height 15
click at [226, 199] on textarea at bounding box center [235, 199] width 203 height 9
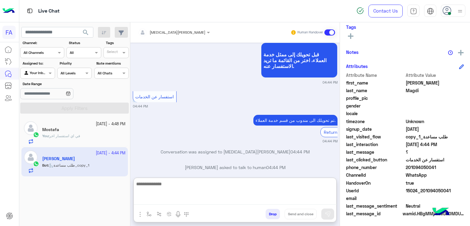
paste textarea "**********"
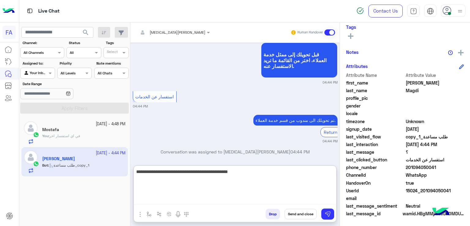
type textarea "**********"
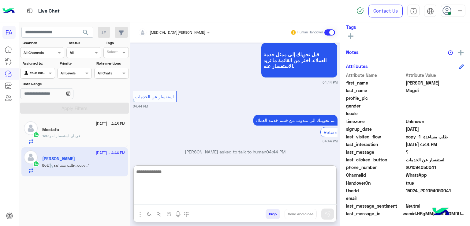
scroll to position [593, 0]
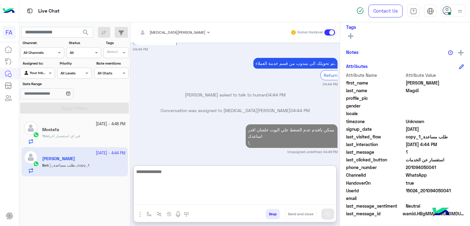
click at [283, 185] on textarea at bounding box center [235, 186] width 203 height 37
click at [208, 131] on div "ممكن يافندم عدم الضغط علي البوت علشان اقدر اساعدك \ Unassigned undefined 04:48 …" at bounding box center [235, 139] width 205 height 32
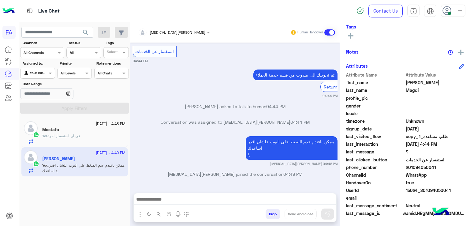
scroll to position [1910, 0]
click at [86, 37] on button "search" at bounding box center [85, 33] width 15 height 13
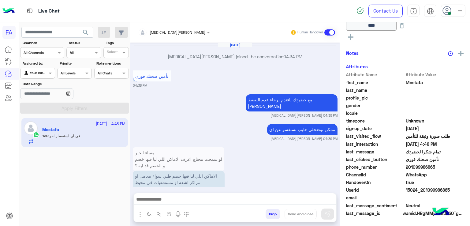
scroll to position [551, 0]
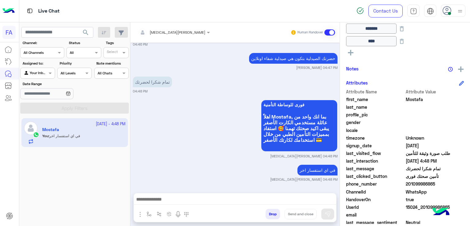
click at [87, 32] on span "search" at bounding box center [85, 32] width 7 height 7
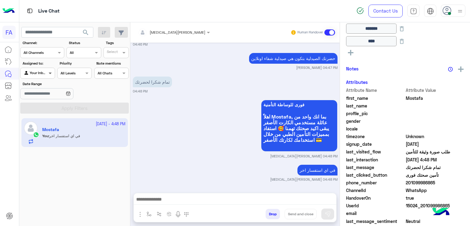
click at [48, 74] on span at bounding box center [51, 73] width 8 height 6
click at [51, 97] on b "Unassigned" at bounding box center [40, 96] width 23 height 5
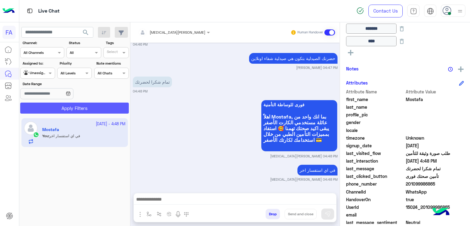
click at [72, 106] on button "Apply Filters" at bounding box center [74, 108] width 109 height 11
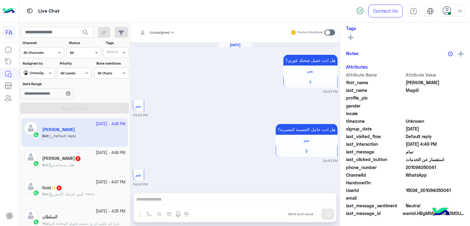
scroll to position [523, 0]
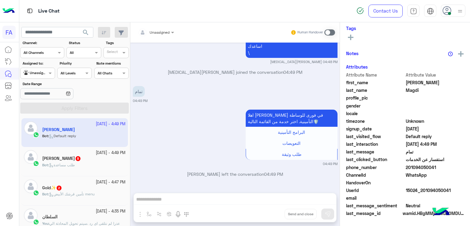
click at [92, 163] on div "Bot : طلب مساعدة" at bounding box center [83, 167] width 83 height 11
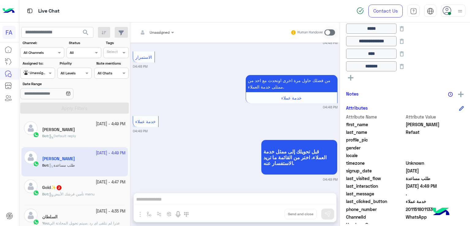
click at [84, 187] on div "Gold✨ 2" at bounding box center [83, 188] width 83 height 6
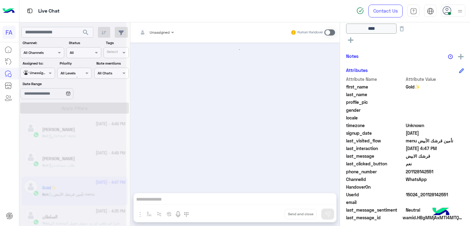
click at [83, 159] on div at bounding box center [72, 115] width 107 height 226
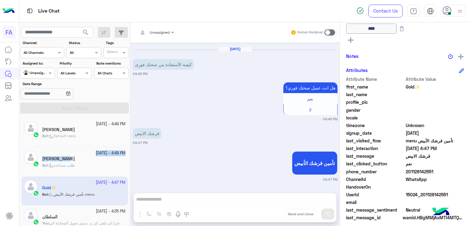
click at [67, 156] on div "8 October - 4:49 PM Mohamed Refaat Bot : طلب مساعدة" at bounding box center [83, 161] width 83 height 23
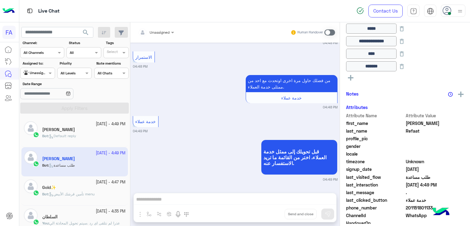
click at [170, 156] on div "قبل تحويلك إلى ممثل خدمة العملاء، اختر من القائمة ما تريد الاستفسار عنه. 04:49 …" at bounding box center [235, 160] width 205 height 44
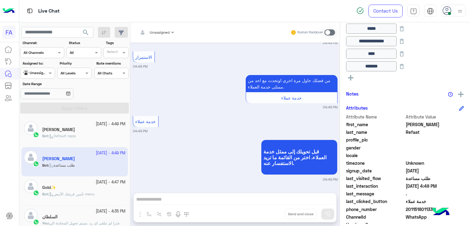
click at [97, 134] on div "Bot : Default reply" at bounding box center [83, 138] width 83 height 11
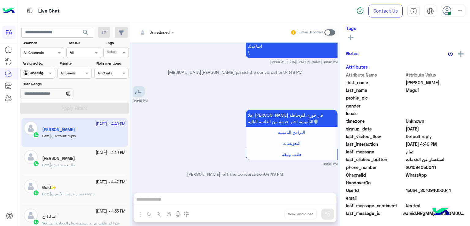
click at [74, 161] on div "[PERSON_NAME]" at bounding box center [83, 159] width 83 height 6
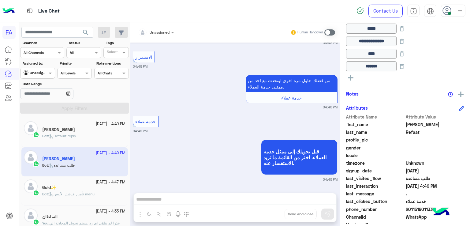
click at [87, 138] on div "Bot : Default reply" at bounding box center [83, 138] width 83 height 11
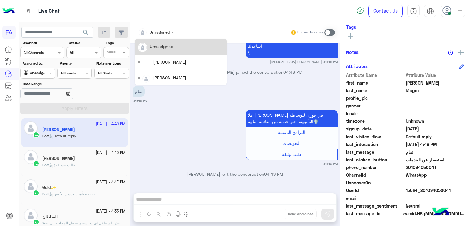
click at [156, 32] on input "text" at bounding box center [148, 32] width 21 height 6
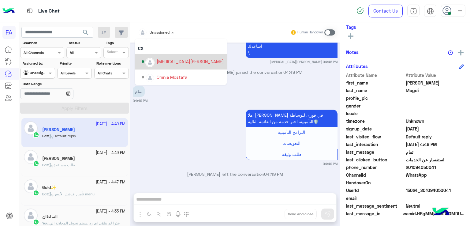
click at [162, 66] on div "[PERSON_NAME]" at bounding box center [183, 61] width 82 height 11
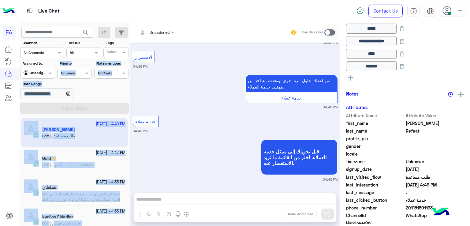
click at [46, 76] on div "Agent Filter Unassigned" at bounding box center [37, 73] width 35 height 11
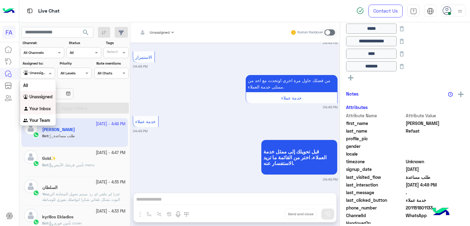
click at [37, 109] on b "Your Inbox" at bounding box center [39, 108] width 21 height 5
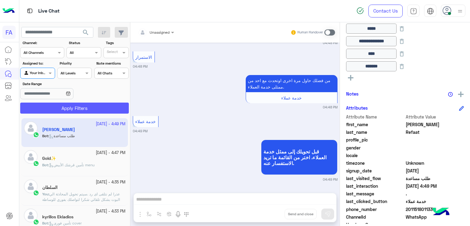
click at [54, 108] on button "Apply Filters" at bounding box center [74, 108] width 109 height 11
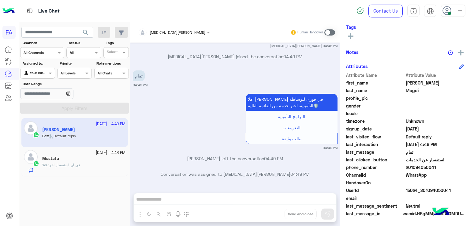
click at [326, 34] on span at bounding box center [329, 32] width 11 height 6
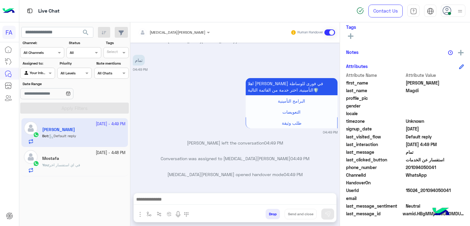
click at [212, 196] on textarea at bounding box center [235, 199] width 203 height 9
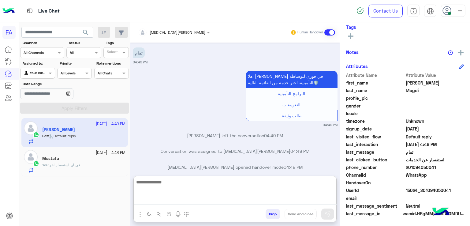
paste textarea "**********"
type textarea "**********"
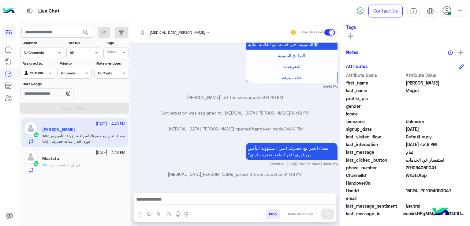
drag, startPoint x: 438, startPoint y: 169, endPoint x: 410, endPoint y: 169, distance: 28.2
click at [410, 169] on span "201094050041" at bounding box center [435, 167] width 58 height 6
click at [105, 150] on div "8 October - 4:48 PM Mostafa You : في اي استفسار اخر" at bounding box center [74, 161] width 107 height 29
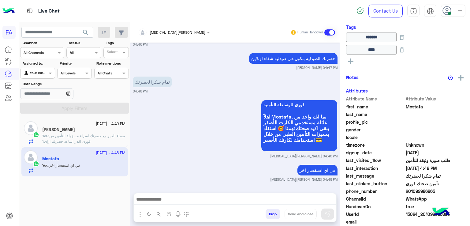
click at [102, 135] on span "مساء الخير مع حضرتك اسراء مسؤولة التأمين من فورى اقدر اساعد حضرتك ازاى؟" at bounding box center [83, 138] width 83 height 10
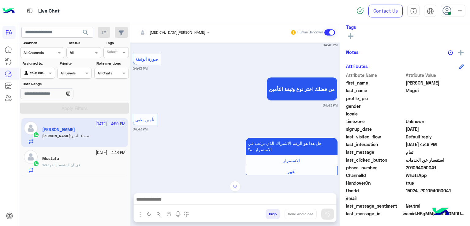
click at [233, 182] on img at bounding box center [235, 186] width 11 height 11
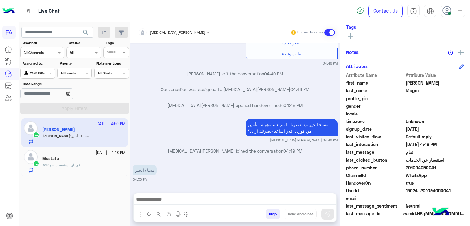
drag, startPoint x: 434, startPoint y: 167, endPoint x: 410, endPoint y: 171, distance: 24.5
click at [410, 171] on div "phone_number 201094050041" at bounding box center [405, 168] width 118 height 8
click at [213, 195] on div at bounding box center [235, 200] width 203 height 15
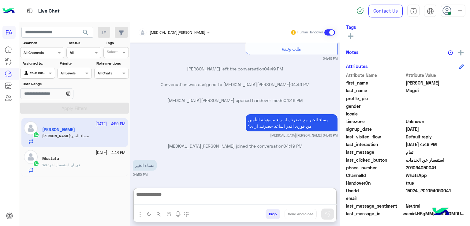
click at [213, 195] on textarea at bounding box center [235, 197] width 203 height 14
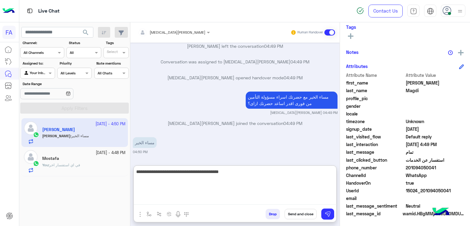
type textarea "**********"
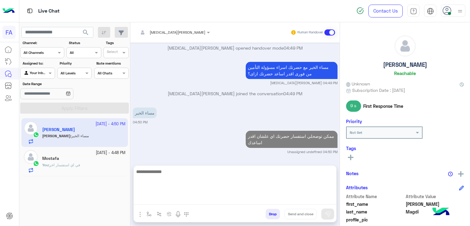
click at [400, 59] on div "Mohamed Magdi Reachable" at bounding box center [405, 56] width 118 height 43
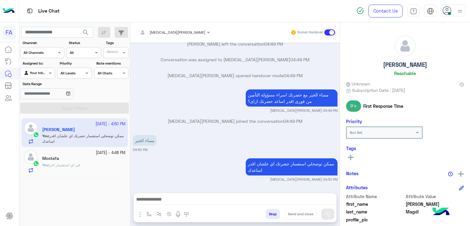
scroll to position [1844, 0]
click at [402, 64] on h5 "[PERSON_NAME]" at bounding box center [405, 64] width 44 height 7
click at [105, 158] on div "Mostafa" at bounding box center [83, 159] width 83 height 6
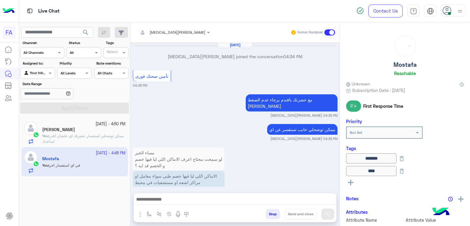
scroll to position [551, 0]
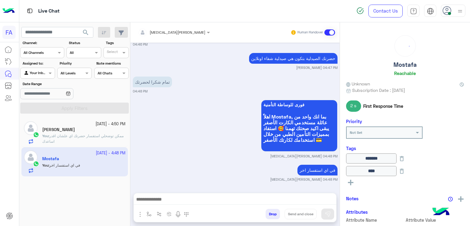
click at [68, 124] on div "8 October - 4:50 PM" at bounding box center [83, 124] width 83 height 6
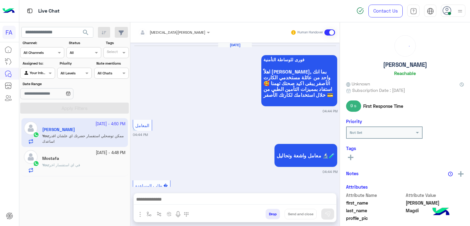
scroll to position [446, 0]
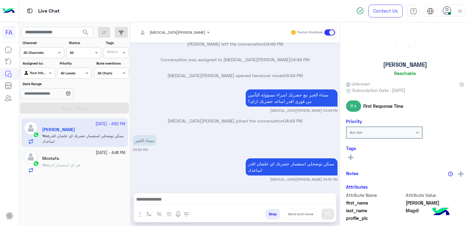
click at [81, 30] on button "search" at bounding box center [85, 33] width 15 height 13
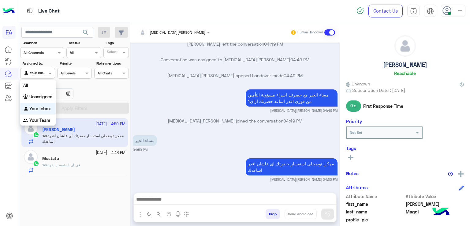
click at [47, 77] on div "Agent Filter Your Inbox" at bounding box center [37, 73] width 35 height 11
click at [52, 99] on b "Unassigned" at bounding box center [40, 96] width 23 height 5
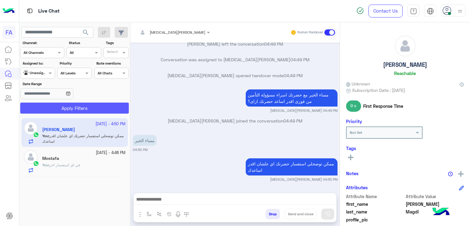
click at [61, 107] on button "Apply Filters" at bounding box center [74, 108] width 109 height 11
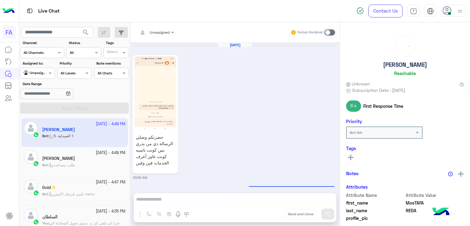
scroll to position [689, 0]
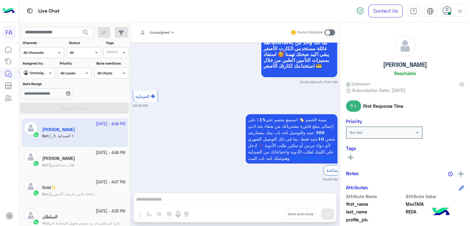
click at [84, 163] on div "Bot : طلب مساعدة" at bounding box center [83, 167] width 83 height 11
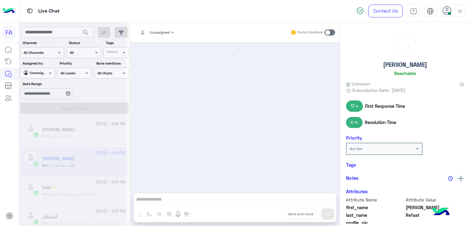
scroll to position [465, 0]
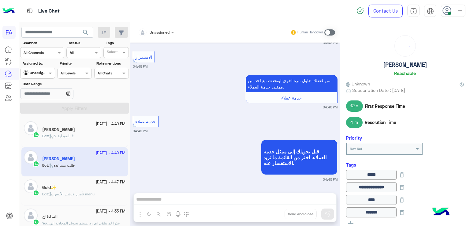
click at [162, 33] on div at bounding box center [156, 31] width 42 height 6
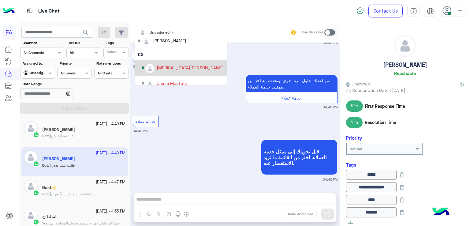
scroll to position [43, 0]
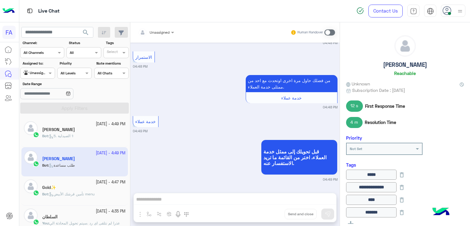
click at [217, 133] on small "04:49 PM" at bounding box center [235, 131] width 205 height 5
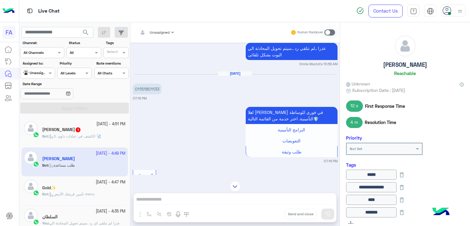
scroll to position [352, 0]
click at [151, 87] on p "01151801133" at bounding box center [147, 88] width 29 height 11
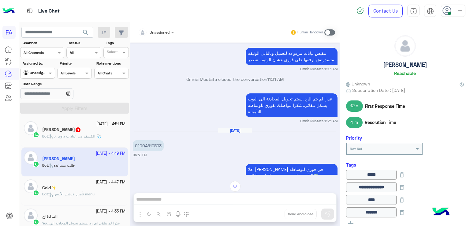
scroll to position [422, 0]
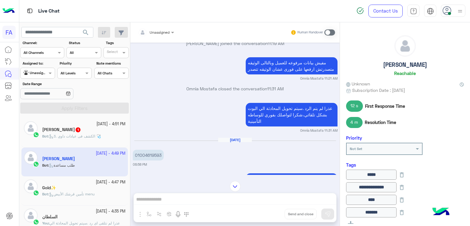
click at [155, 155] on p "01004619593" at bounding box center [148, 155] width 31 height 11
click at [98, 130] on div "MosTAFA REDA 1" at bounding box center [83, 130] width 83 height 6
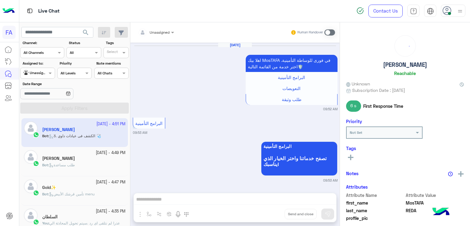
scroll to position [618, 0]
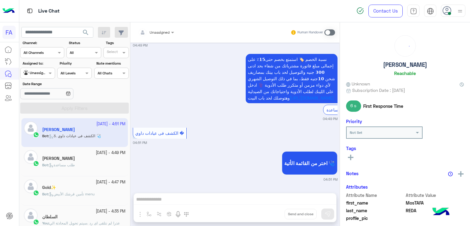
drag, startPoint x: 44, startPoint y: 73, endPoint x: 44, endPoint y: 77, distance: 4.9
click at [44, 74] on div at bounding box center [38, 72] width 34 height 6
click at [42, 109] on b "Your Inbox" at bounding box center [39, 108] width 21 height 5
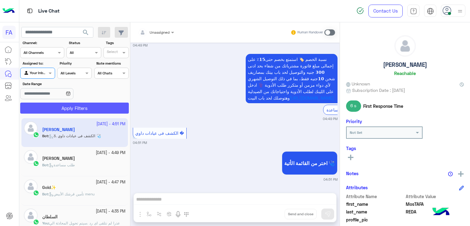
click at [69, 110] on button "Apply Filters" at bounding box center [74, 108] width 109 height 11
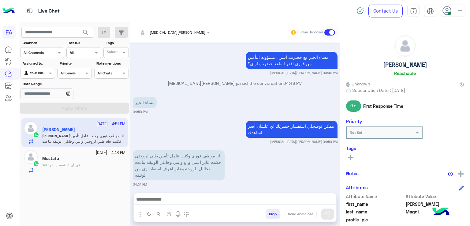
scroll to position [121, 0]
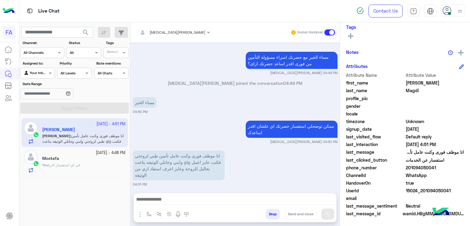
drag, startPoint x: 436, startPoint y: 168, endPoint x: 407, endPoint y: 167, distance: 28.2
click at [407, 167] on span "201094050041" at bounding box center [435, 167] width 58 height 6
click at [100, 153] on small "8 October - 4:48 PM" at bounding box center [111, 153] width 30 height 6
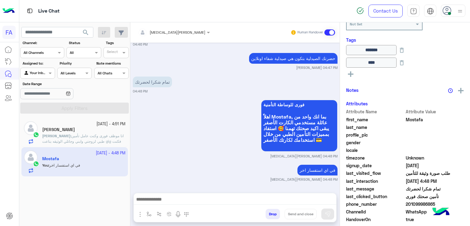
scroll to position [121, 0]
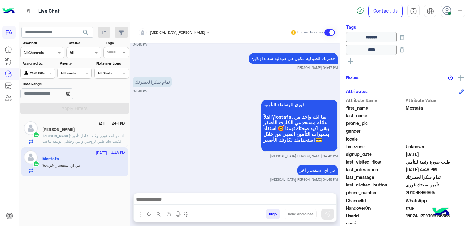
click at [102, 133] on div "[PERSON_NAME]" at bounding box center [83, 130] width 83 height 6
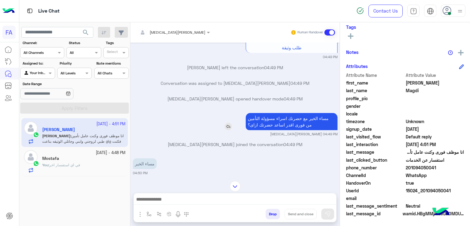
scroll to position [411, 0]
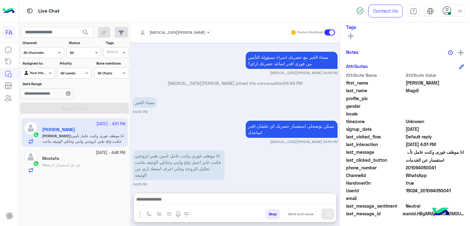
drag, startPoint x: 288, startPoint y: 197, endPoint x: 286, endPoint y: 201, distance: 4.3
click at [288, 197] on textarea at bounding box center [235, 199] width 203 height 9
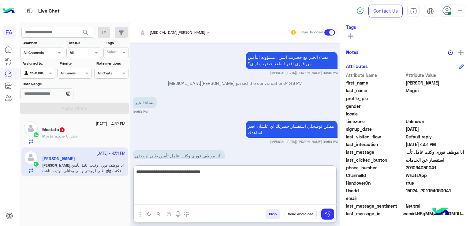
type textarea "**********"
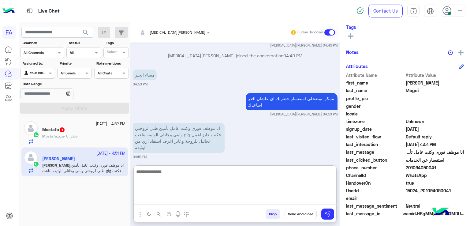
scroll to position [462, 0]
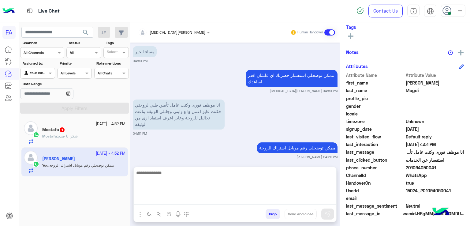
click at [57, 135] on b "Mostafa :" at bounding box center [50, 136] width 16 height 5
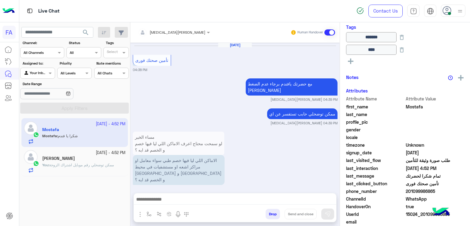
scroll to position [559, 0]
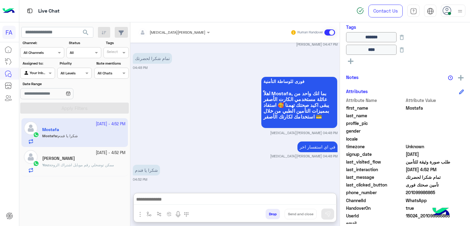
drag, startPoint x: 215, startPoint y: 199, endPoint x: 216, endPoint y: 186, distance: 12.3
click at [216, 199] on textarea at bounding box center [235, 199] width 203 height 9
paste textarea "**********"
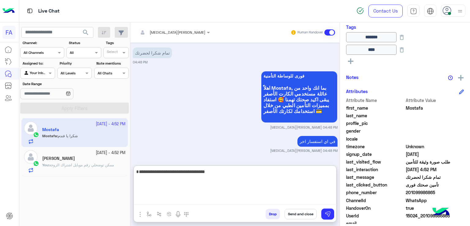
type textarea "**********"
click at [303, 213] on button "Send and close" at bounding box center [301, 214] width 32 height 10
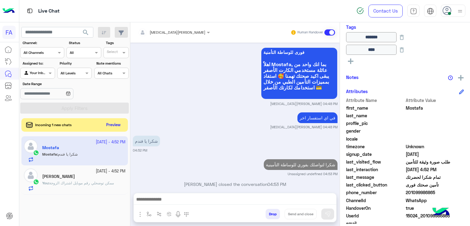
scroll to position [598, 0]
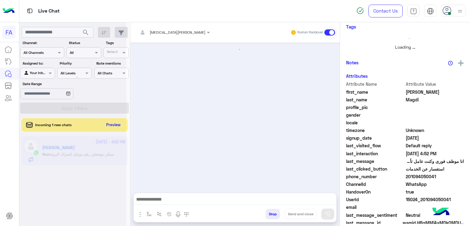
click at [114, 126] on div at bounding box center [72, 115] width 107 height 226
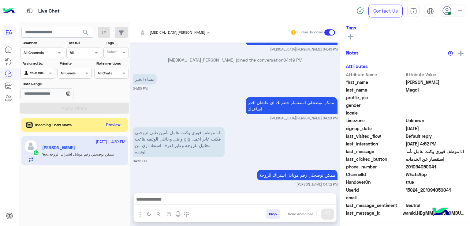
scroll to position [120, 0]
click at [121, 127] on button "Preview" at bounding box center [113, 125] width 19 height 8
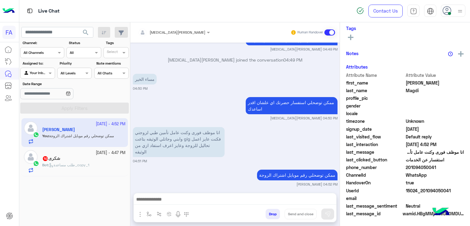
scroll to position [434, 0]
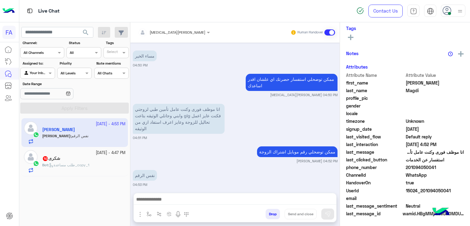
click at [96, 163] on div "Bot : طلب مساعدة_copy_1" at bounding box center [83, 167] width 83 height 11
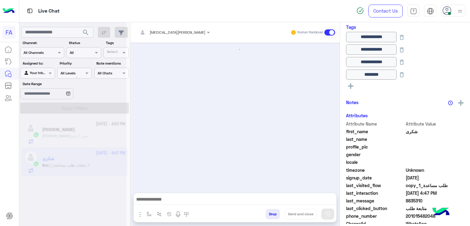
scroll to position [473, 0]
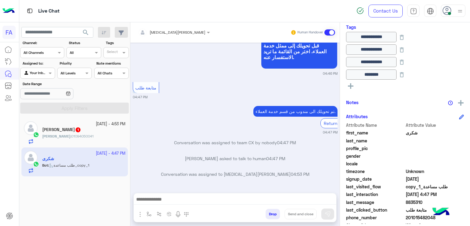
click at [199, 199] on textarea at bounding box center [235, 199] width 203 height 9
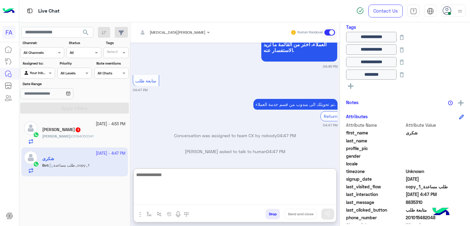
click at [199, 199] on textarea at bounding box center [235, 188] width 203 height 34
paste textarea "**********"
type textarea "**********"
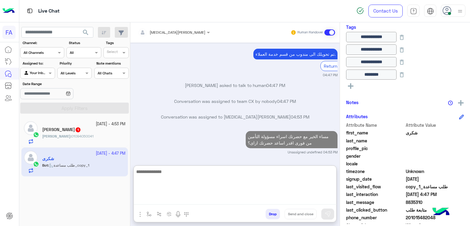
click at [84, 132] on div "Mohamed Magdi 1" at bounding box center [83, 130] width 83 height 6
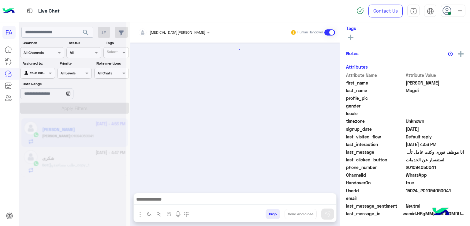
scroll to position [397, 0]
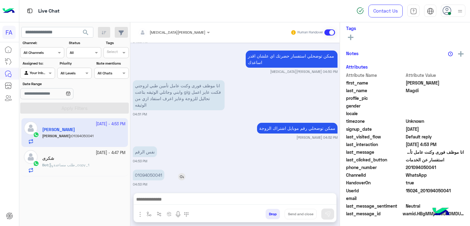
click at [154, 170] on p "01094050041" at bounding box center [149, 175] width 32 height 11
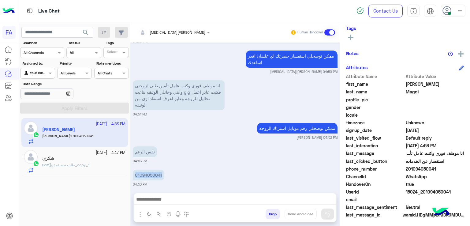
scroll to position [121, 0]
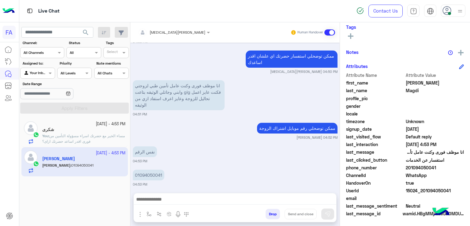
click at [231, 195] on div at bounding box center [235, 200] width 203 height 15
click at [230, 200] on textarea at bounding box center [235, 196] width 203 height 16
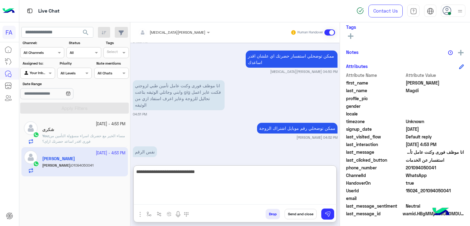
type textarea "**********"
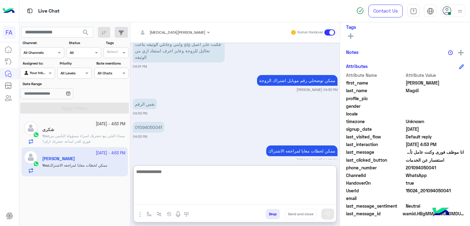
scroll to position [448, 0]
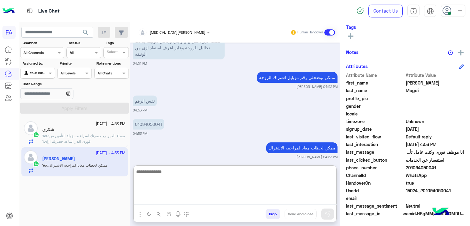
click at [276, 183] on textarea at bounding box center [235, 186] width 203 height 37
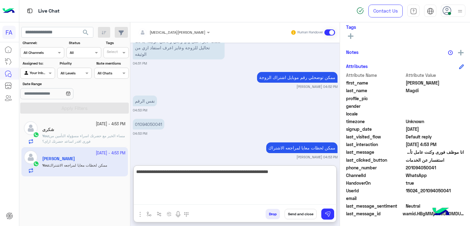
type textarea "**********"
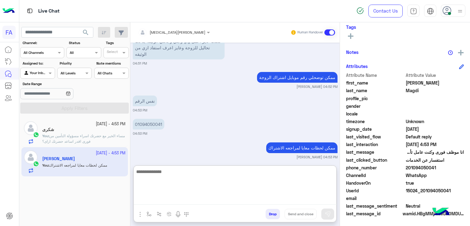
scroll to position [478, 0]
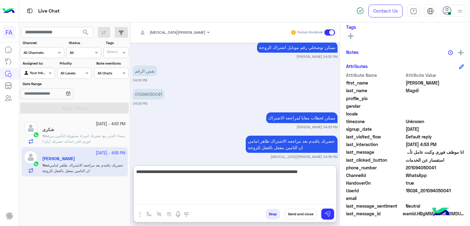
type textarea "**********"
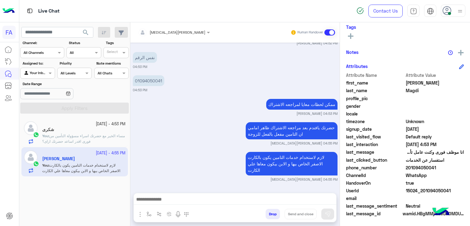
scroll to position [487, 0]
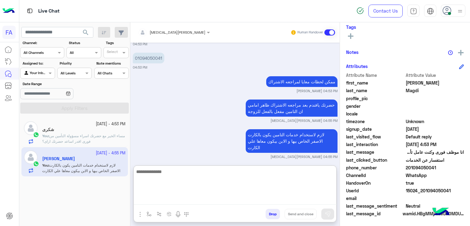
click at [43, 73] on div at bounding box center [38, 72] width 34 height 6
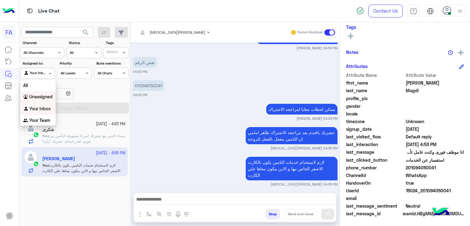
click at [44, 94] on b "Unassigned" at bounding box center [40, 96] width 23 height 5
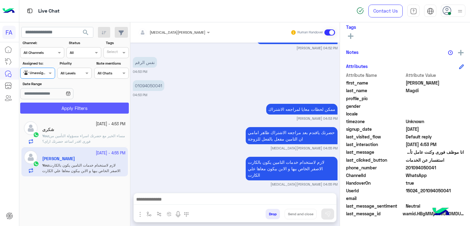
click at [54, 107] on button "Apply Filters" at bounding box center [74, 108] width 109 height 11
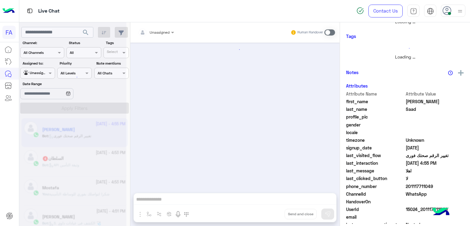
scroll to position [624, 0]
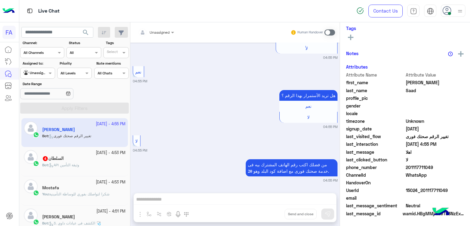
click at [96, 164] on div "Bot : API وثيقة التأمين" at bounding box center [83, 167] width 83 height 11
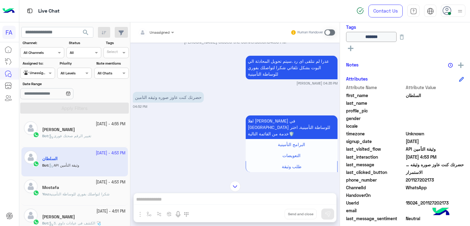
scroll to position [308, 0]
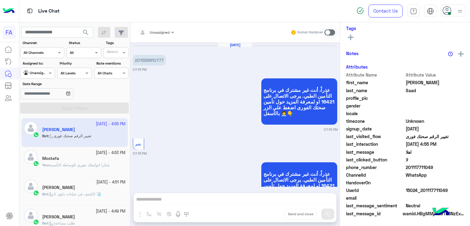
scroll to position [624, 0]
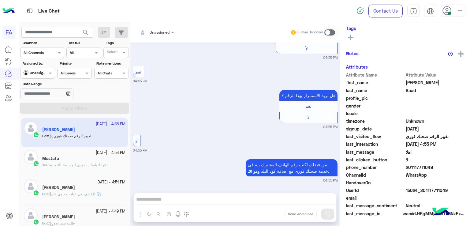
click at [26, 74] on input "text" at bounding box center [31, 73] width 14 height 6
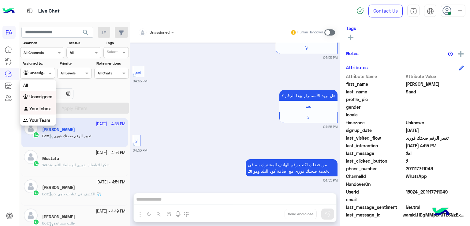
scroll to position [110, 0]
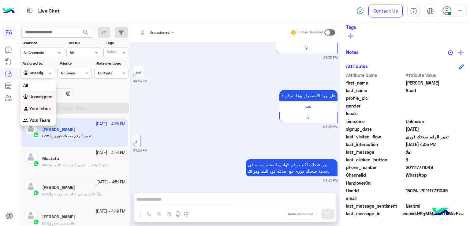
click at [48, 108] on b "Your Inbox" at bounding box center [39, 108] width 21 height 5
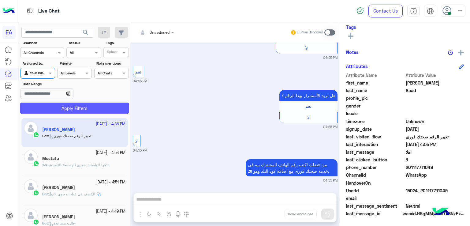
click at [58, 107] on button "Apply Filters" at bounding box center [74, 108] width 109 height 11
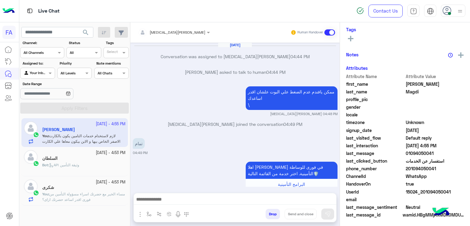
scroll to position [378, 0]
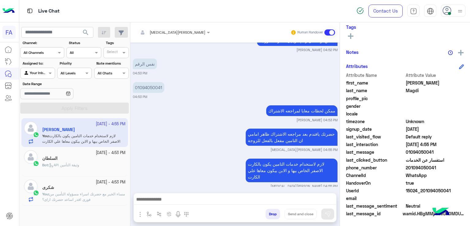
click at [86, 164] on div "Bot : API وثيقة التأمين" at bounding box center [83, 167] width 83 height 11
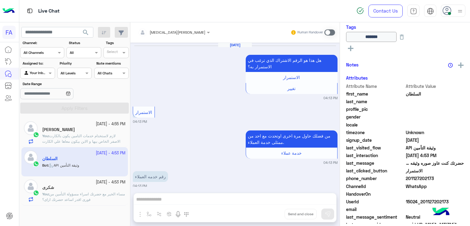
scroll to position [501, 0]
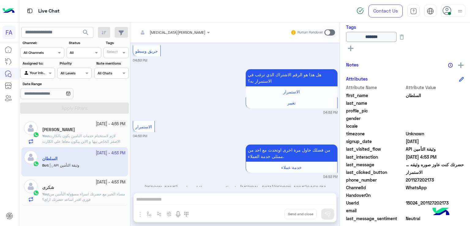
click at [218, 192] on div "Amira khalid Human Handover Oct 8, 2025 هل هذا هو الرقم الاشتراك الذي ترغب في ا…" at bounding box center [234, 125] width 209 height 206
click at [219, 196] on div "Amira khalid Human Handover Oct 8, 2025 هل هذا هو الرقم الاشتراك الذي ترغب في ا…" at bounding box center [234, 125] width 209 height 206
click at [337, 31] on div "Amira khalid Human Handover" at bounding box center [234, 32] width 209 height 20
click at [333, 35] on label at bounding box center [329, 32] width 11 height 6
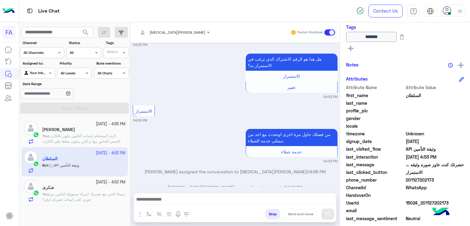
click at [249, 195] on textarea at bounding box center [235, 199] width 203 height 9
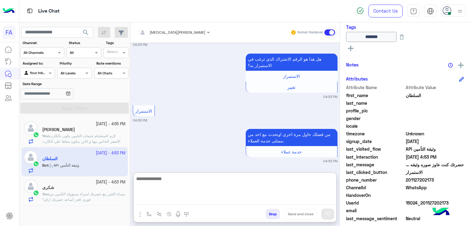
paste textarea "**********"
type textarea "**********"
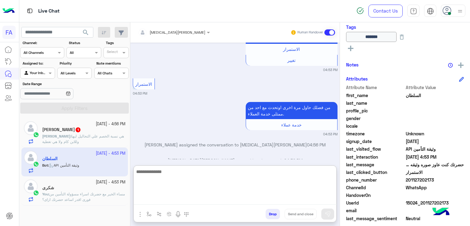
scroll to position [589, 0]
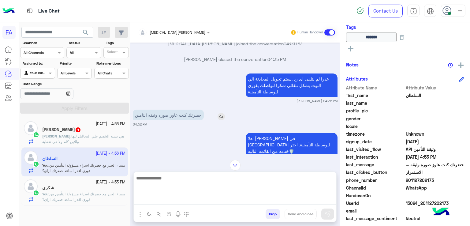
click at [218, 113] on img at bounding box center [221, 116] width 7 height 7
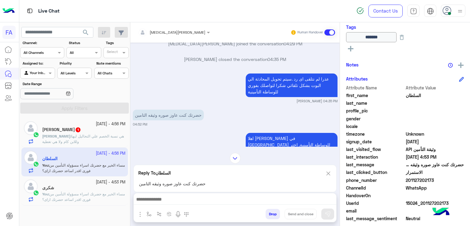
click at [238, 195] on textarea at bounding box center [235, 199] width 203 height 9
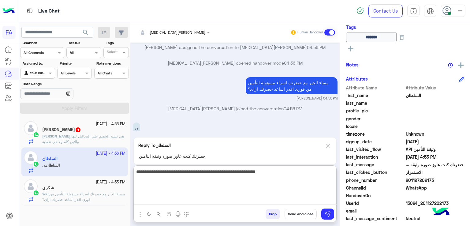
type textarea "**********"
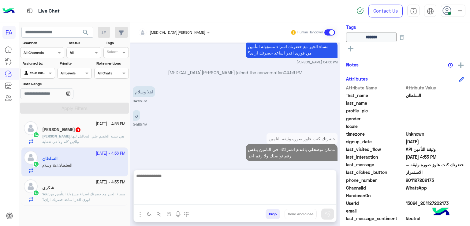
click at [113, 137] on span "هي نسبة الخصم علي التحاليل ليها وللابن كام ولا هي تغطية" at bounding box center [83, 139] width 82 height 10
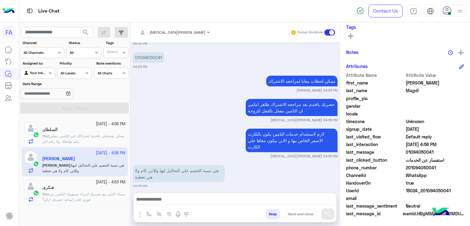
scroll to position [422, 0]
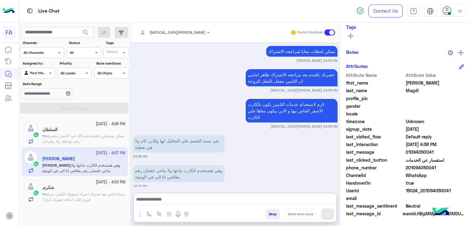
click at [201, 195] on textarea at bounding box center [235, 199] width 203 height 9
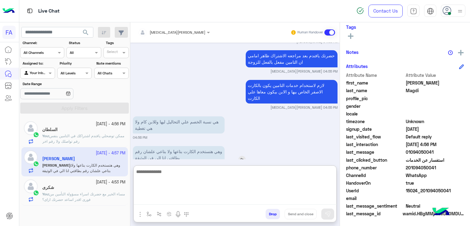
scroll to position [449, 0]
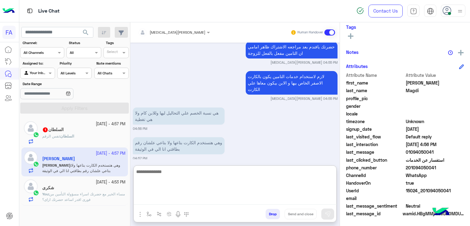
click at [285, 183] on textarea at bounding box center [235, 186] width 203 height 37
click at [264, 185] on textarea at bounding box center [235, 186] width 203 height 37
type textarea "**********"
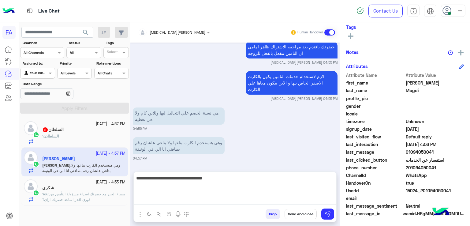
click at [71, 196] on span "مساء الخير مع حضرتك اسراء مسؤولة التأمين من فورى اقدر اساعد حضرتك ازاى؟" at bounding box center [83, 197] width 83 height 10
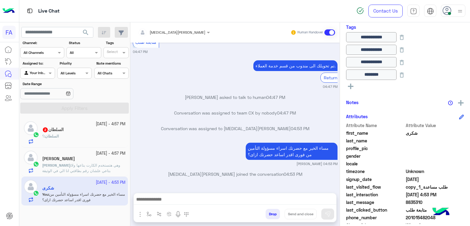
scroll to position [447, 0]
click at [84, 159] on div "[PERSON_NAME]" at bounding box center [83, 159] width 83 height 6
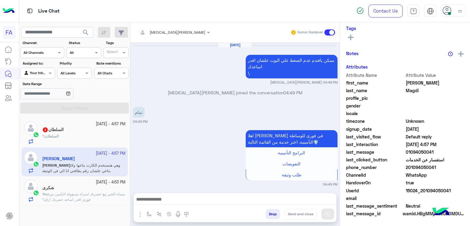
scroll to position [406, 0]
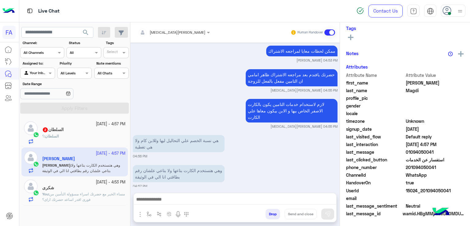
click at [258, 194] on div at bounding box center [235, 200] width 203 height 15
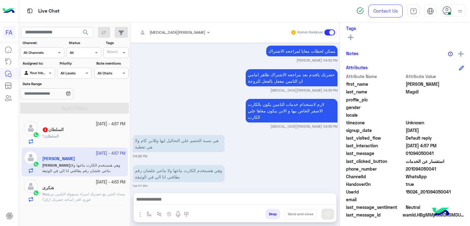
scroll to position [121, 0]
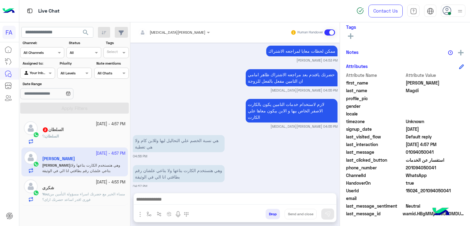
click at [259, 192] on div "Amira khalid Human Handover Oct 8, 2025 ممكن يافندم عدم الضغط علي البوت علشان ا…" at bounding box center [234, 125] width 209 height 206
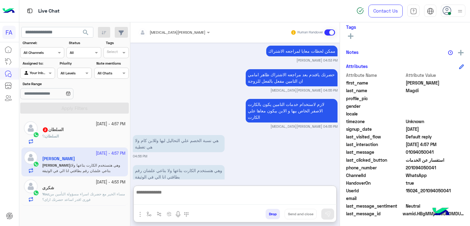
click at [257, 198] on textarea at bounding box center [235, 196] width 203 height 16
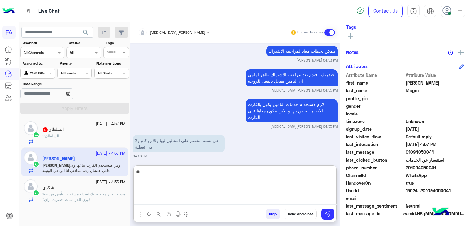
type textarea "*"
type textarea "**********"
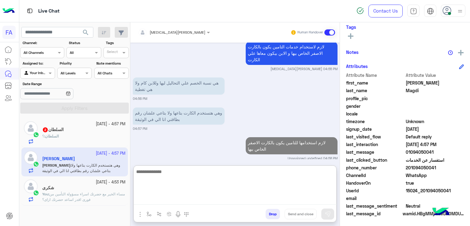
drag, startPoint x: 293, startPoint y: 161, endPoint x: 290, endPoint y: 165, distance: 4.6
click at [290, 164] on div "Amira khalid Human Handover Oct 8, 2025 ممكن يافندم عدم الضغط علي البوت علشان ا…" at bounding box center [234, 125] width 209 height 206
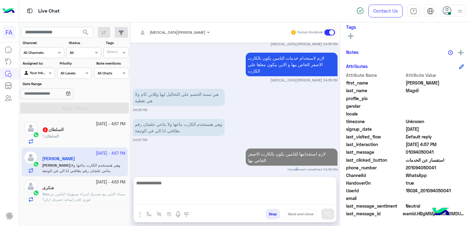
scroll to position [436, 0]
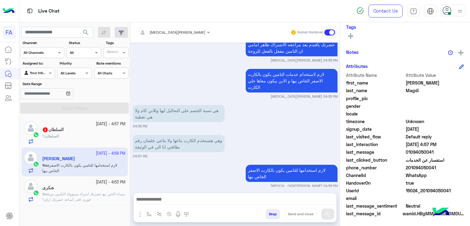
click at [317, 206] on div at bounding box center [235, 200] width 203 height 15
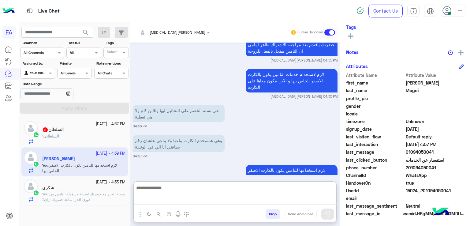
click at [317, 197] on textarea at bounding box center [235, 194] width 203 height 21
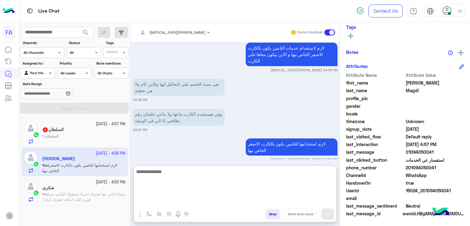
scroll to position [463, 0]
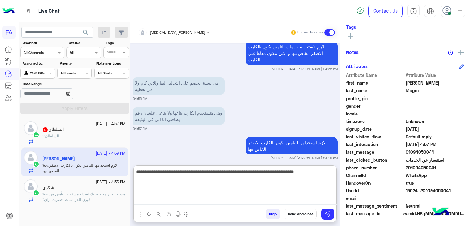
type textarea "**********"
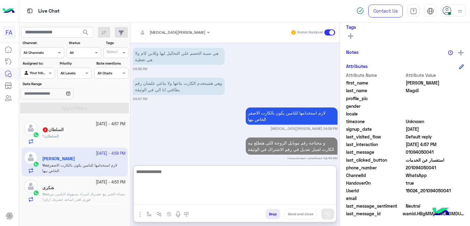
scroll to position [463, 0]
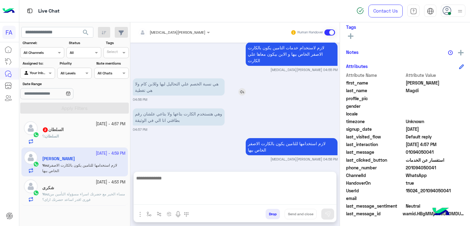
click at [245, 88] on img at bounding box center [241, 91] width 7 height 7
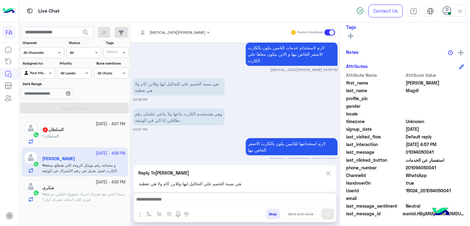
scroll to position [493, 0]
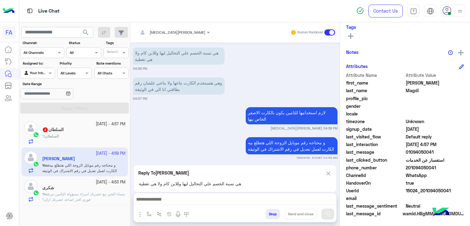
click at [63, 133] on div "السلطان 2" at bounding box center [83, 130] width 83 height 6
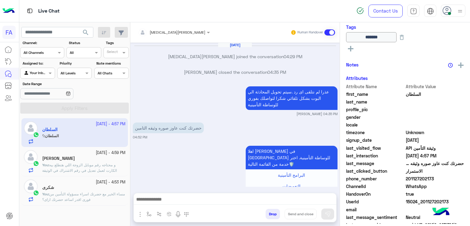
scroll to position [432, 0]
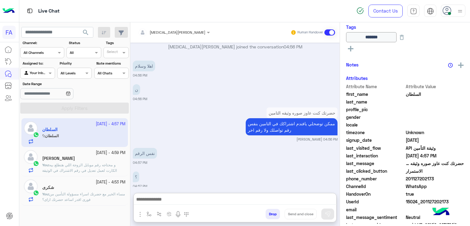
click at [229, 197] on textarea at bounding box center [235, 199] width 203 height 9
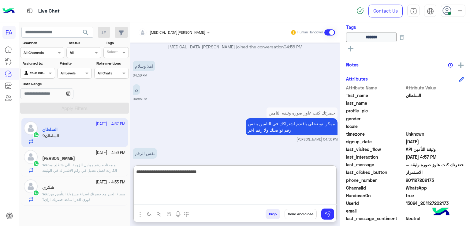
type textarea "**********"
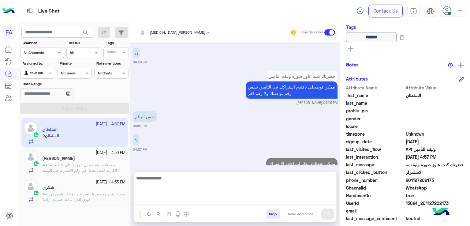
scroll to position [455, 0]
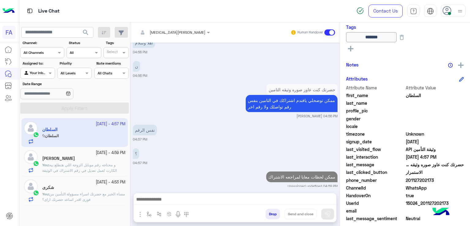
drag, startPoint x: 442, startPoint y: 178, endPoint x: 410, endPoint y: 181, distance: 32.2
click at [410, 181] on span "201127202173" at bounding box center [435, 180] width 58 height 6
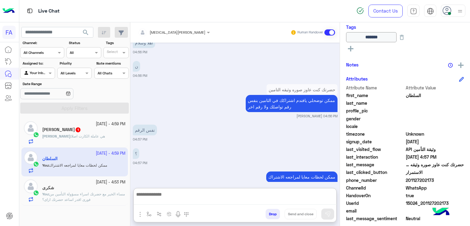
click at [233, 200] on textarea at bounding box center [235, 197] width 203 height 14
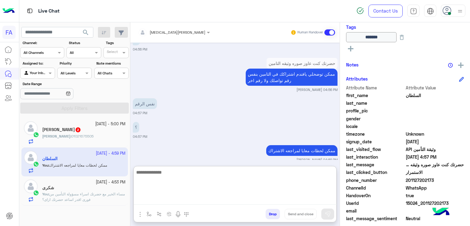
scroll to position [483, 0]
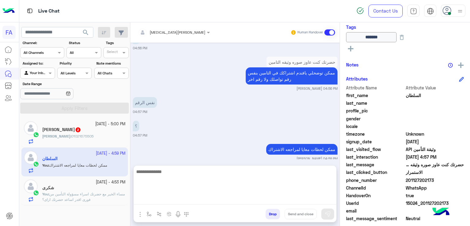
click at [91, 142] on div "Mohamed : 01021675505" at bounding box center [83, 138] width 83 height 11
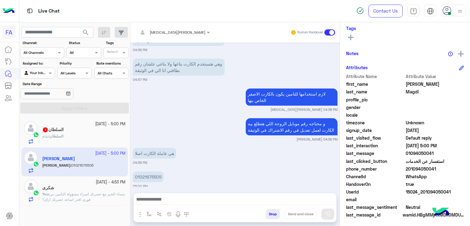
scroll to position [121, 0]
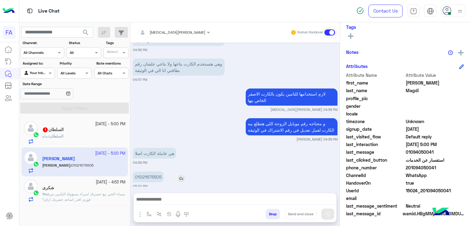
click at [159, 174] on p "01021675505" at bounding box center [148, 176] width 31 height 11
click at [211, 197] on textarea at bounding box center [235, 195] width 203 height 18
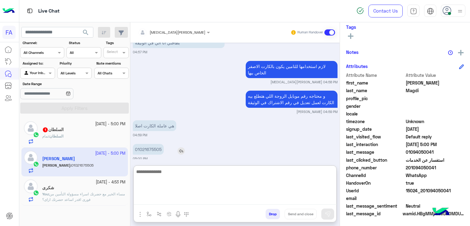
click at [155, 141] on div "Oct 8, 2025 Mohamed Magdi left the conversation 04:49 PM Conversation was assig…" at bounding box center [234, 101] width 209 height 117
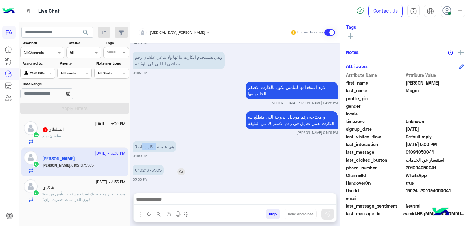
click at [155, 141] on p "هي عاملة الكارت اصلا" at bounding box center [154, 146] width 43 height 11
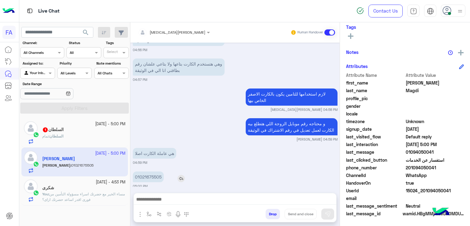
click at [156, 171] on p "01021675505" at bounding box center [148, 176] width 31 height 11
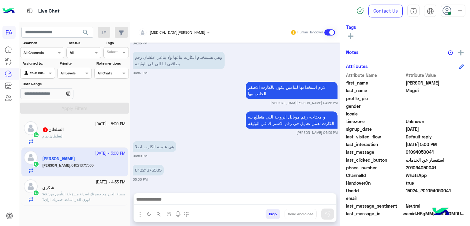
click at [217, 197] on textarea at bounding box center [235, 199] width 203 height 9
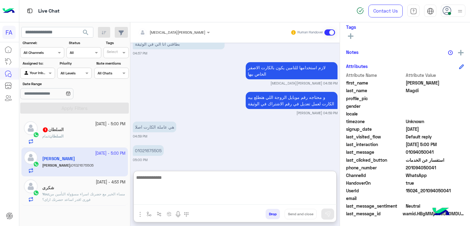
scroll to position [402, 0]
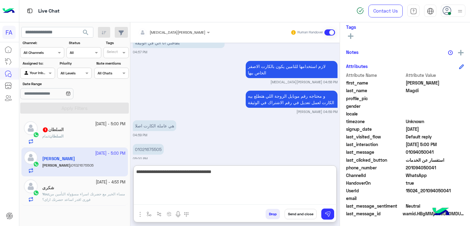
type textarea "**********"
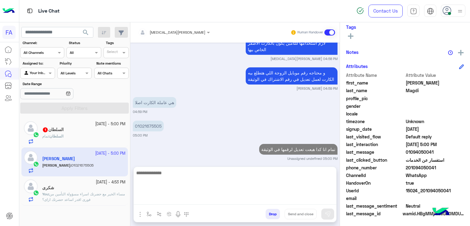
click at [96, 180] on small "[DATE] - 4:53 PM" at bounding box center [111, 182] width 30 height 6
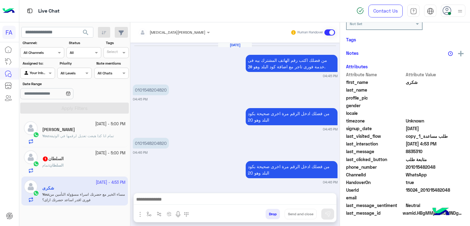
scroll to position [121, 0]
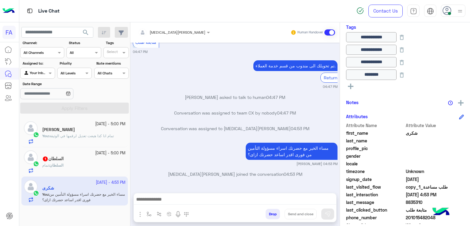
click at [211, 198] on textarea at bounding box center [235, 199] width 203 height 9
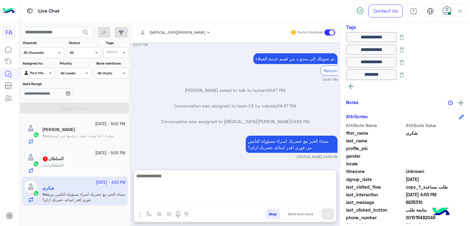
paste textarea "**********"
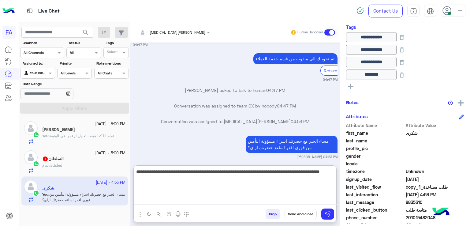
type textarea "**********"
click at [302, 213] on button "Send and close" at bounding box center [301, 214] width 32 height 10
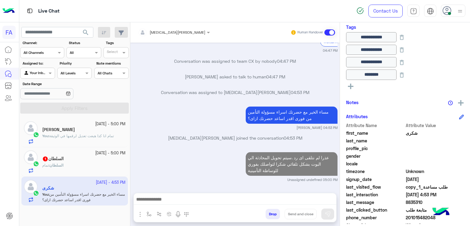
scroll to position [499, 0]
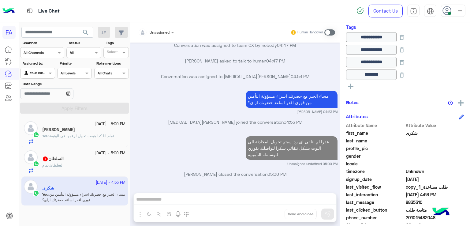
click at [86, 132] on div "[PERSON_NAME]" at bounding box center [83, 130] width 83 height 6
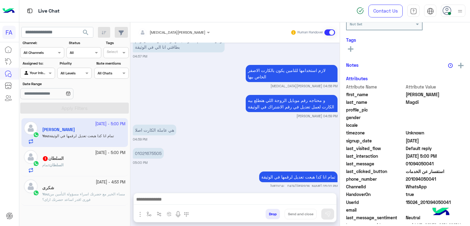
scroll to position [120, 0]
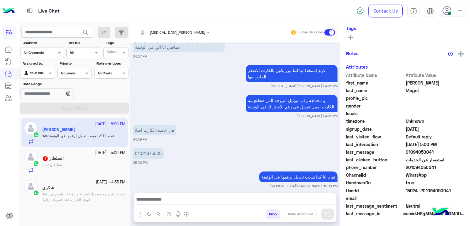
click at [223, 196] on textarea at bounding box center [235, 199] width 203 height 9
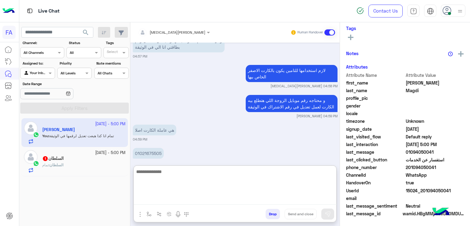
scroll to position [121, 0]
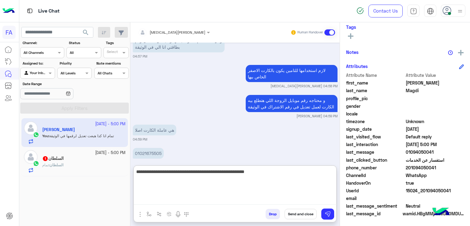
type textarea "**********"
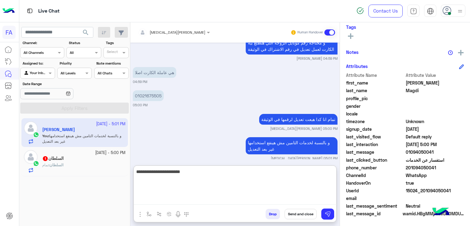
type textarea "**********"
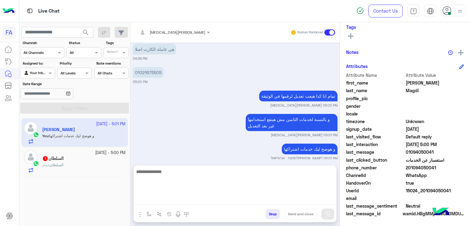
scroll to position [469, 0]
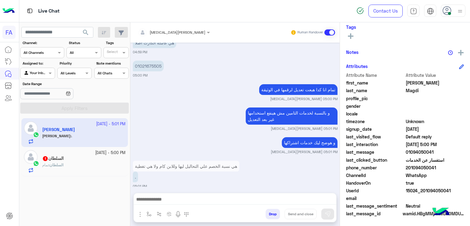
click at [213, 196] on textarea at bounding box center [235, 199] width 203 height 9
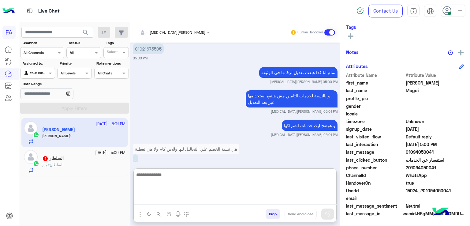
scroll to position [494, 0]
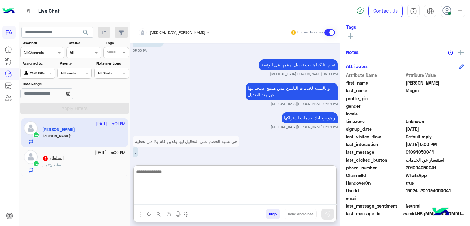
paste textarea "**********"
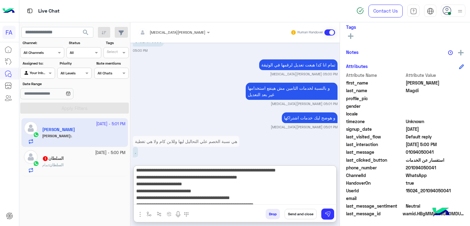
scroll to position [0, 0]
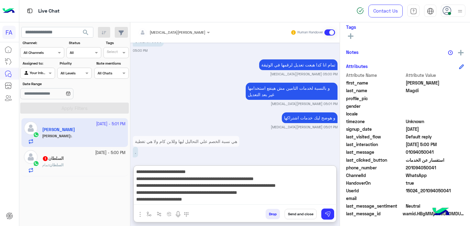
click at [299, 178] on textarea "**********" at bounding box center [235, 186] width 203 height 37
drag, startPoint x: 290, startPoint y: 180, endPoint x: 286, endPoint y: 181, distance: 4.1
click at [286, 181] on textarea "**********" at bounding box center [235, 186] width 203 height 37
drag, startPoint x: 298, startPoint y: 179, endPoint x: 291, endPoint y: 180, distance: 7.7
click at [291, 180] on textarea "**********" at bounding box center [235, 186] width 203 height 37
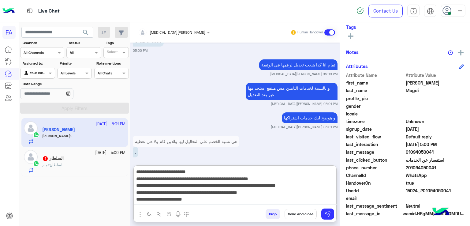
click at [293, 181] on textarea "**********" at bounding box center [235, 186] width 203 height 37
click at [327, 186] on textarea "**********" at bounding box center [235, 186] width 203 height 37
click at [325, 186] on textarea "**********" at bounding box center [235, 186] width 203 height 37
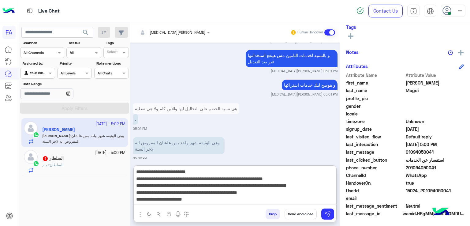
drag, startPoint x: 223, startPoint y: 186, endPoint x: 260, endPoint y: 188, distance: 37.1
click at [260, 188] on textarea "**********" at bounding box center [235, 186] width 203 height 37
click at [260, 186] on textarea "**********" at bounding box center [235, 186] width 203 height 37
click at [321, 193] on textarea "**********" at bounding box center [235, 186] width 203 height 37
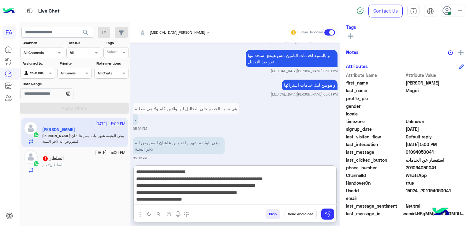
type textarea "**********"
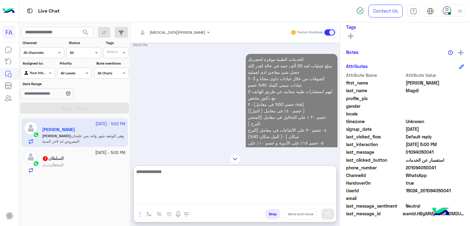
scroll to position [548, 0]
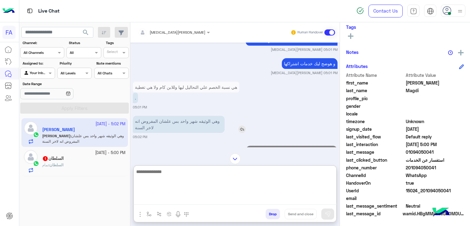
click at [241, 126] on img at bounding box center [241, 129] width 7 height 7
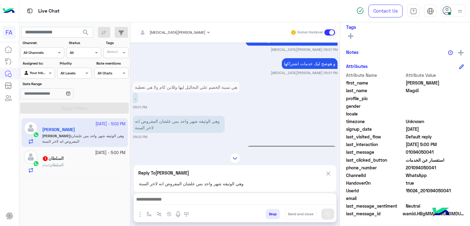
click at [234, 198] on textarea at bounding box center [235, 199] width 203 height 9
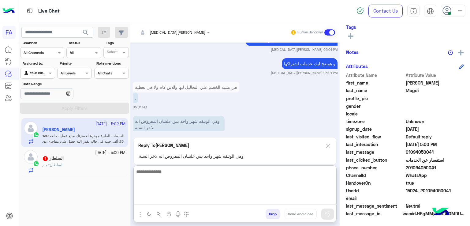
scroll to position [668, 0]
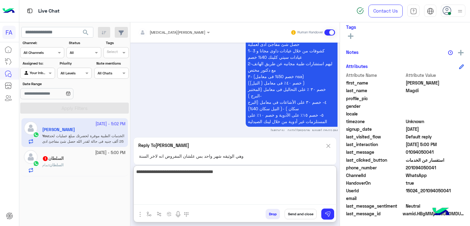
type textarea "**********"
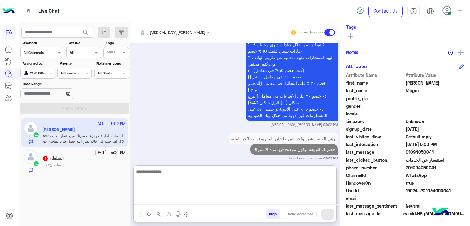
scroll to position [662, 0]
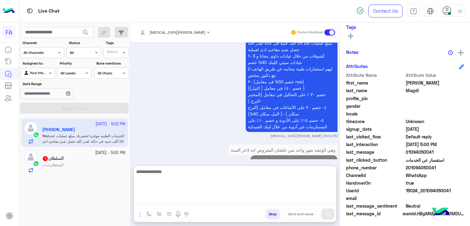
click at [105, 156] on div "السلطان 1" at bounding box center [83, 159] width 83 height 6
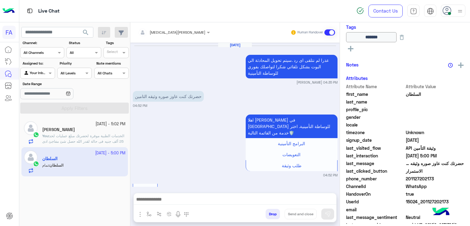
scroll to position [447, 0]
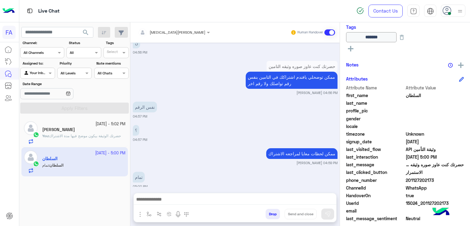
click at [293, 197] on textarea at bounding box center [235, 199] width 203 height 9
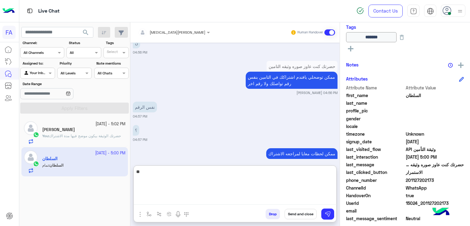
type textarea "*"
click at [259, 183] on textarea at bounding box center [235, 186] width 203 height 37
click at [259, 182] on textarea at bounding box center [235, 186] width 203 height 37
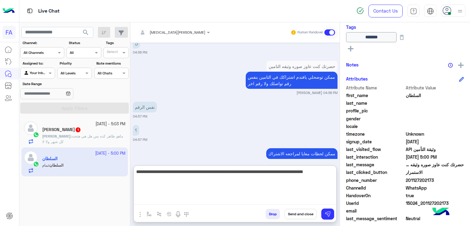
type textarea "**********"
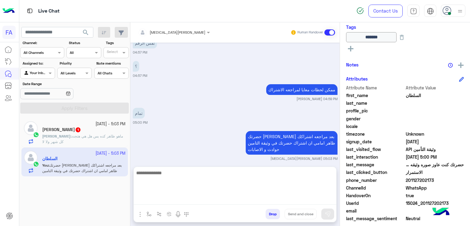
scroll to position [502, 0]
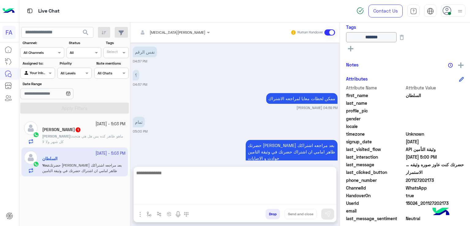
click at [99, 139] on p "Mohamed : ماهو ظاهر كده بس هل هي هتجدد كل شهر ولا لا" at bounding box center [83, 138] width 83 height 11
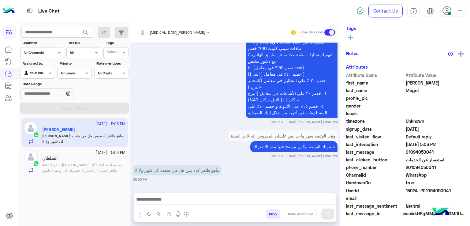
scroll to position [121, 0]
click at [204, 193] on div at bounding box center [235, 200] width 203 height 15
click at [204, 202] on textarea at bounding box center [235, 199] width 203 height 9
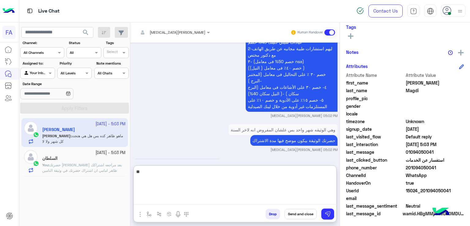
type textarea "*"
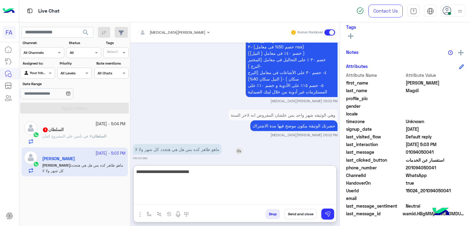
scroll to position [538, 0]
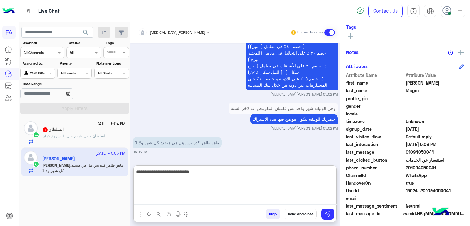
click at [242, 173] on textarea "**********" at bounding box center [235, 186] width 203 height 37
type textarea "**********"
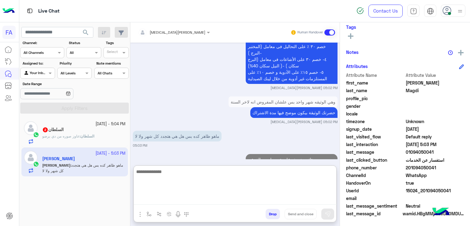
scroll to position [567, 0]
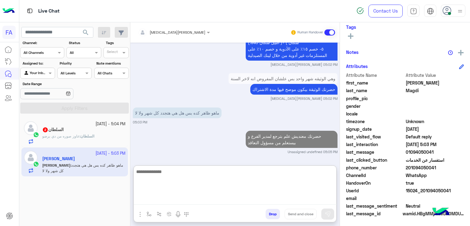
click at [80, 135] on b "السلطان :" at bounding box center [87, 136] width 15 height 5
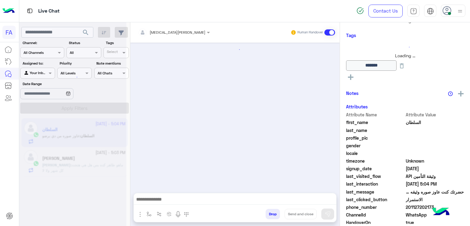
scroll to position [425, 0]
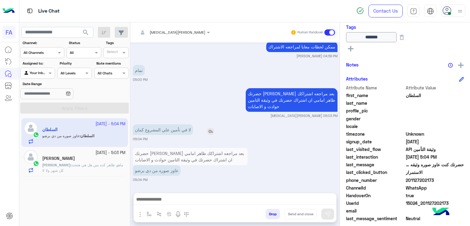
click at [210, 131] on img at bounding box center [210, 131] width 7 height 7
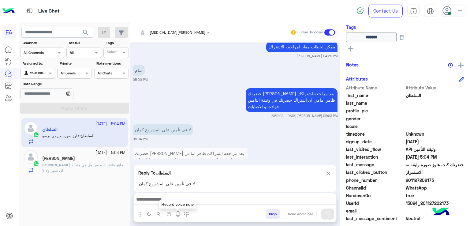
click at [179, 212] on img at bounding box center [177, 214] width 7 height 7
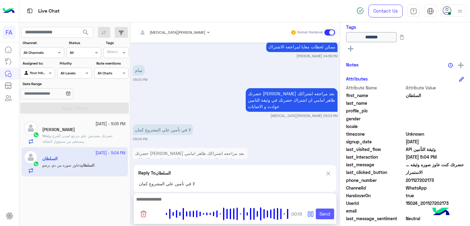
click at [327, 213] on button "Send" at bounding box center [325, 213] width 18 height 11
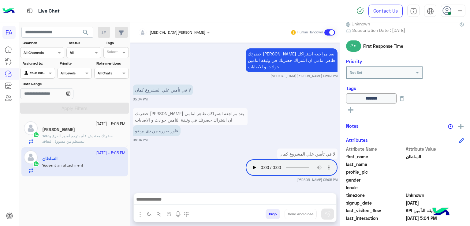
scroll to position [465, 0]
click at [89, 138] on p "You : حضرتك معنديش علم بترجع لمدير الفرع و بيستعلم من مسؤول التعاقد" at bounding box center [83, 138] width 83 height 11
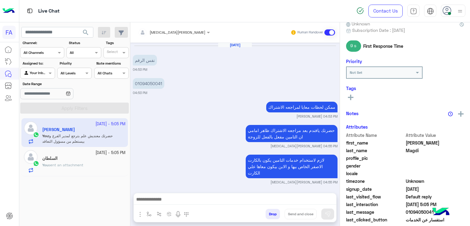
scroll to position [516, 0]
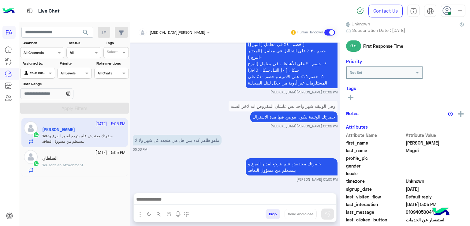
click at [84, 32] on span "search" at bounding box center [85, 32] width 7 height 7
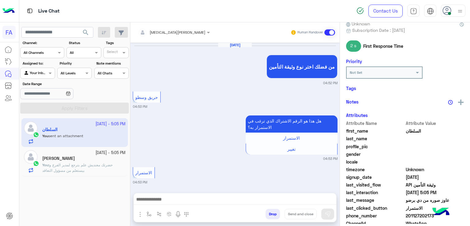
scroll to position [441, 0]
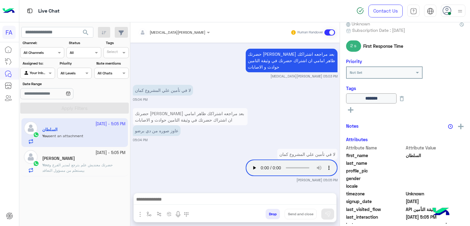
click at [88, 156] on div "[PERSON_NAME]" at bounding box center [83, 159] width 83 height 6
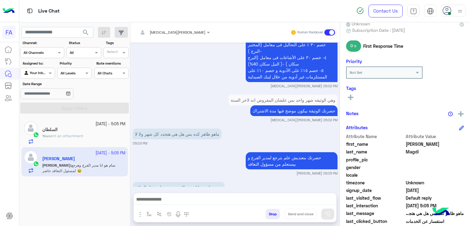
scroll to position [546, 0]
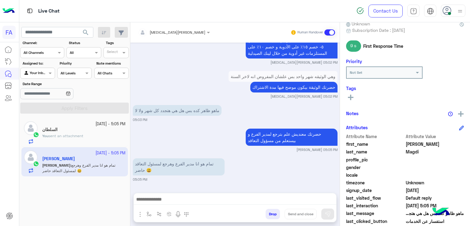
click at [193, 194] on div at bounding box center [235, 200] width 203 height 15
click at [193, 196] on textarea at bounding box center [235, 199] width 203 height 9
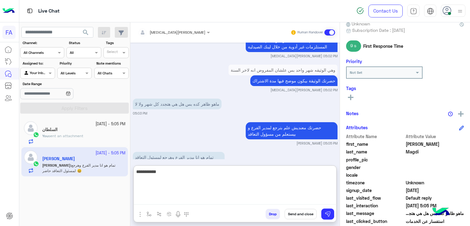
type textarea "**********"
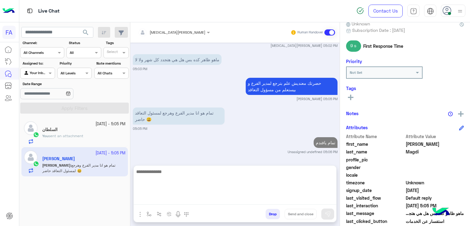
click at [354, 98] on button at bounding box center [350, 96] width 9 height 7
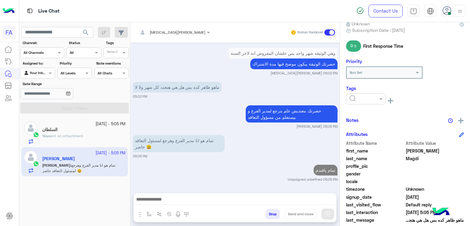
scroll to position [569, 0]
click at [366, 96] on input "text" at bounding box center [359, 99] width 19 height 6
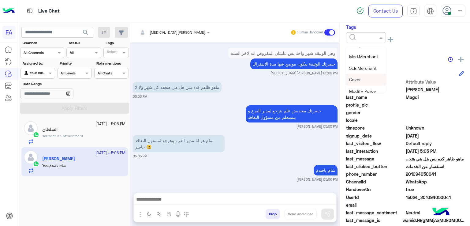
scroll to position [80, 0]
click at [366, 55] on div "Medical" at bounding box center [366, 52] width 40 height 11
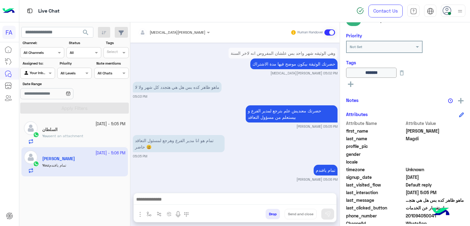
scroll to position [91, 0]
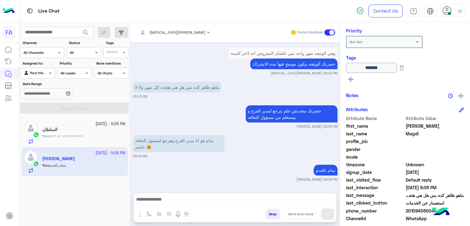
click at [350, 81] on button at bounding box center [350, 78] width 9 height 7
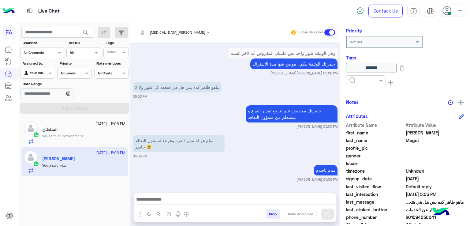
click at [362, 84] on div at bounding box center [366, 80] width 40 height 11
click at [363, 95] on div "Done" at bounding box center [366, 95] width 40 height 11
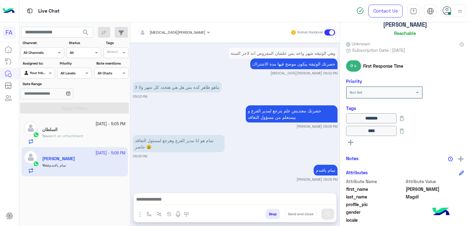
scroll to position [29, 0]
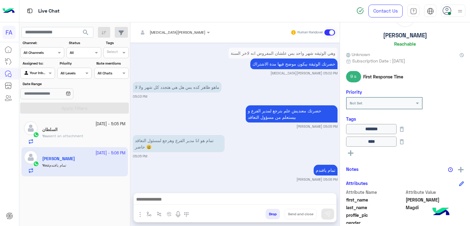
click at [187, 204] on textarea at bounding box center [235, 199] width 203 height 9
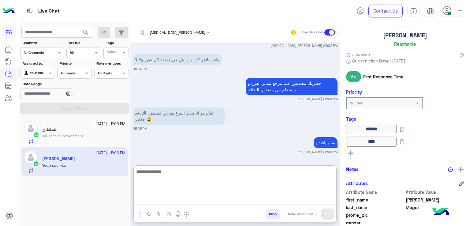
scroll to position [597, 0]
type textarea "**********"
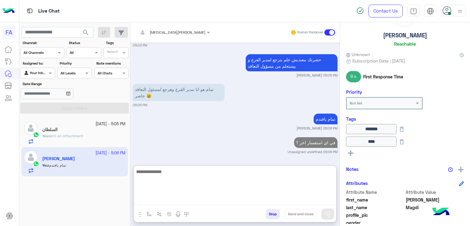
scroll to position [644, 0]
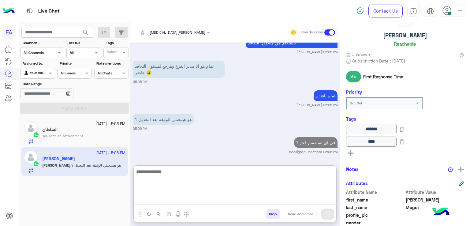
click at [233, 183] on textarea at bounding box center [235, 186] width 203 height 37
drag, startPoint x: 234, startPoint y: 181, endPoint x: 195, endPoint y: 177, distance: 38.8
click at [195, 177] on textarea at bounding box center [235, 186] width 203 height 37
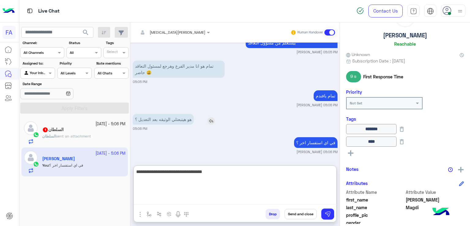
type textarea "**********"
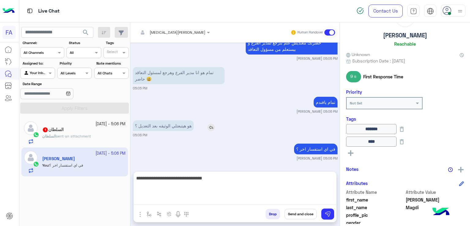
click at [210, 119] on div "Oct 8, 2025 نفس الرقم 04:53 PM 01094050041 04:53 PM ممكن لحظات معايا لمراجعه ال…" at bounding box center [234, 104] width 209 height 123
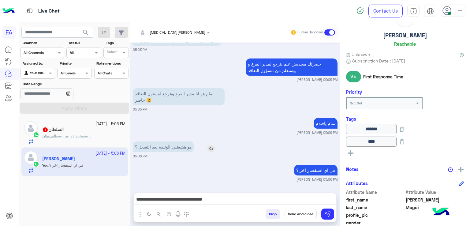
click at [215, 149] on img at bounding box center [211, 148] width 7 height 7
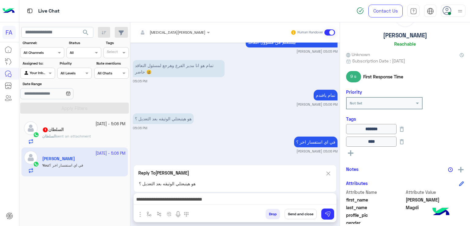
click at [224, 205] on div "**********" at bounding box center [235, 200] width 203 height 15
click at [222, 193] on div "**********" at bounding box center [235, 200] width 203 height 15
click at [222, 198] on textarea "**********" at bounding box center [235, 199] width 203 height 9
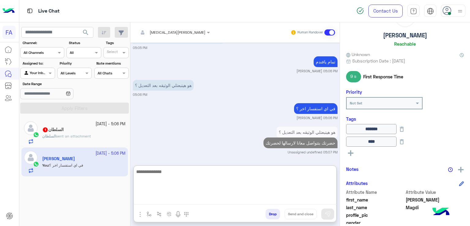
scroll to position [666, 0]
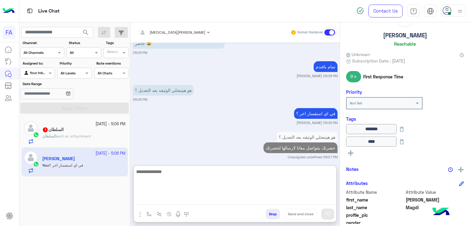
click at [99, 135] on div "السلطان sent an attachment" at bounding box center [83, 138] width 83 height 11
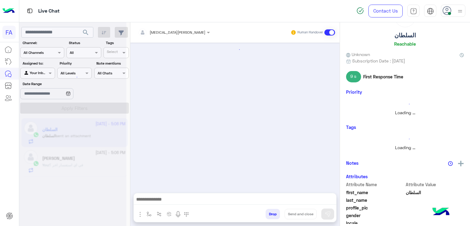
scroll to position [433, 0]
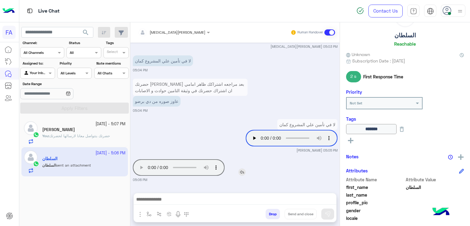
click at [242, 172] on img at bounding box center [241, 171] width 7 height 7
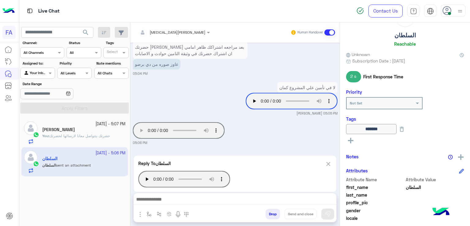
scroll to position [471, 0]
click at [241, 200] on textarea at bounding box center [235, 199] width 203 height 9
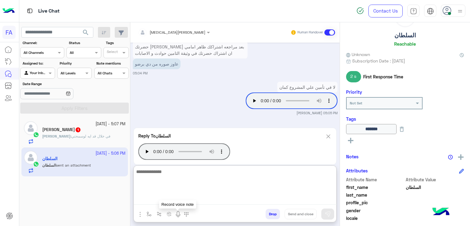
click at [177, 216] on img at bounding box center [177, 214] width 7 height 7
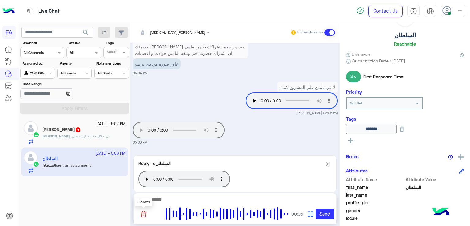
click at [139, 215] on button at bounding box center [143, 214] width 15 height 12
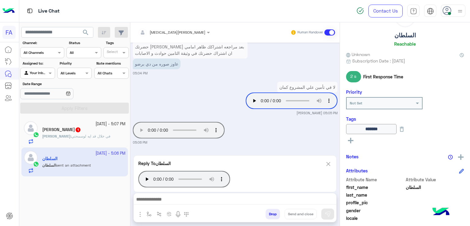
click at [93, 131] on div "Mohamed Magdi 1" at bounding box center [83, 130] width 83 height 6
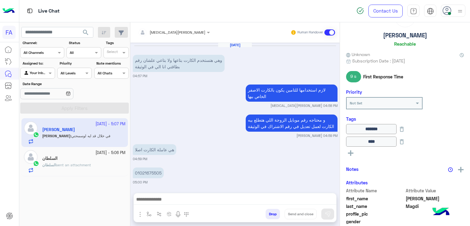
scroll to position [508, 0]
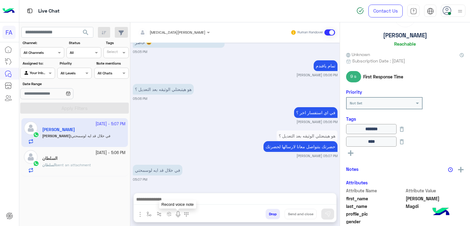
click at [176, 212] on img at bounding box center [177, 214] width 7 height 7
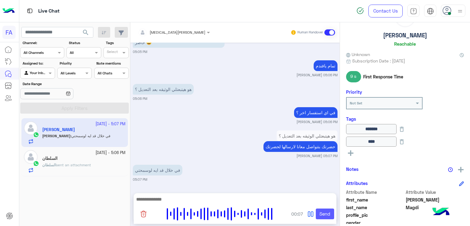
click at [330, 216] on button "Send" at bounding box center [325, 213] width 18 height 11
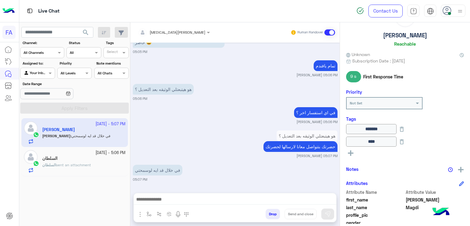
drag, startPoint x: 201, startPoint y: 138, endPoint x: 201, endPoint y: 155, distance: 16.8
drag, startPoint x: 201, startPoint y: 155, endPoint x: 175, endPoint y: 134, distance: 32.7
click at [175, 134] on div "هو هيتبعتلي الوثيقه بعد التعديل ؟ حضرتك بتتواصل معانا لارسالها لحضرتك Amira kha…" at bounding box center [235, 143] width 205 height 29
click at [87, 33] on span "search" at bounding box center [85, 32] width 7 height 7
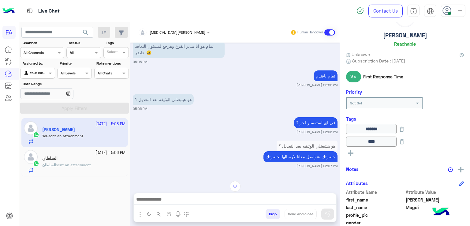
scroll to position [537, 0]
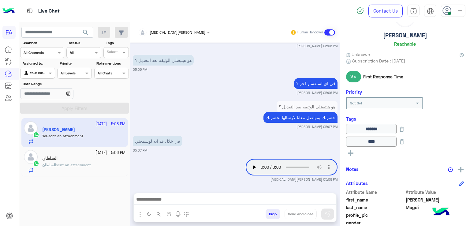
click at [89, 163] on span "sent an attachment" at bounding box center [73, 165] width 35 height 5
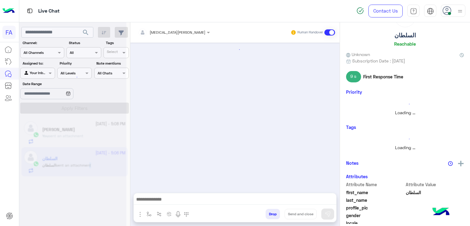
scroll to position [433, 0]
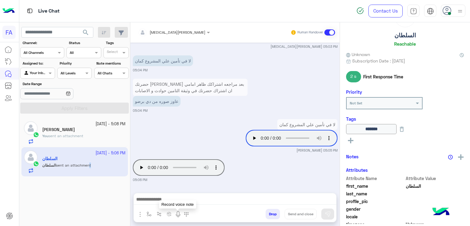
click at [177, 213] on img at bounding box center [177, 214] width 7 height 7
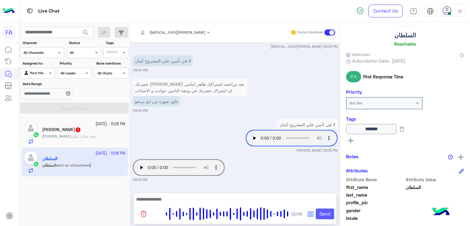
click at [330, 211] on button "Send" at bounding box center [325, 213] width 18 height 11
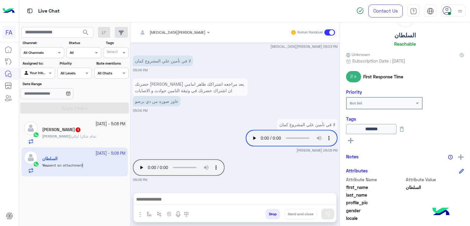
scroll to position [463, 0]
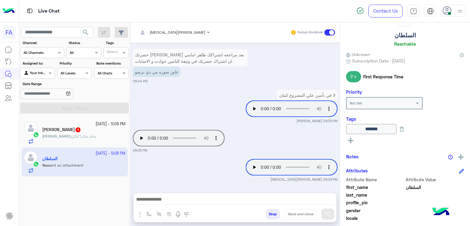
click at [59, 132] on div "Mohamed Magdi 1" at bounding box center [83, 130] width 83 height 6
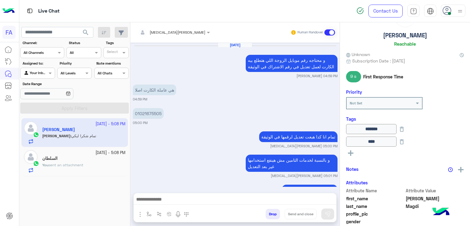
scroll to position [501, 0]
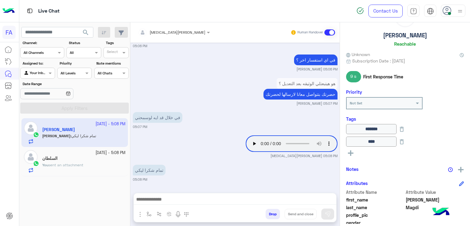
click at [215, 153] on small "[PERSON_NAME] 05:08 PM" at bounding box center [235, 155] width 205 height 5
click at [240, 198] on textarea at bounding box center [235, 199] width 203 height 9
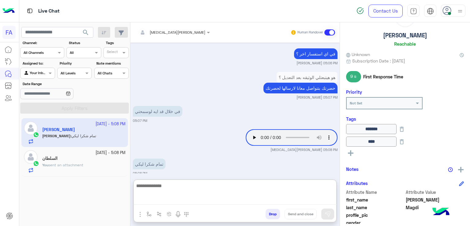
paste textarea "**********"
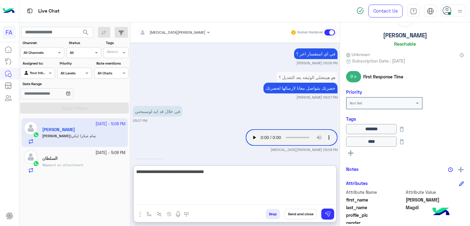
type textarea "**********"
click at [304, 217] on button "Send and close" at bounding box center [301, 214] width 32 height 10
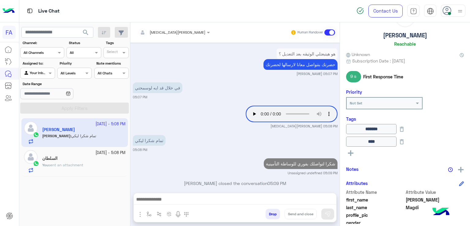
scroll to position [540, 0]
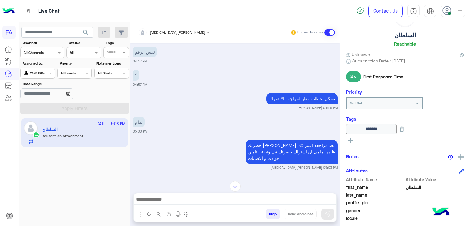
scroll to position [286, 0]
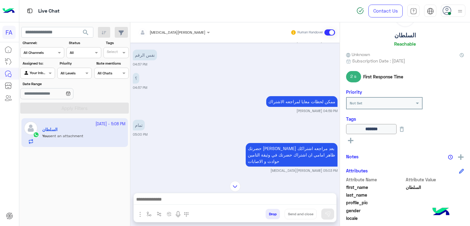
click at [87, 28] on button "search" at bounding box center [85, 33] width 15 height 13
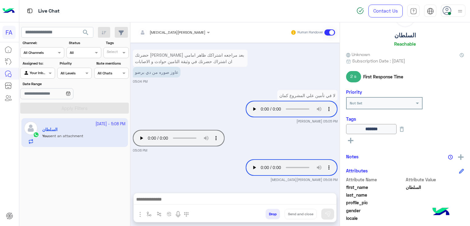
scroll to position [462, 0]
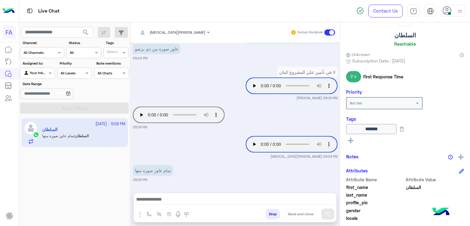
drag, startPoint x: 200, startPoint y: 197, endPoint x: 197, endPoint y: 193, distance: 4.6
click at [200, 197] on textarea at bounding box center [235, 199] width 203 height 9
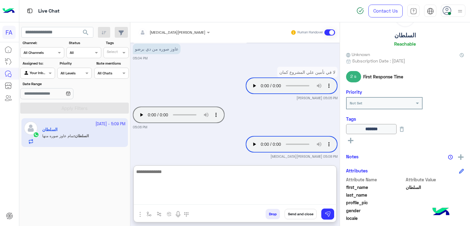
type textarea "*"
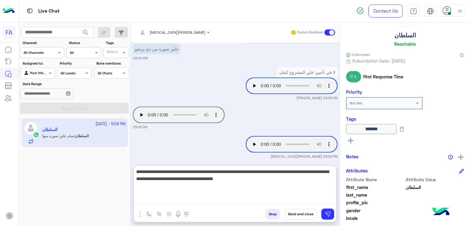
type textarea "**********"
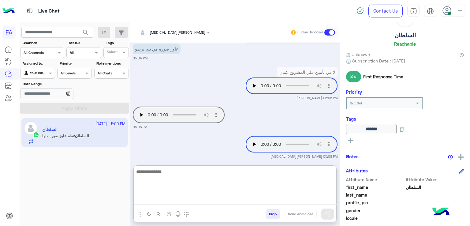
scroll to position [533, 0]
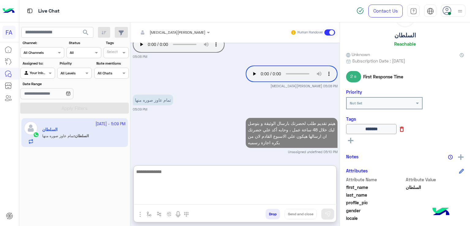
click at [405, 130] on icon at bounding box center [402, 129] width 7 height 7
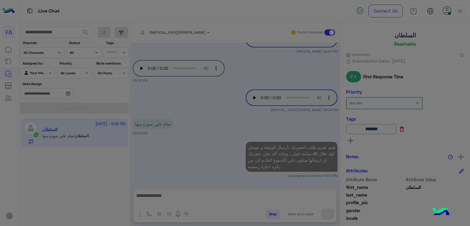
scroll to position [505, 0]
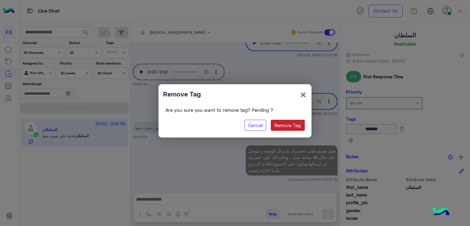
click at [289, 122] on button "Remove Tag" at bounding box center [288, 125] width 34 height 11
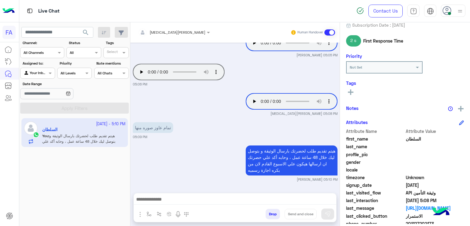
scroll to position [121, 0]
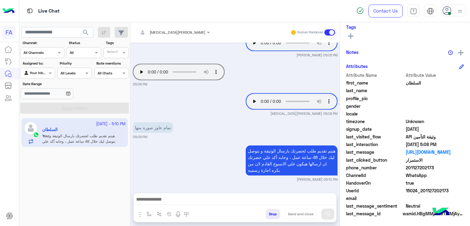
drag, startPoint x: 436, startPoint y: 166, endPoint x: 410, endPoint y: 169, distance: 26.5
click at [410, 169] on span "201127202173" at bounding box center [435, 167] width 58 height 6
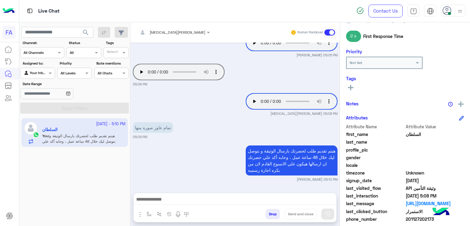
scroll to position [0, 0]
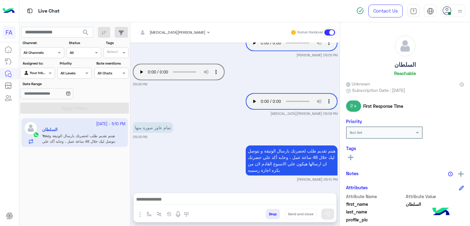
click at [355, 155] on button at bounding box center [350, 156] width 9 height 7
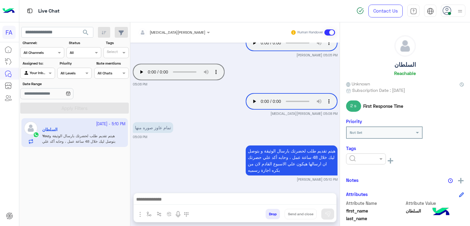
click at [360, 161] on div at bounding box center [366, 158] width 40 height 11
click at [364, 184] on div "Penny" at bounding box center [366, 184] width 40 height 11
click at [349, 164] on div "× Penny See All" at bounding box center [405, 161] width 118 height 16
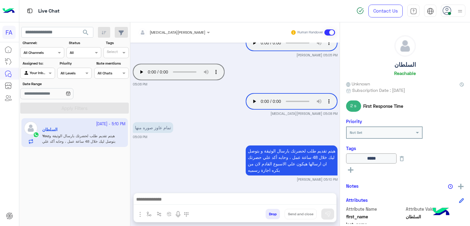
click at [356, 173] on div "***** See All" at bounding box center [405, 164] width 118 height 22
click at [349, 169] on rect at bounding box center [351, 169] width 6 height 1
click at [362, 171] on input "text" at bounding box center [359, 171] width 19 height 6
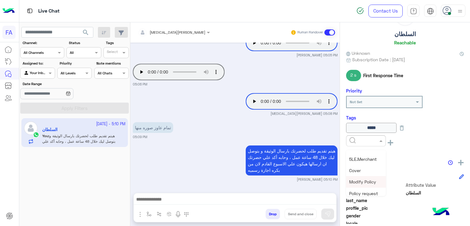
scroll to position [153, 0]
click at [367, 160] on span "Policy request" at bounding box center [363, 162] width 29 height 5
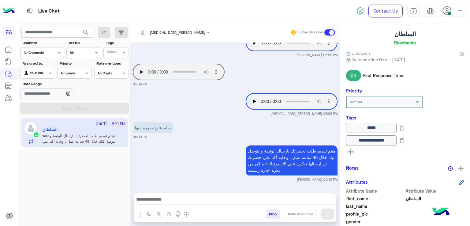
click at [354, 149] on button at bounding box center [350, 151] width 9 height 7
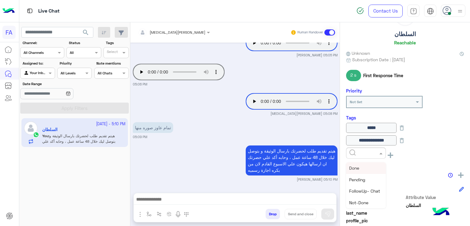
click at [363, 156] on div at bounding box center [366, 153] width 40 height 11
click at [358, 167] on span "Done" at bounding box center [354, 167] width 10 height 5
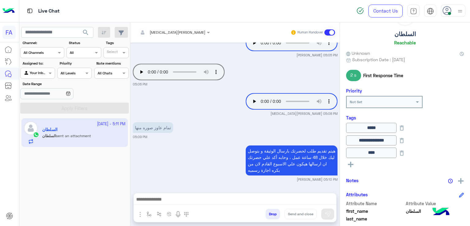
scroll to position [534, 0]
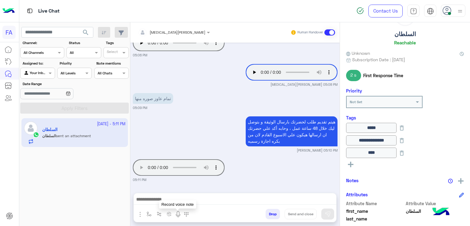
click at [175, 215] on img at bounding box center [177, 214] width 7 height 7
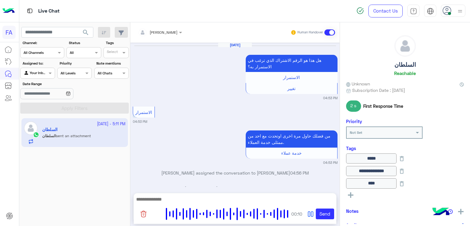
scroll to position [31, 0]
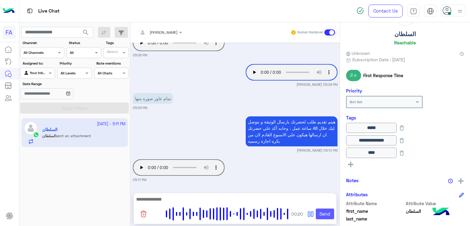
click at [329, 215] on button "Send" at bounding box center [325, 213] width 18 height 11
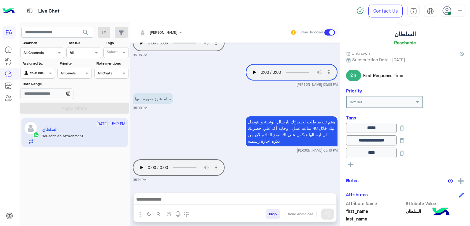
scroll to position [563, 0]
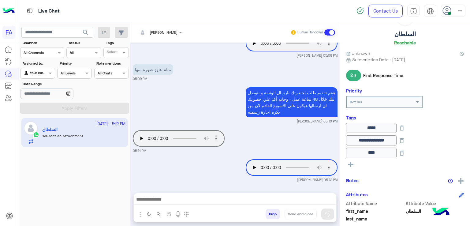
click at [91, 29] on button "search" at bounding box center [85, 33] width 15 height 13
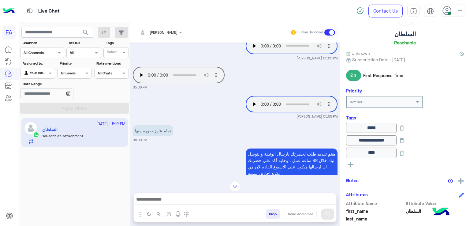
scroll to position [431, 0]
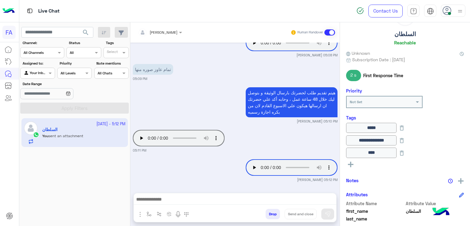
click at [79, 34] on button "search" at bounding box center [85, 33] width 15 height 13
click at [459, 9] on img at bounding box center [460, 11] width 8 height 8
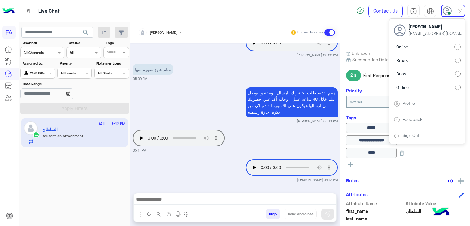
click at [453, 83] on label "Offline" at bounding box center [427, 86] width 67 height 11
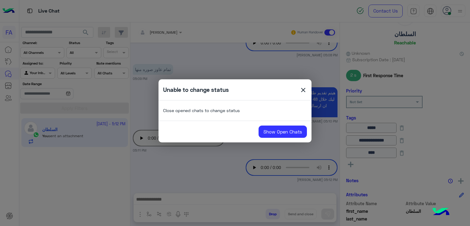
click at [301, 89] on span "close" at bounding box center [303, 90] width 7 height 9
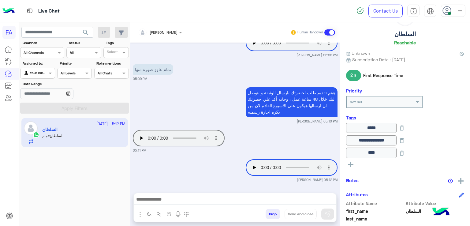
scroll to position [455, 0]
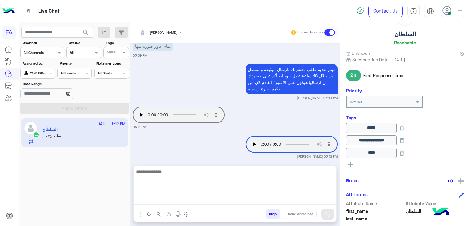
click at [204, 196] on textarea at bounding box center [235, 186] width 203 height 37
type textarea "**********"
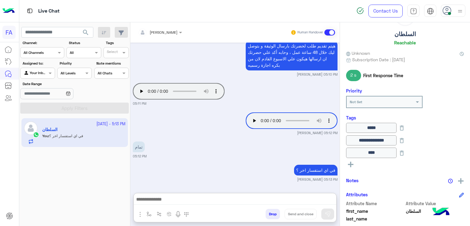
click at [234, 134] on div "[DATE] [PERSON_NAME] opened handover mode 04:56 PM مساء الخير مع حضرتك اسراء مس…" at bounding box center [234, 115] width 209 height 144
click at [217, 127] on div "Your browser does not support the audio tag." at bounding box center [274, 120] width 127 height 17
drag, startPoint x: 328, startPoint y: 212, endPoint x: 313, endPoint y: 238, distance: 29.4
drag, startPoint x: 313, startPoint y: 238, endPoint x: 231, endPoint y: 160, distance: 113.7
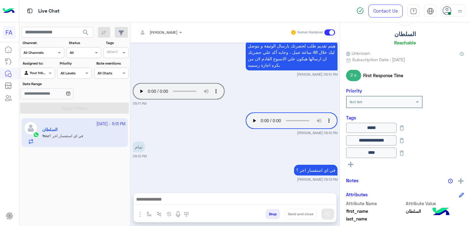
click at [231, 160] on div "[DATE] [PERSON_NAME] opened handover mode 04:56 PM مساء الخير مع حضرتك اسراء مس…" at bounding box center [234, 115] width 209 height 144
click at [87, 34] on span "search" at bounding box center [85, 32] width 7 height 7
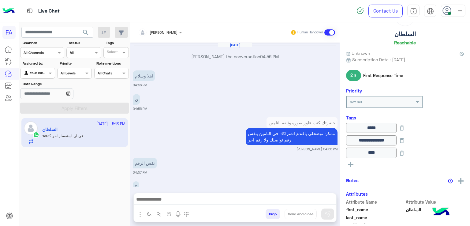
scroll to position [433, 0]
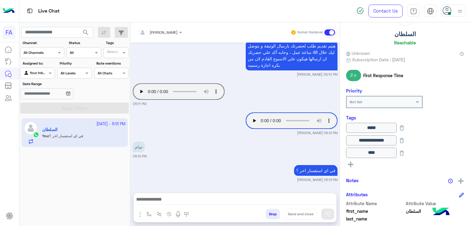
click at [457, 15] on div at bounding box center [460, 11] width 8 height 12
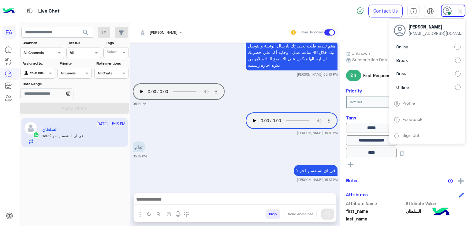
click at [452, 87] on label "Offline" at bounding box center [427, 86] width 67 height 11
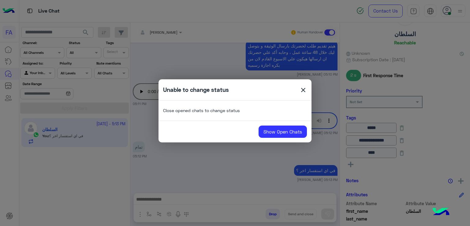
click at [302, 90] on span "close" at bounding box center [303, 90] width 7 height 9
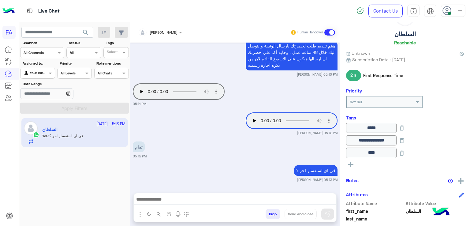
click at [87, 33] on span "search" at bounding box center [85, 32] width 7 height 7
click at [257, 207] on div at bounding box center [235, 200] width 203 height 15
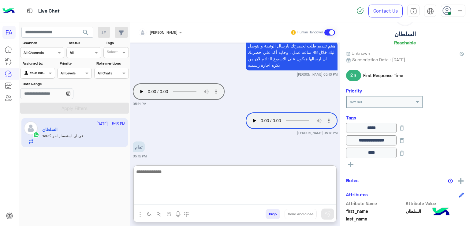
click at [257, 197] on textarea at bounding box center [235, 186] width 203 height 37
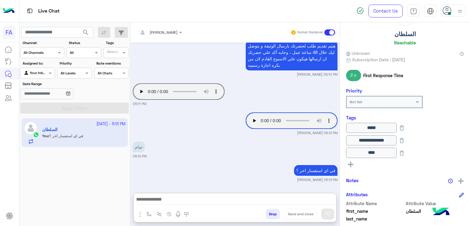
click at [213, 129] on div "Your browser does not support the audio tag." at bounding box center [274, 121] width 127 height 20
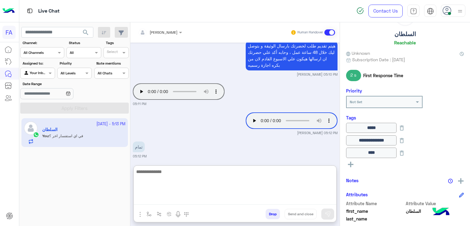
click at [215, 197] on textarea at bounding box center [235, 186] width 203 height 37
paste textarea "**********"
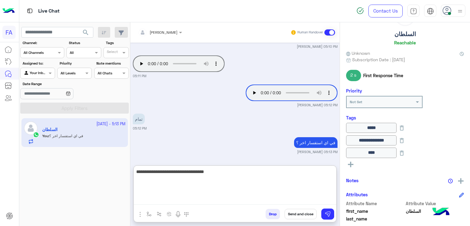
type textarea "**********"
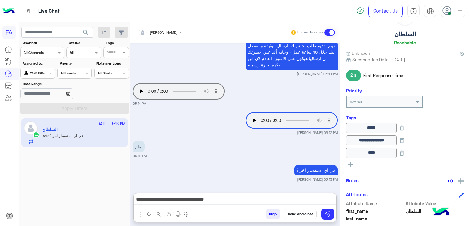
click at [297, 214] on button "Send and close" at bounding box center [301, 214] width 32 height 10
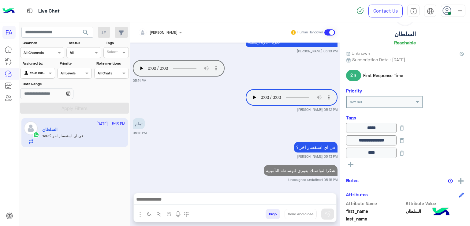
scroll to position [471, 0]
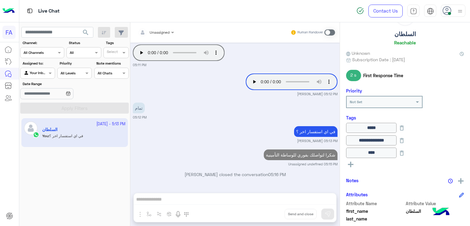
click at [460, 11] on img at bounding box center [460, 11] width 8 height 8
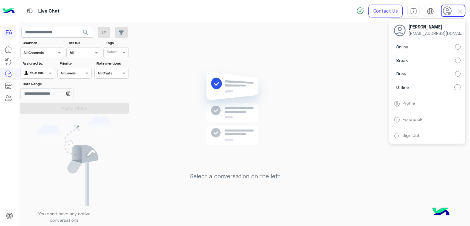
click at [33, 74] on input "text" at bounding box center [31, 73] width 14 height 6
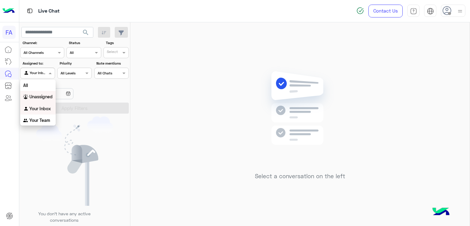
drag, startPoint x: 46, startPoint y: 97, endPoint x: 71, endPoint y: 103, distance: 25.5
click at [47, 97] on b "Unassigned" at bounding box center [40, 96] width 23 height 5
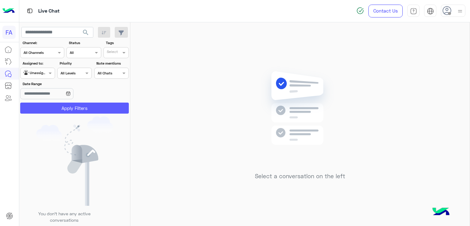
click at [80, 108] on button "Apply Filters" at bounding box center [74, 108] width 109 height 11
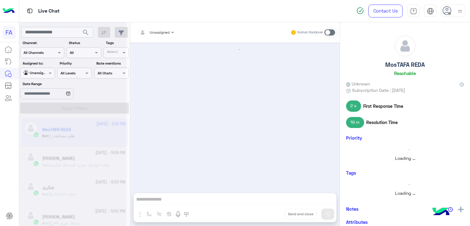
click at [462, 11] on img at bounding box center [460, 11] width 8 height 8
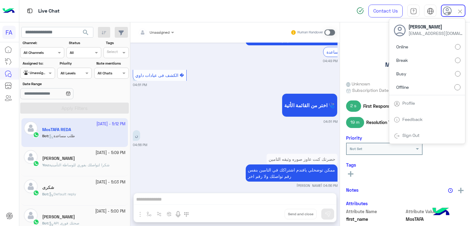
scroll to position [1269, 0]
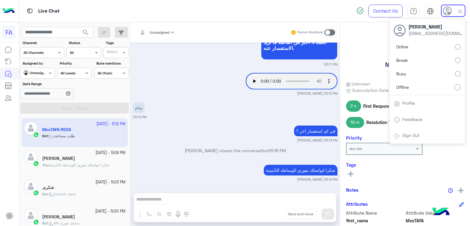
click at [409, 134] on link "Sign Out" at bounding box center [411, 135] width 17 height 5
